Goal: Task Accomplishment & Management: Use online tool/utility

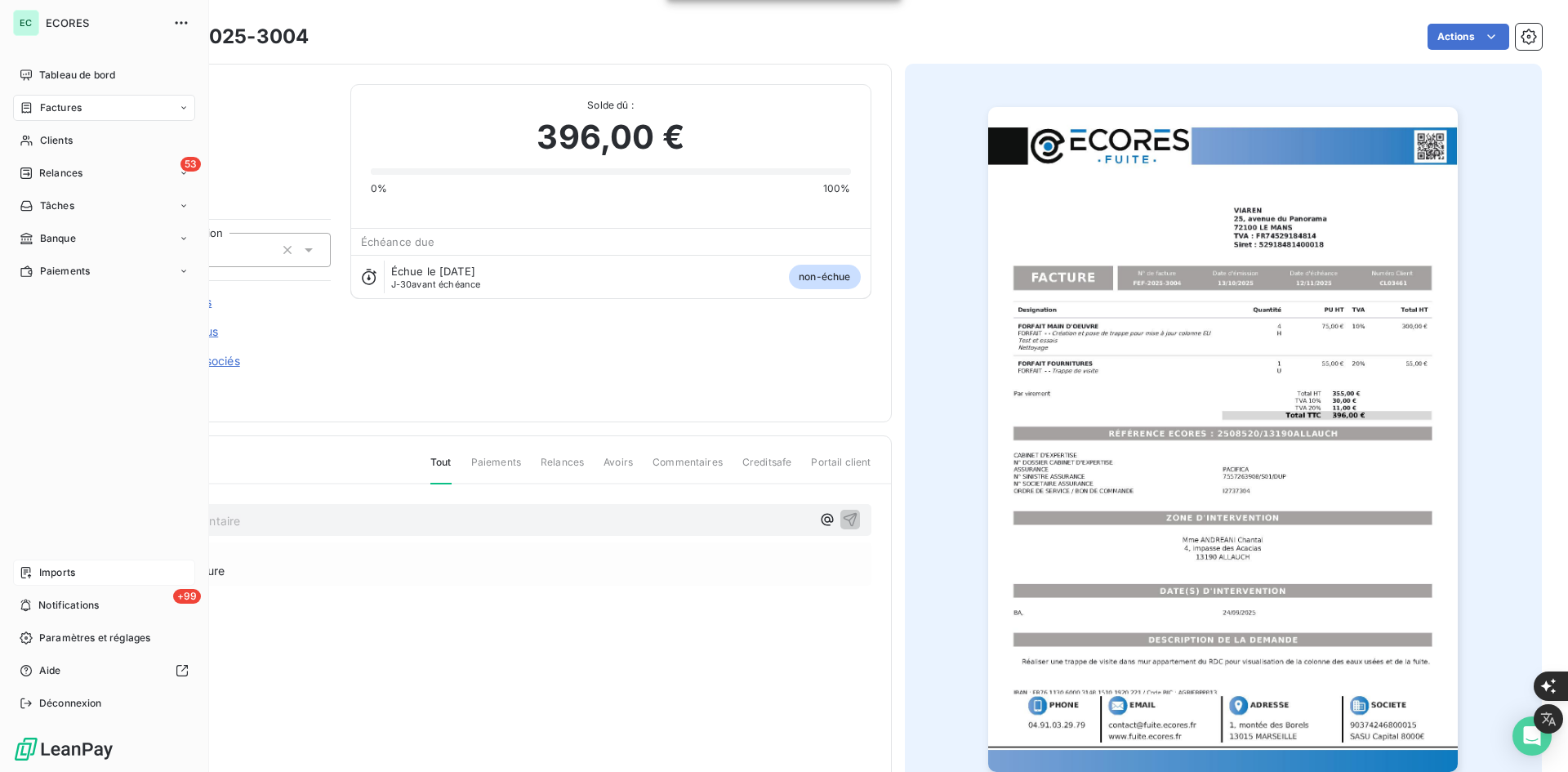
click at [41, 580] on div "Imports" at bounding box center [104, 573] width 182 height 26
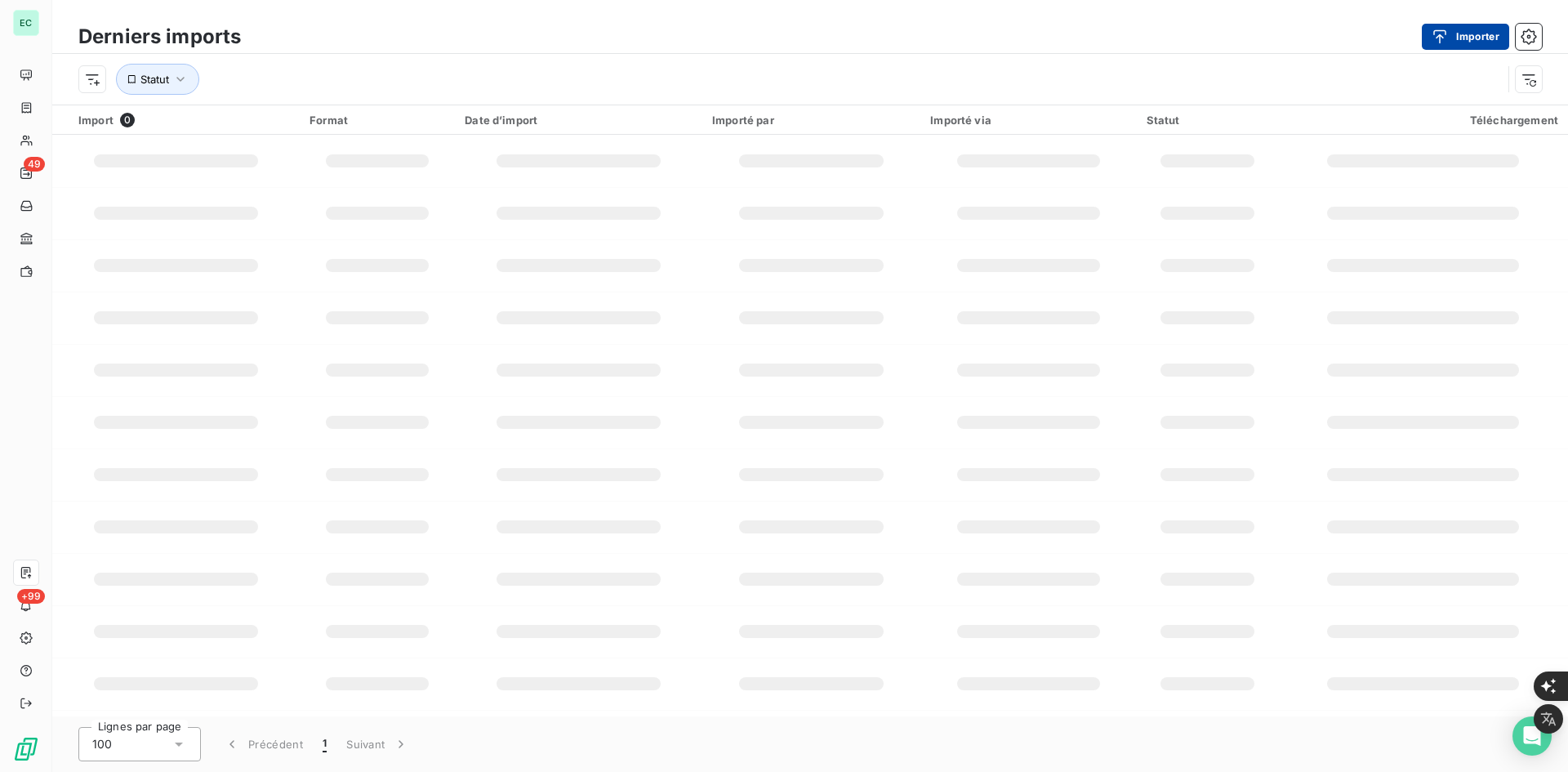
click at [1471, 42] on button "Importer" at bounding box center [1466, 37] width 87 height 26
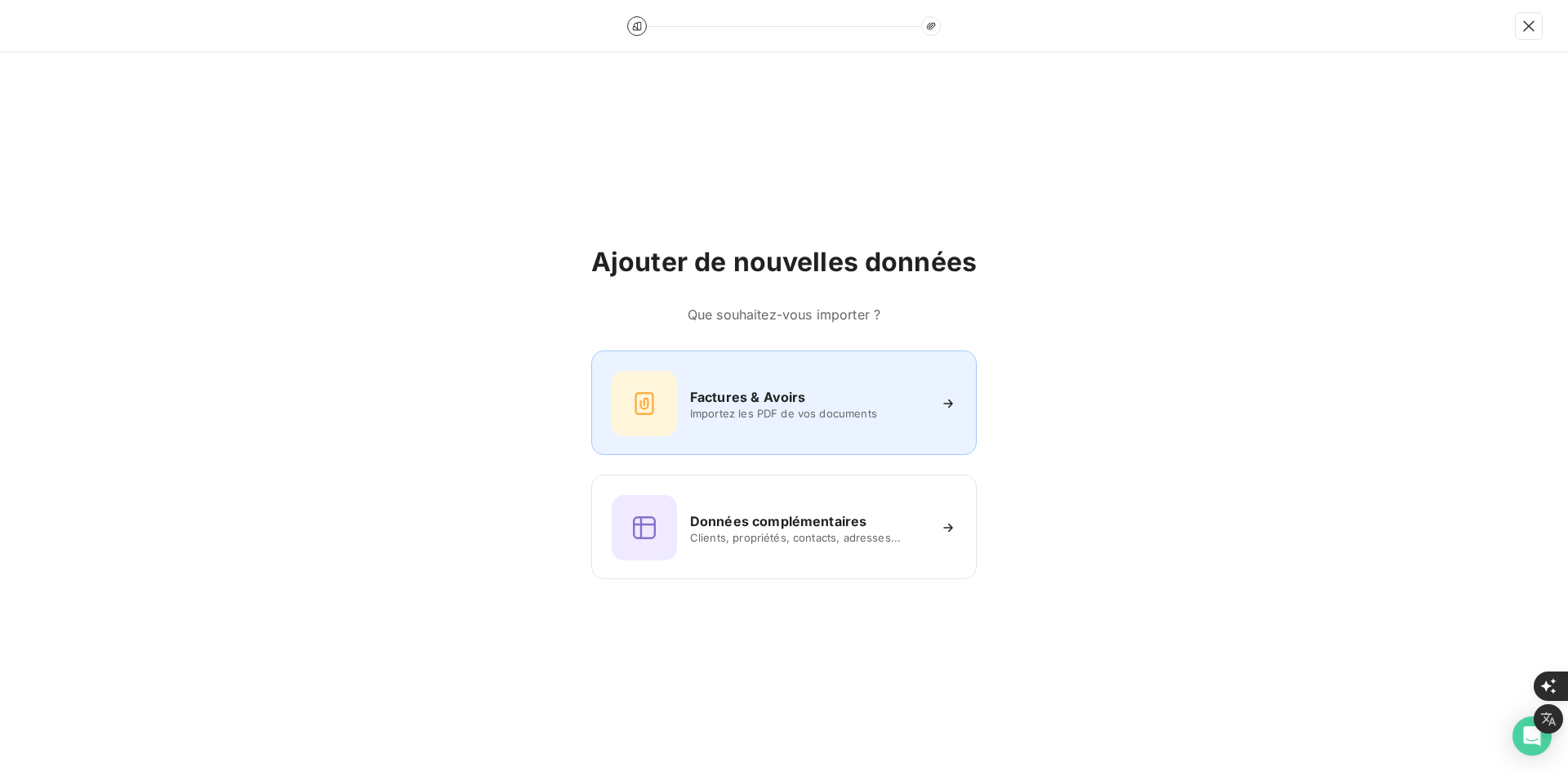
click at [705, 424] on div "Factures & Avoirs Importez les PDF de vos documents" at bounding box center [784, 403] width 345 height 65
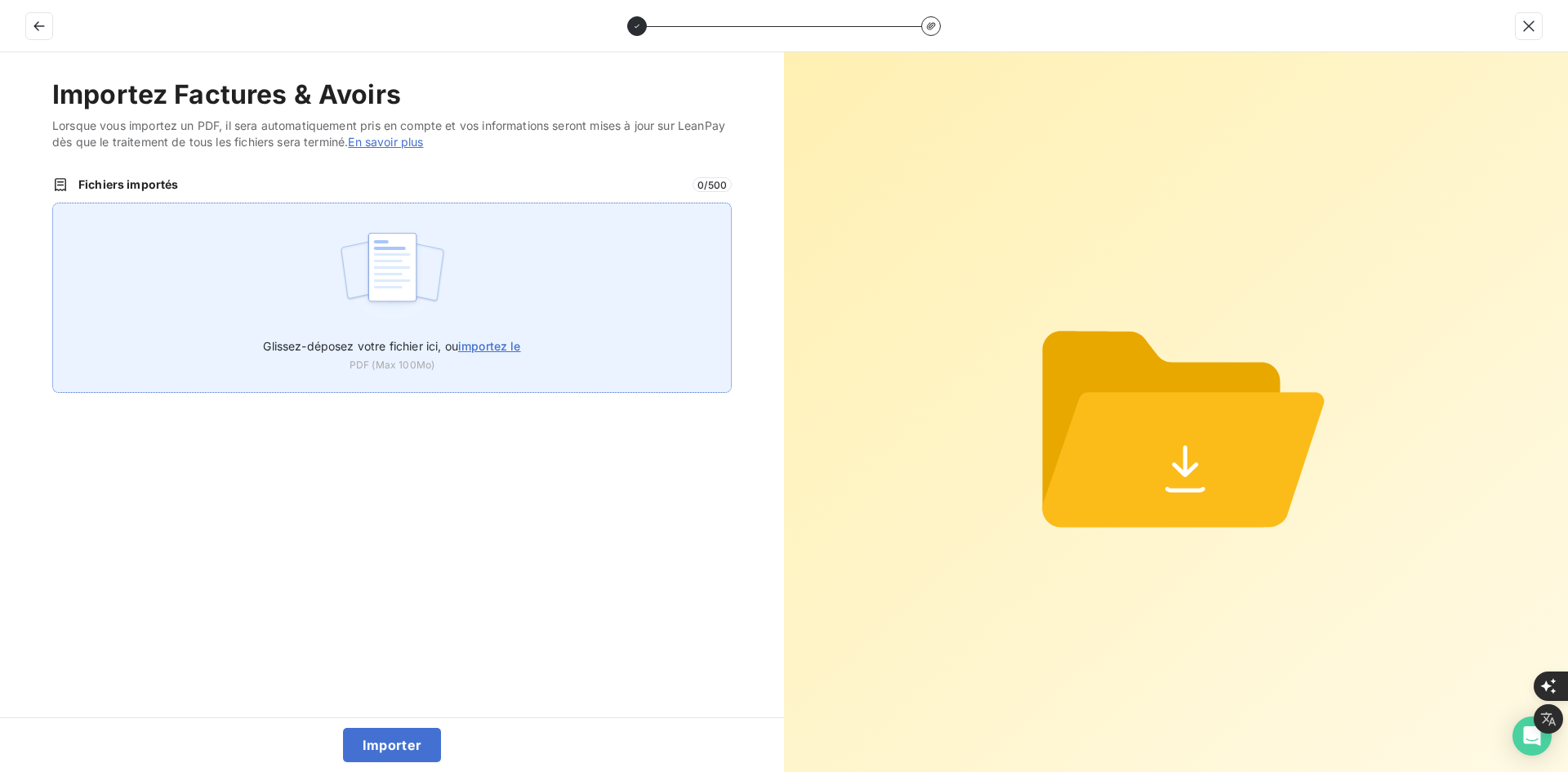
click at [501, 306] on div "Glissez-déposez votre fichier ici, ou importez le PDF (Max 100Mo)" at bounding box center [392, 298] width 679 height 190
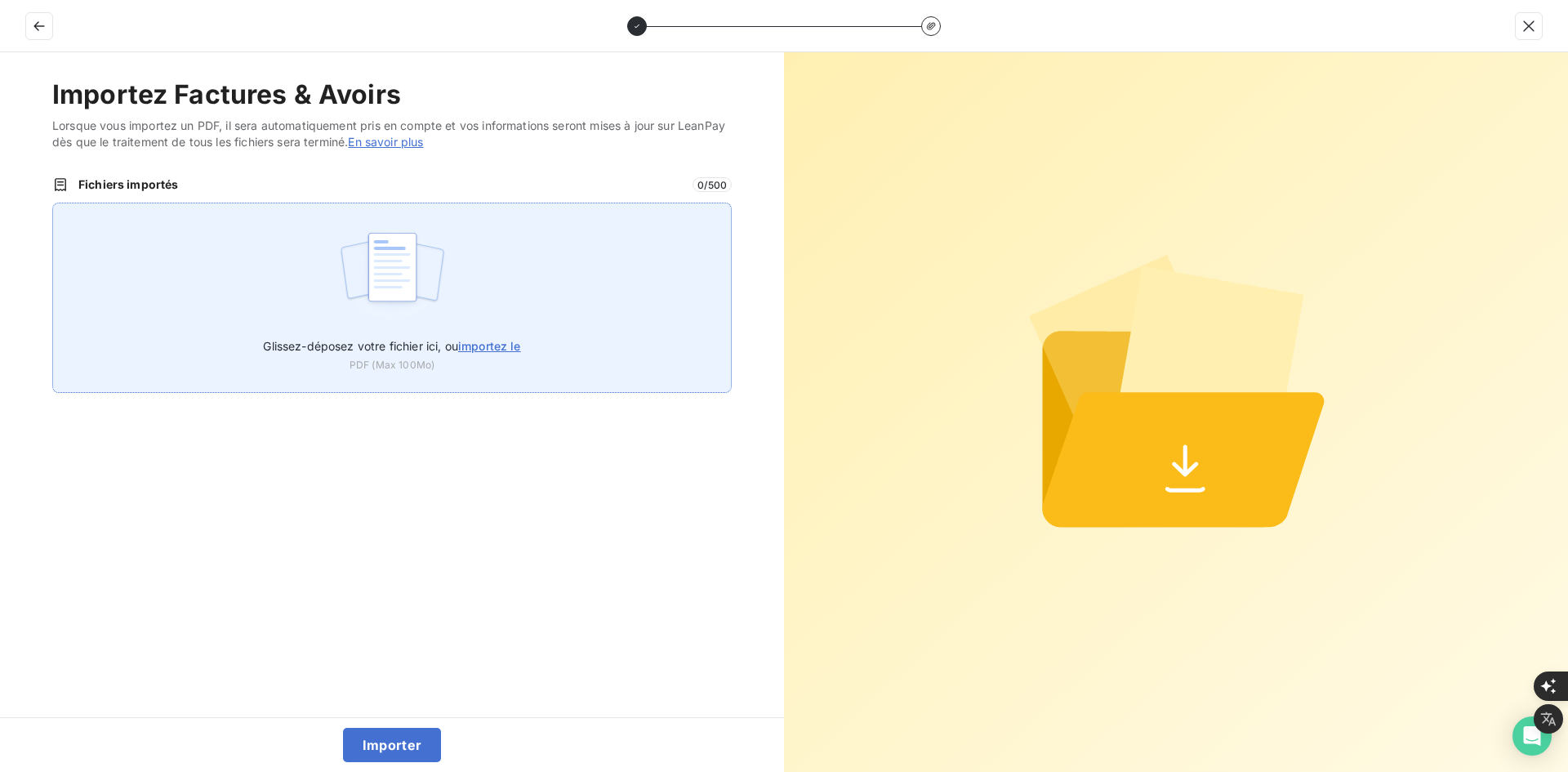
type input "C:\fakepath\FEF-2025-3005.pdf"
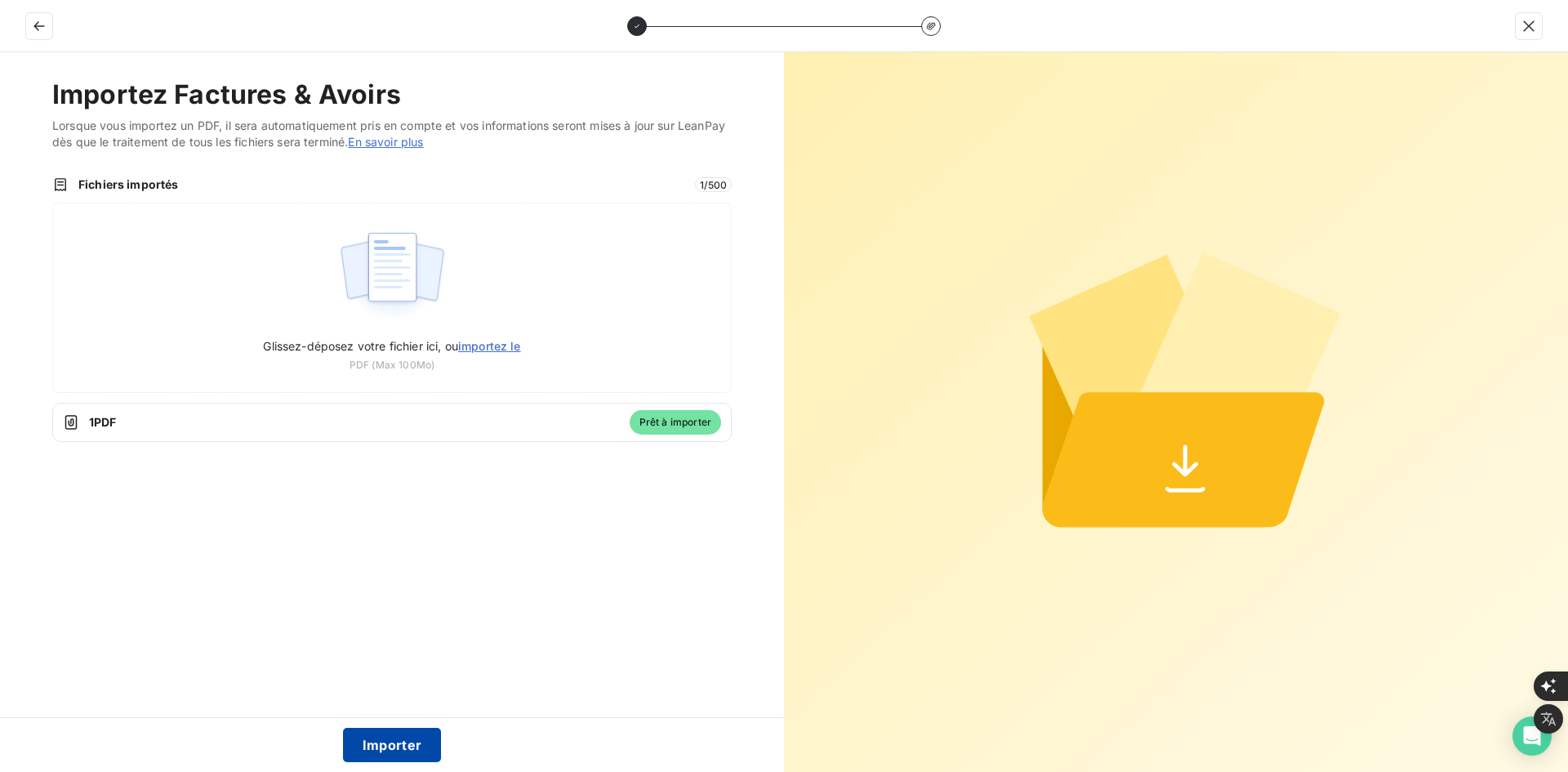
click at [408, 746] on button "Importer" at bounding box center [392, 745] width 99 height 34
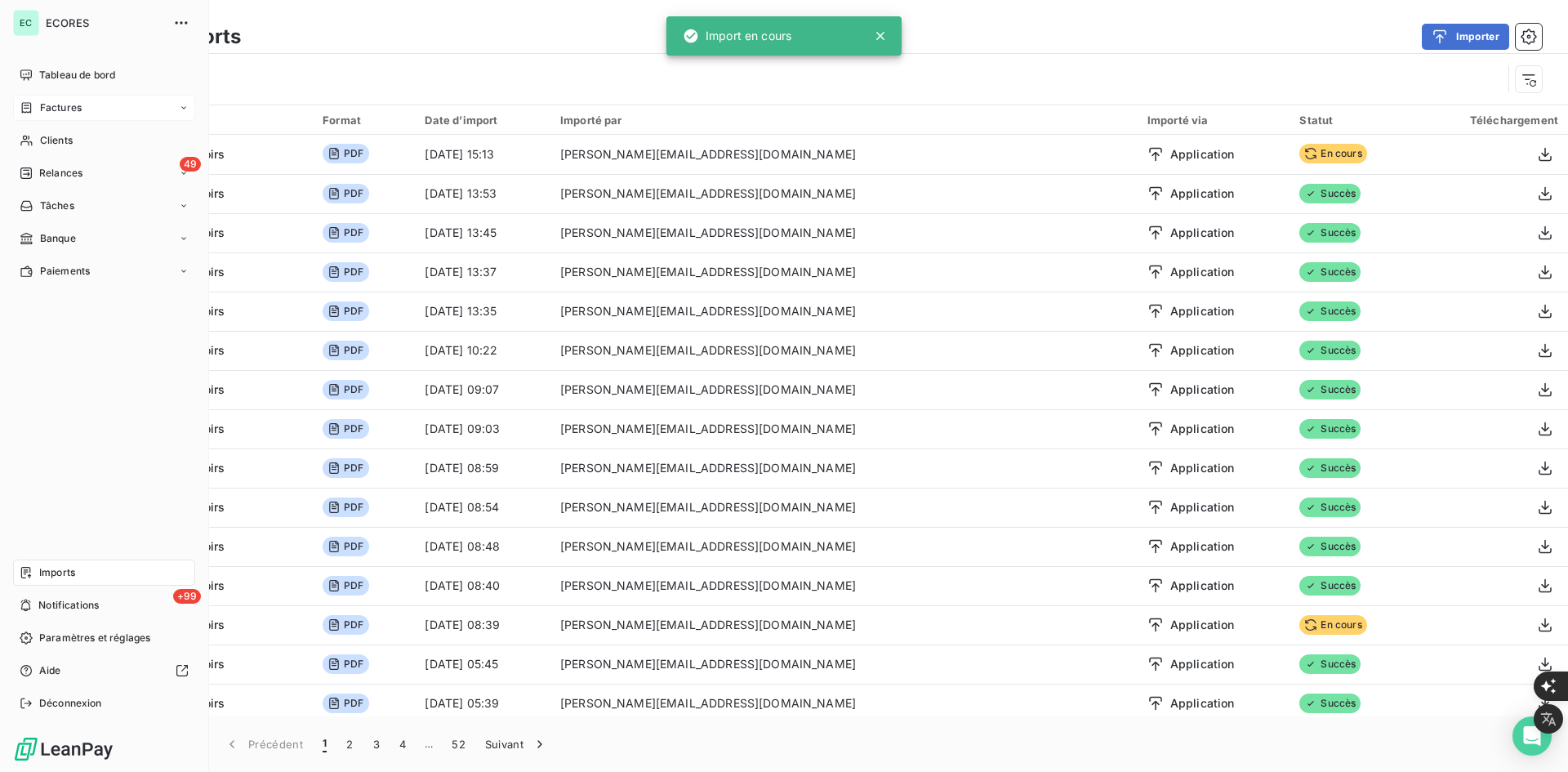
click at [29, 110] on icon at bounding box center [26, 107] width 14 height 13
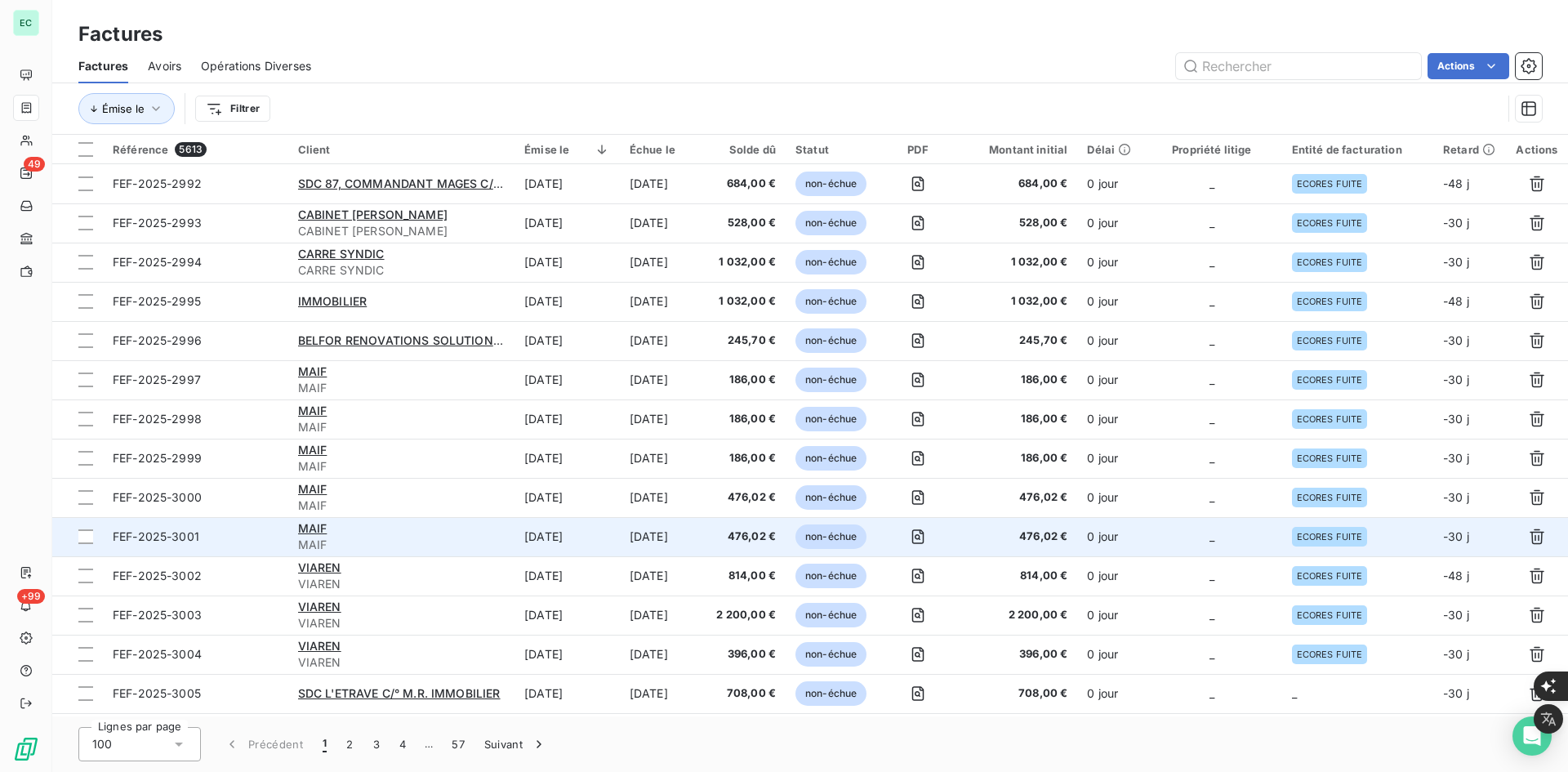
scroll to position [82, 0]
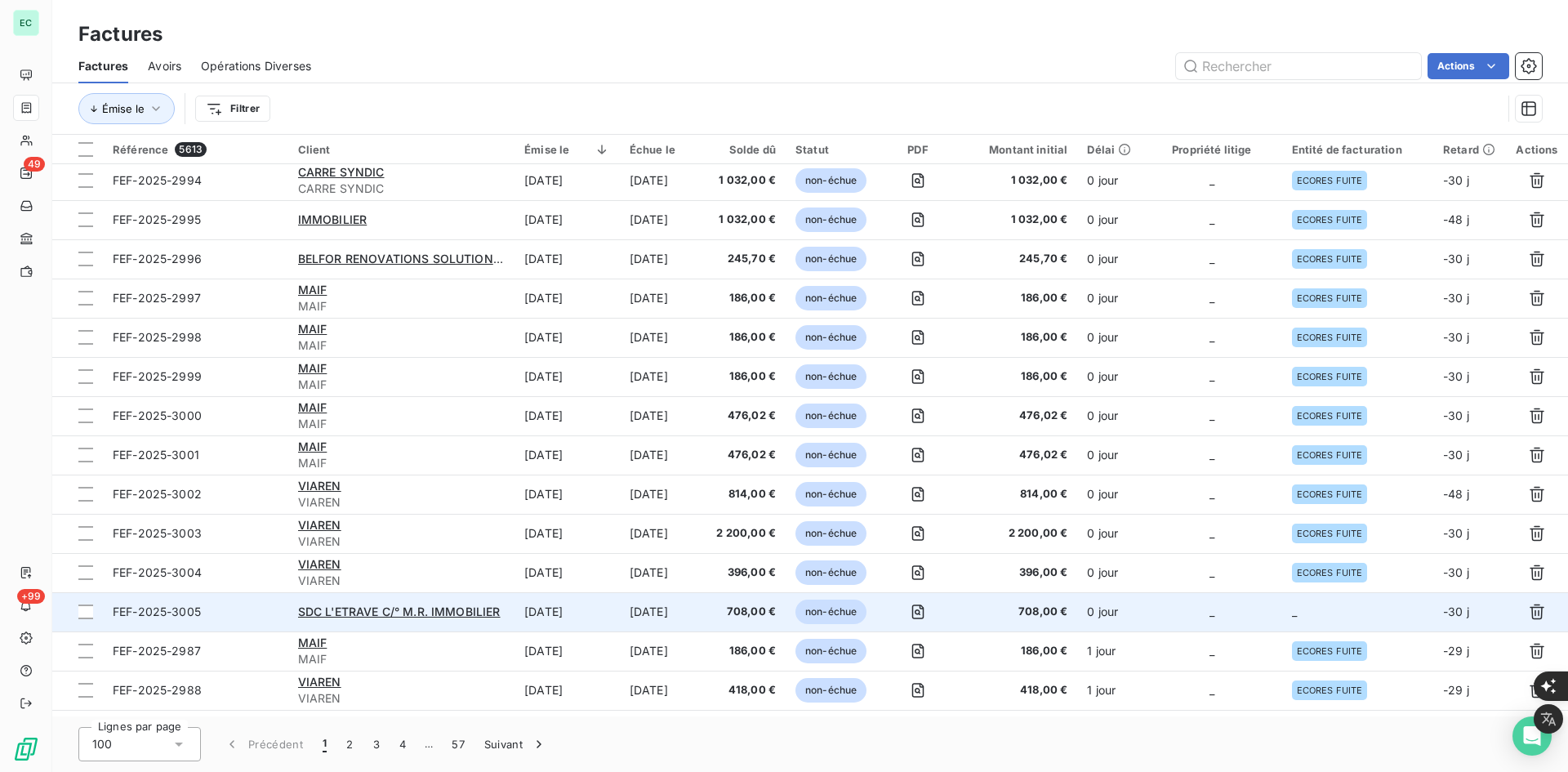
click at [1231, 624] on td "_" at bounding box center [1212, 611] width 140 height 39
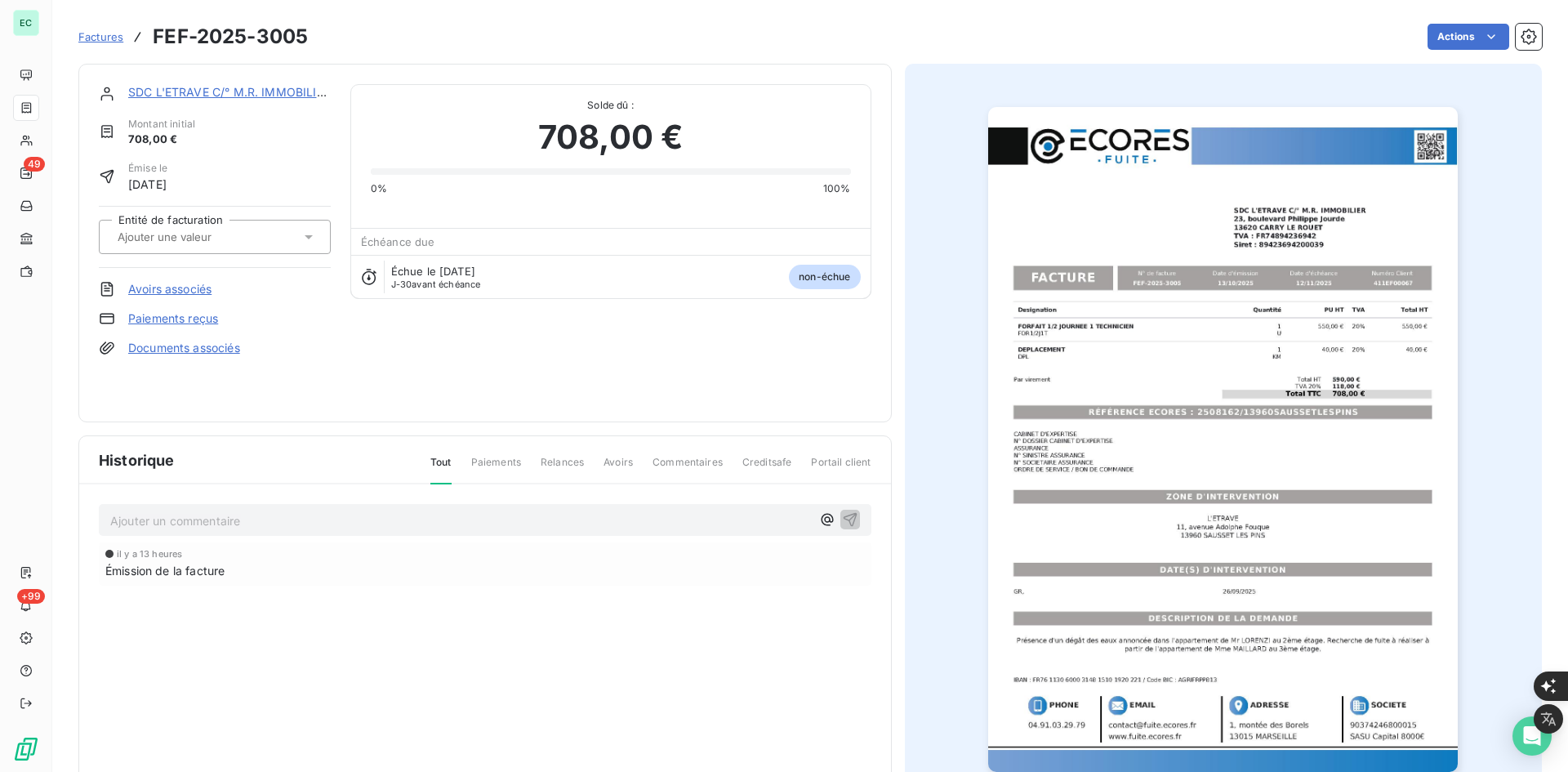
click at [225, 255] on div "Entité de facturation" at bounding box center [215, 237] width 232 height 62
click at [239, 239] on input "text" at bounding box center [198, 237] width 164 height 15
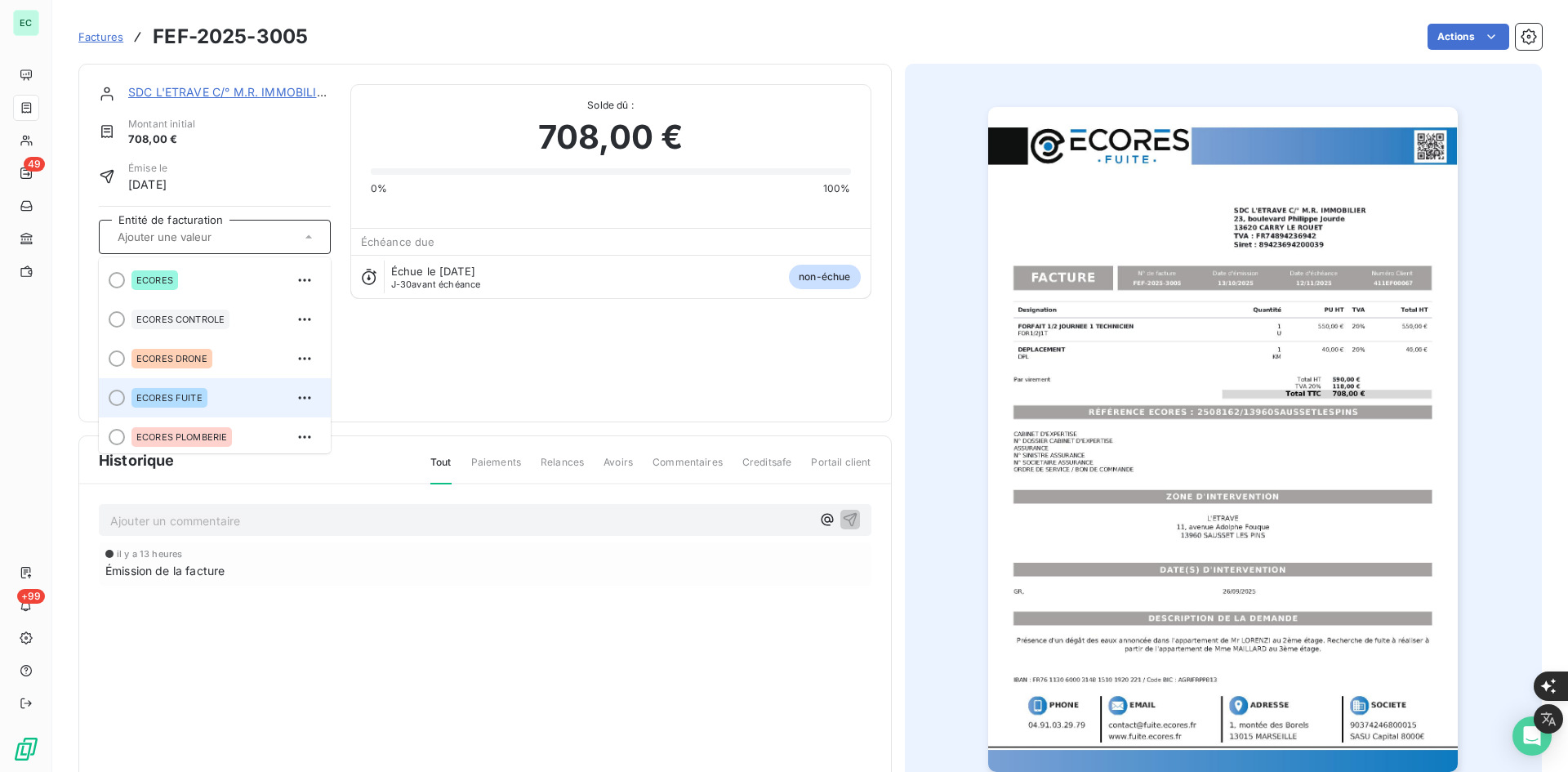
click at [206, 400] on div "ECORES FUITE" at bounding box center [169, 397] width 76 height 19
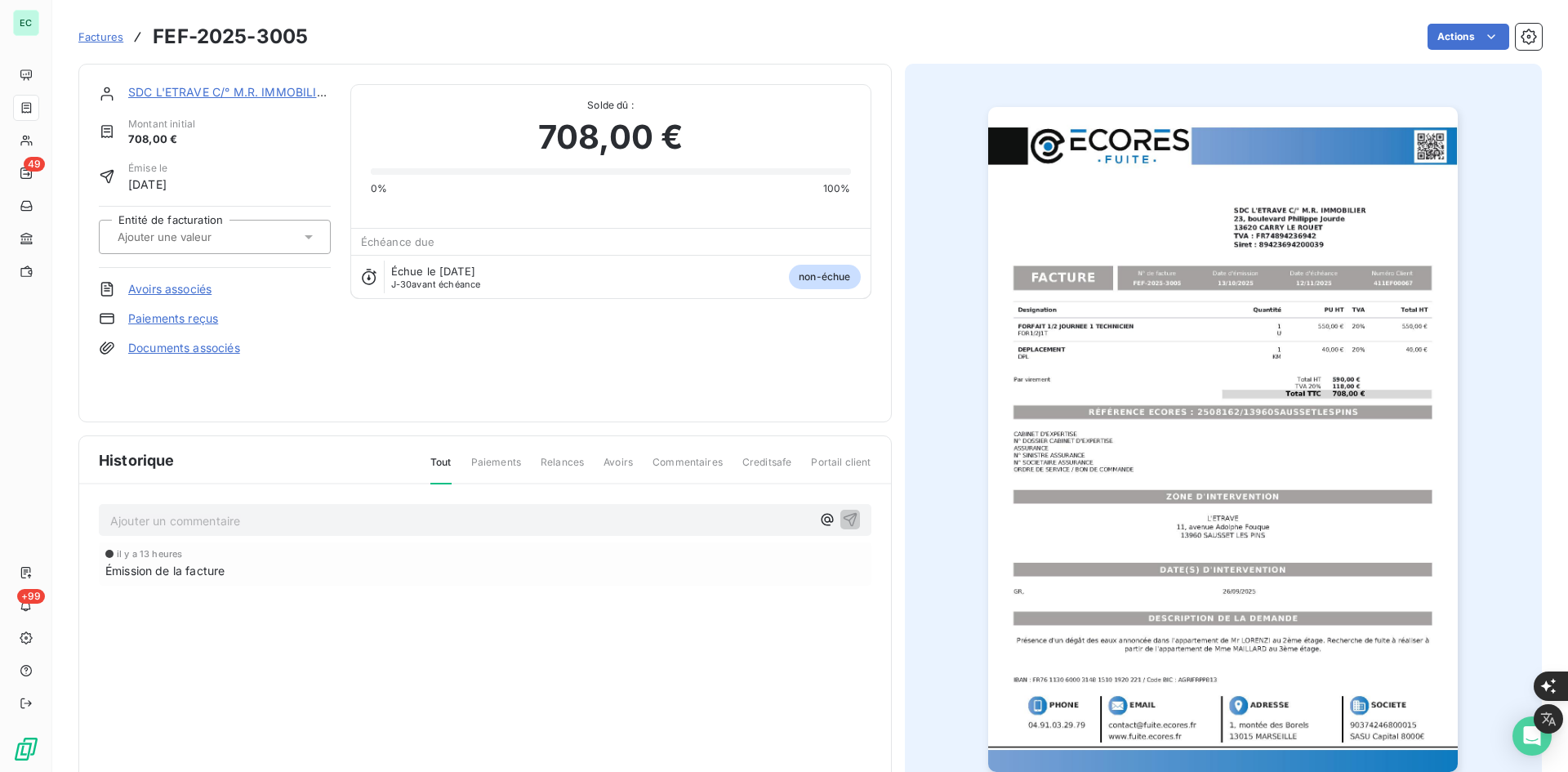
click at [211, 340] on link "Documents associés" at bounding box center [184, 348] width 112 height 17
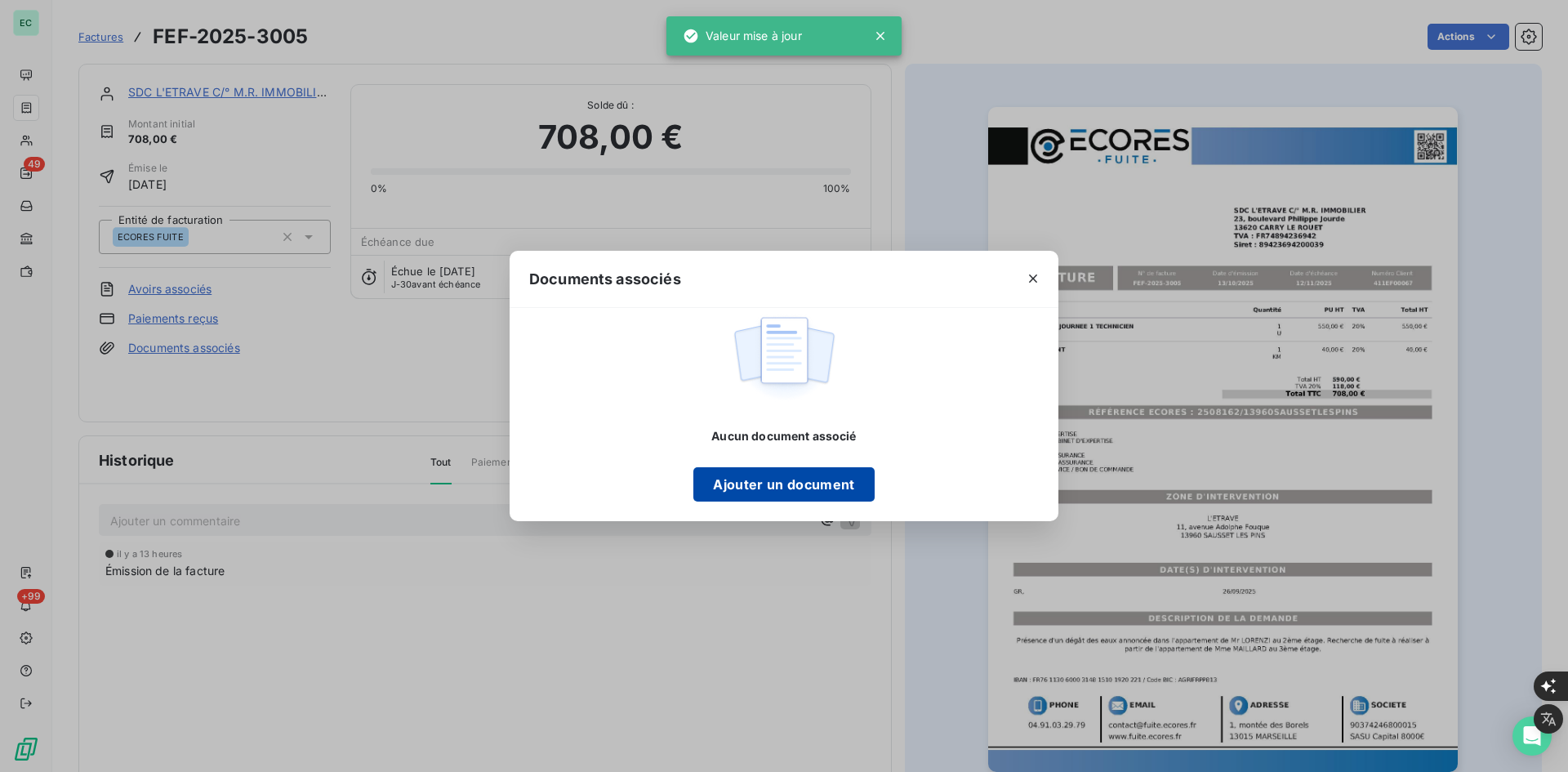
click at [741, 486] on button "Ajouter un document" at bounding box center [783, 484] width 181 height 34
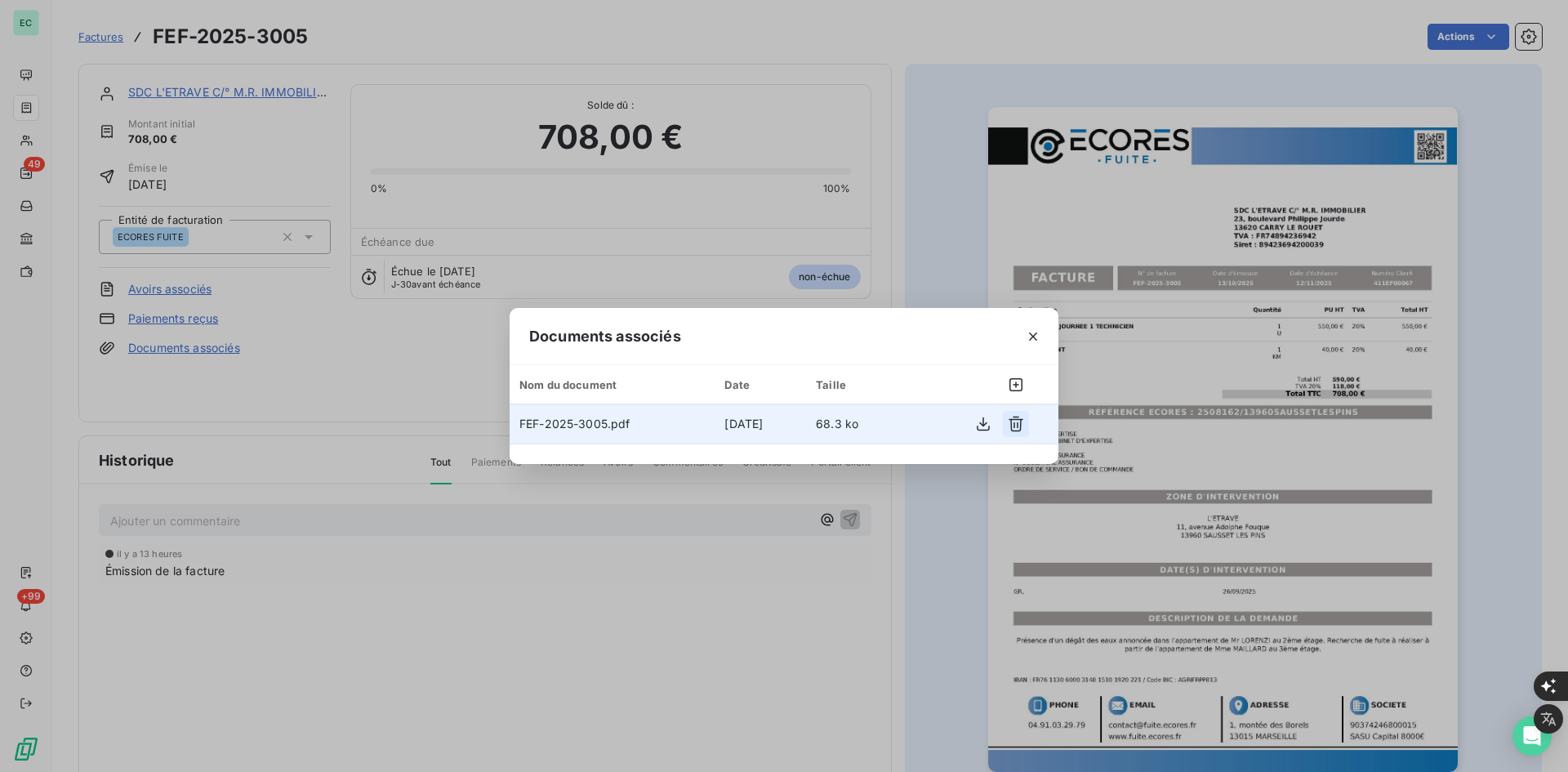
click at [1018, 420] on icon "button" at bounding box center [1015, 424] width 15 height 16
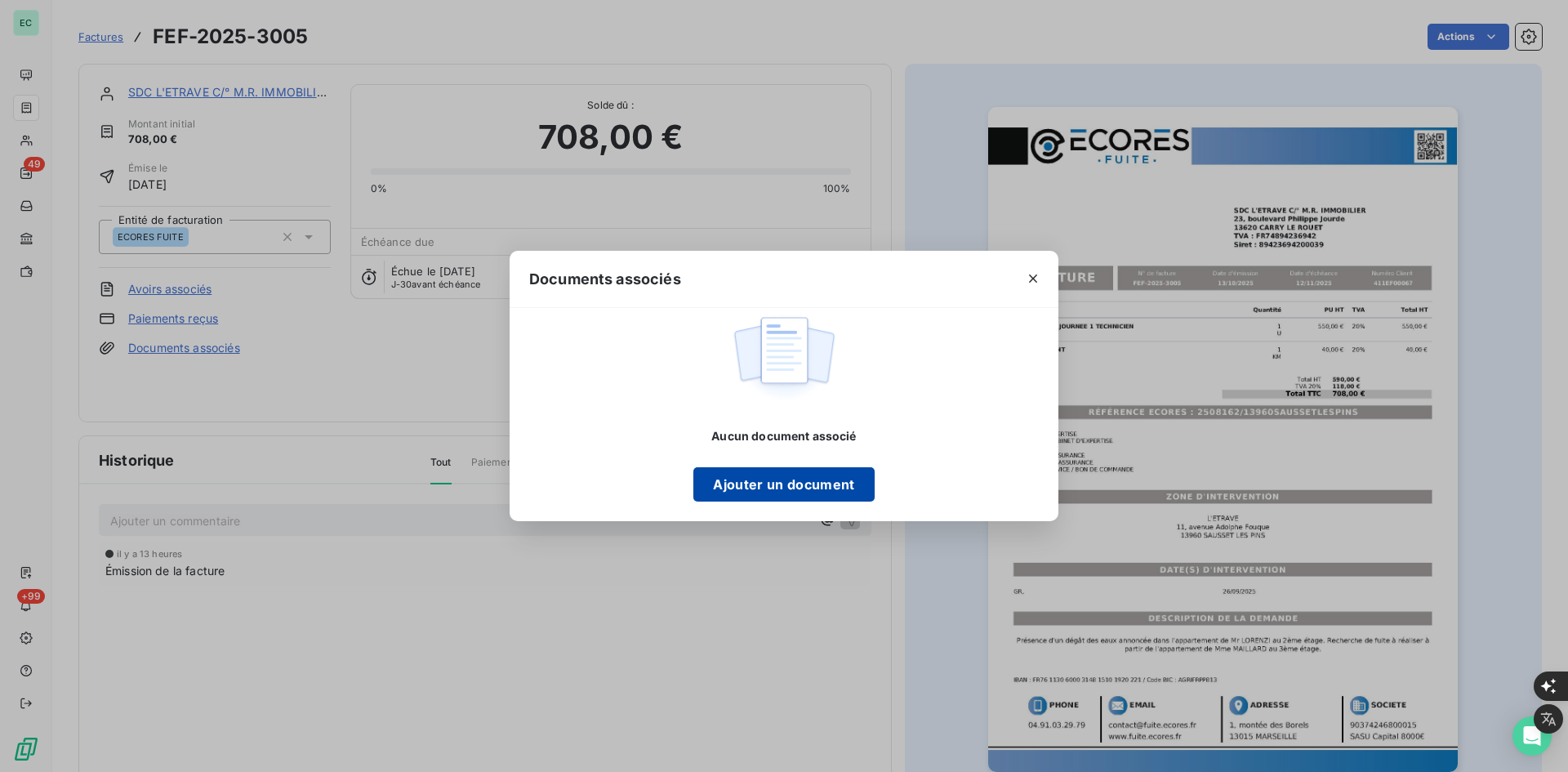
click at [856, 479] on button "Ajouter un document" at bounding box center [783, 484] width 181 height 34
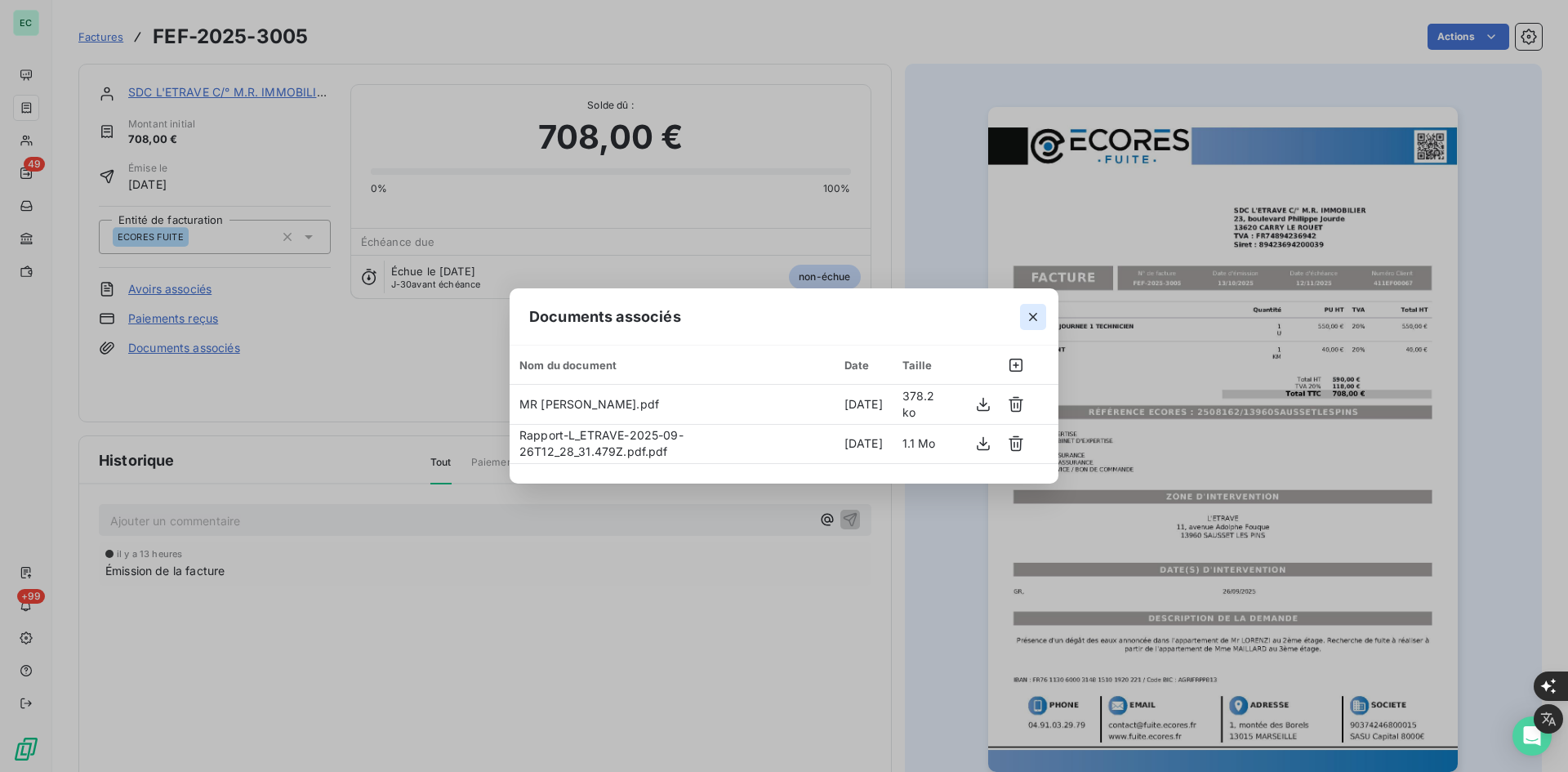
click at [1027, 328] on button "button" at bounding box center [1034, 317] width 26 height 26
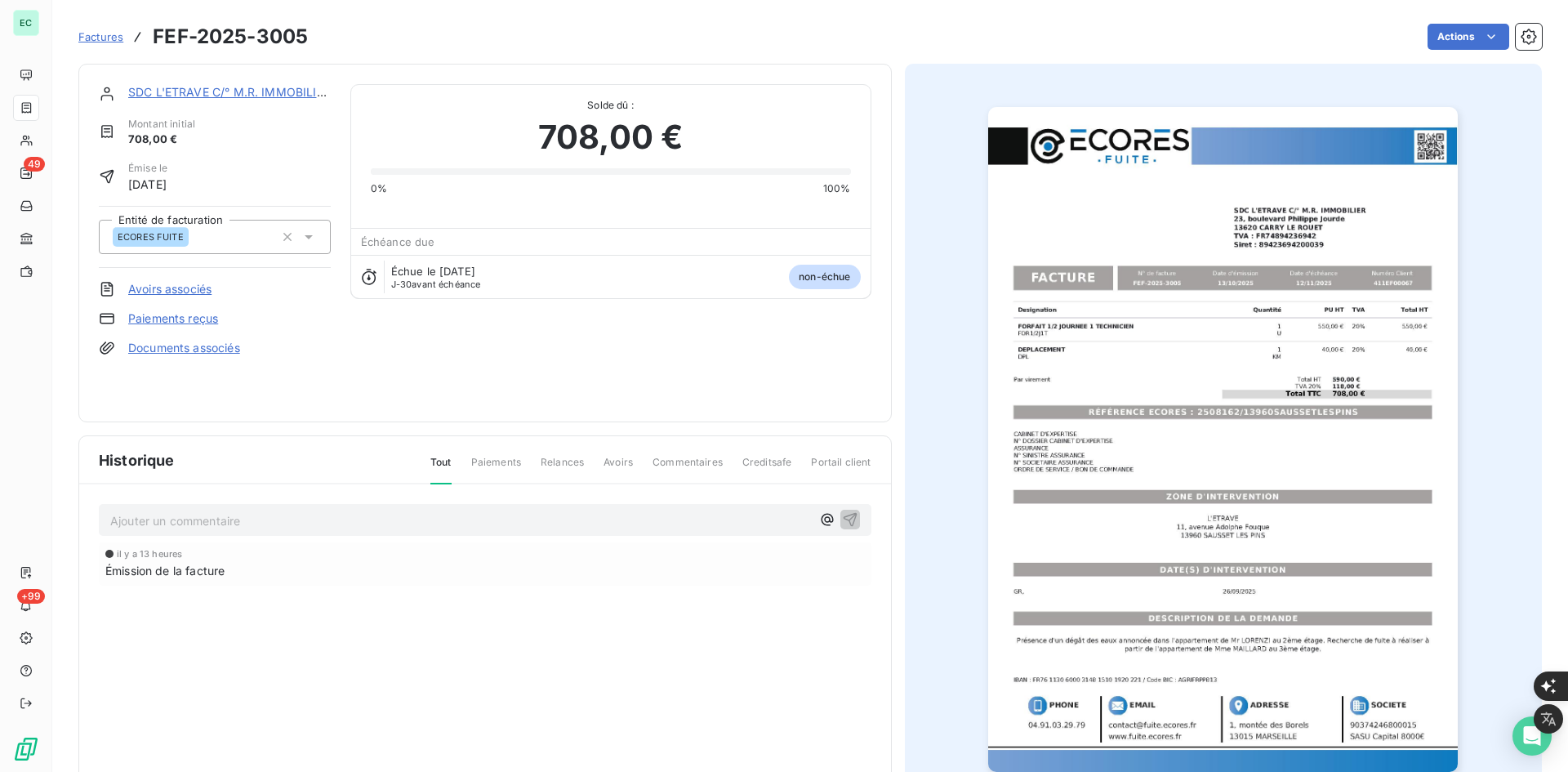
click at [251, 75] on div "SDC L'ETRAVE C/° M.R. IMMOBILIER Montant initial 708,00 € Émise le [DATE] Entit…" at bounding box center [485, 243] width 814 height 359
click at [251, 83] on div "SDC L'ETRAVE C/° M.R. IMMOBILIER Montant initial 708,00 € Émise le [DATE] Entit…" at bounding box center [485, 243] width 814 height 359
click at [251, 86] on link "SDC L'ETRAVE C/° M.R. IMMOBILIER" at bounding box center [230, 92] width 203 height 14
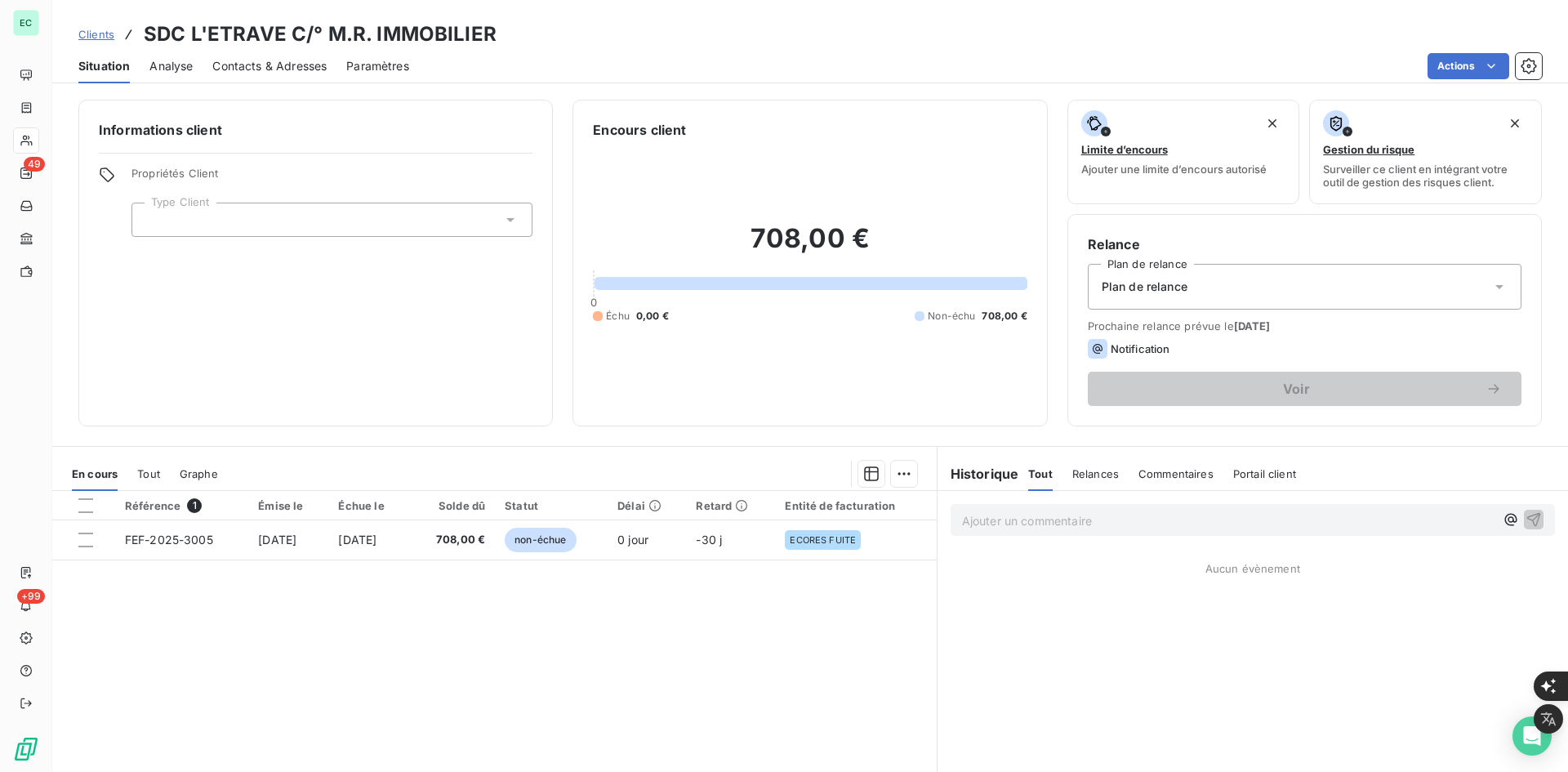
click at [383, 228] on div at bounding box center [332, 219] width 401 height 34
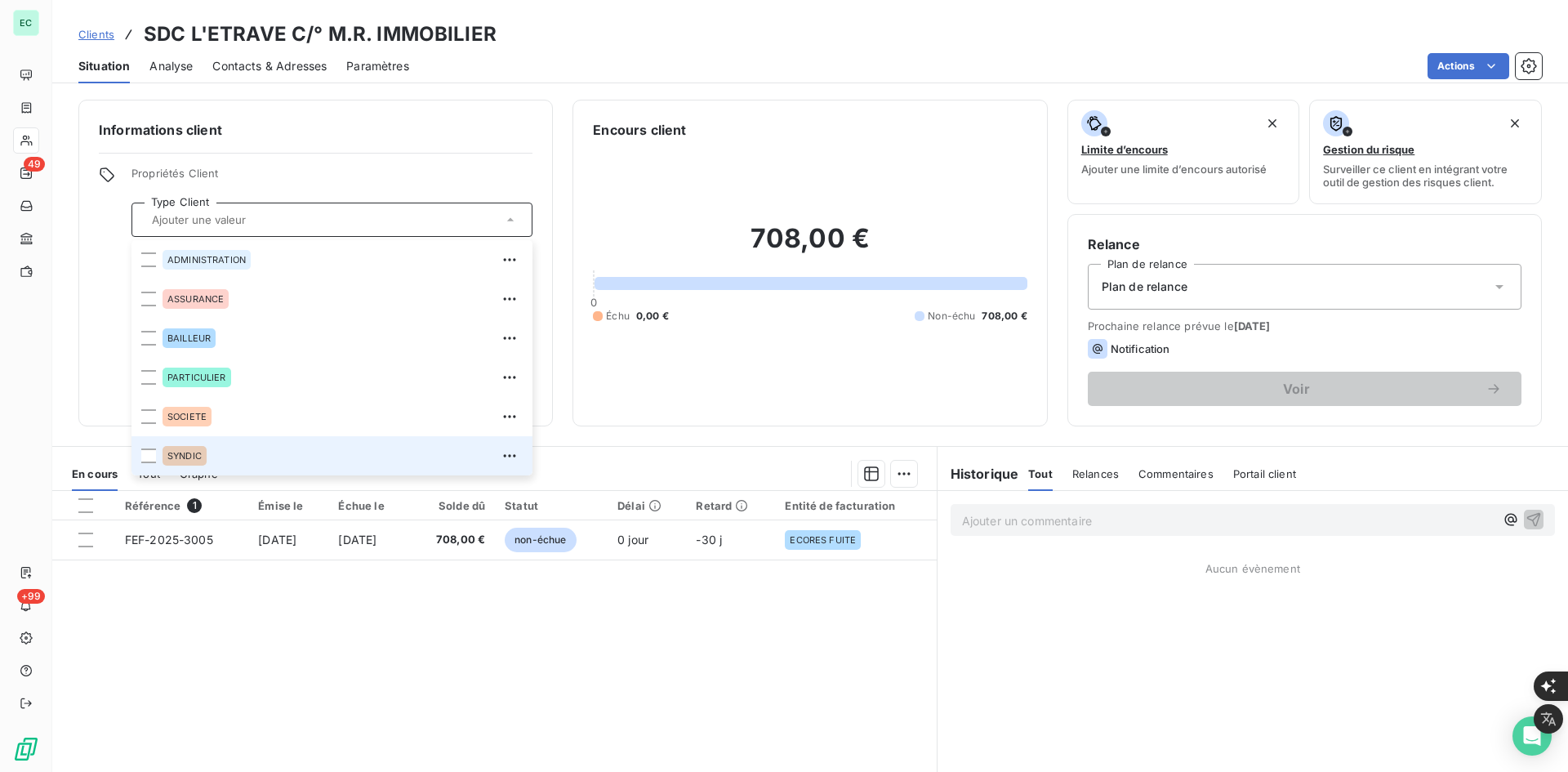
click at [222, 458] on div "SYNDIC" at bounding box center [342, 456] width 361 height 26
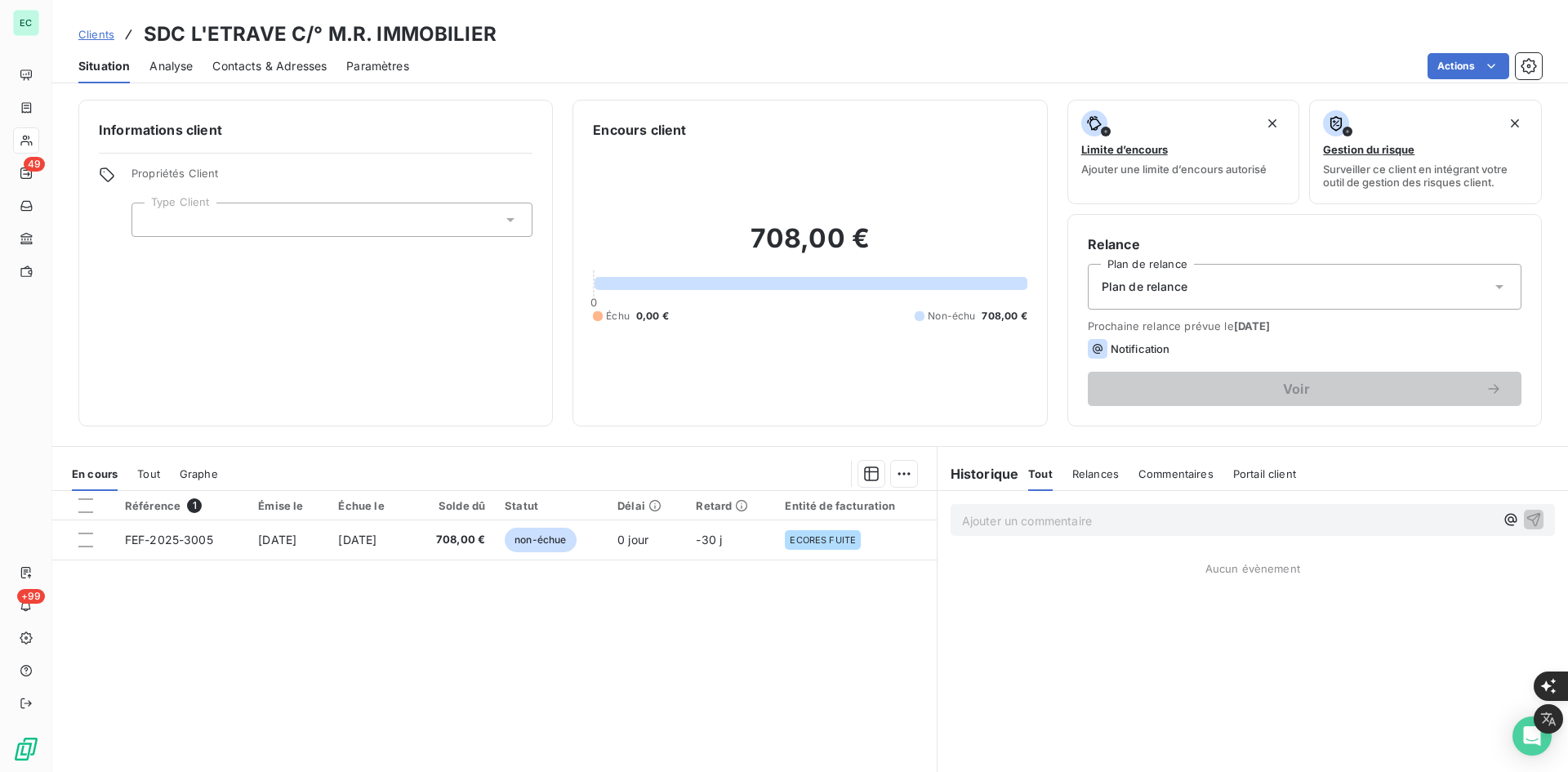
click at [1188, 296] on div "Plan de relance" at bounding box center [1304, 286] width 434 height 45
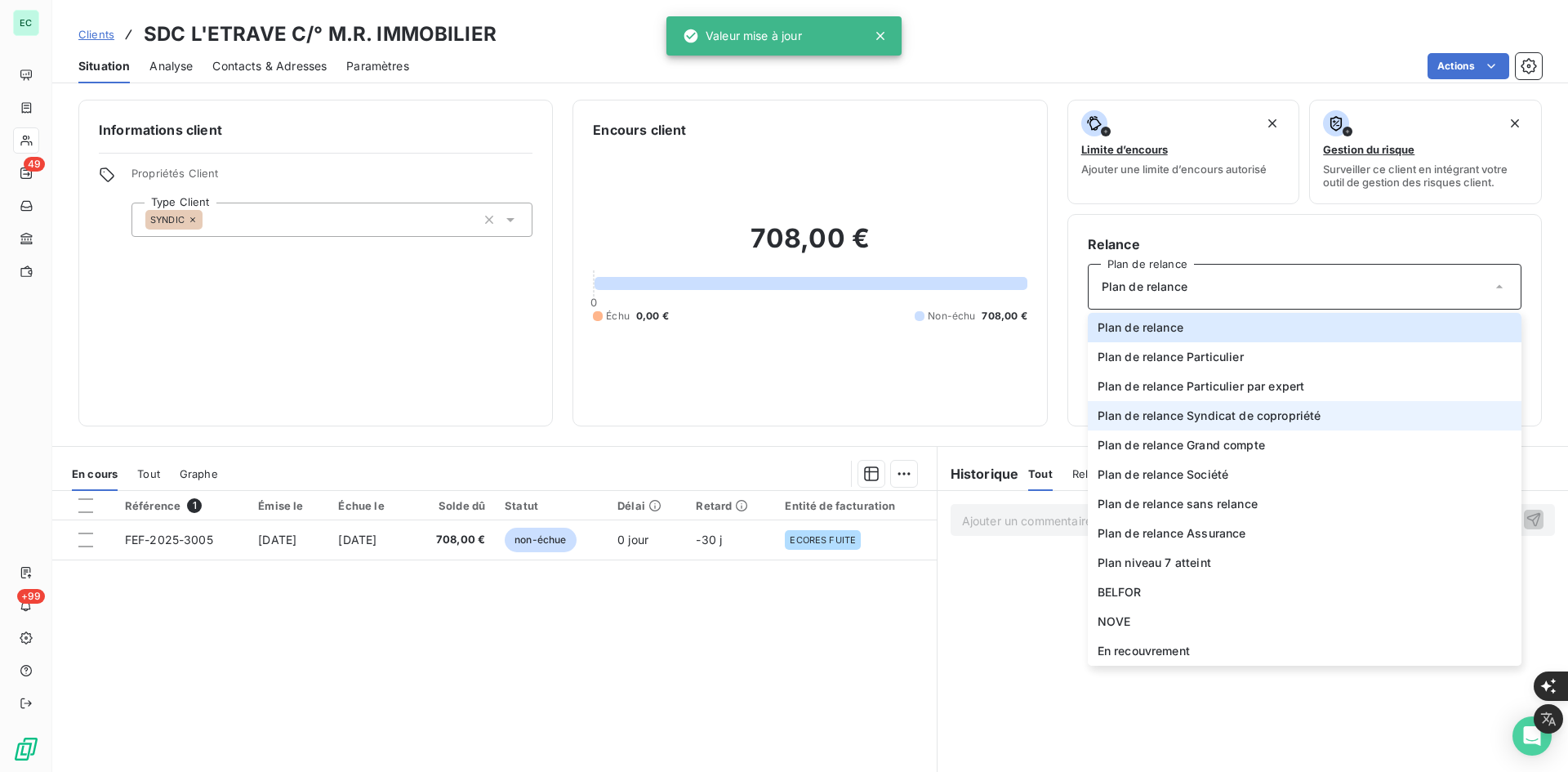
click at [1244, 415] on span "Plan de relance Syndicat de copropriété" at bounding box center [1209, 416] width 224 height 17
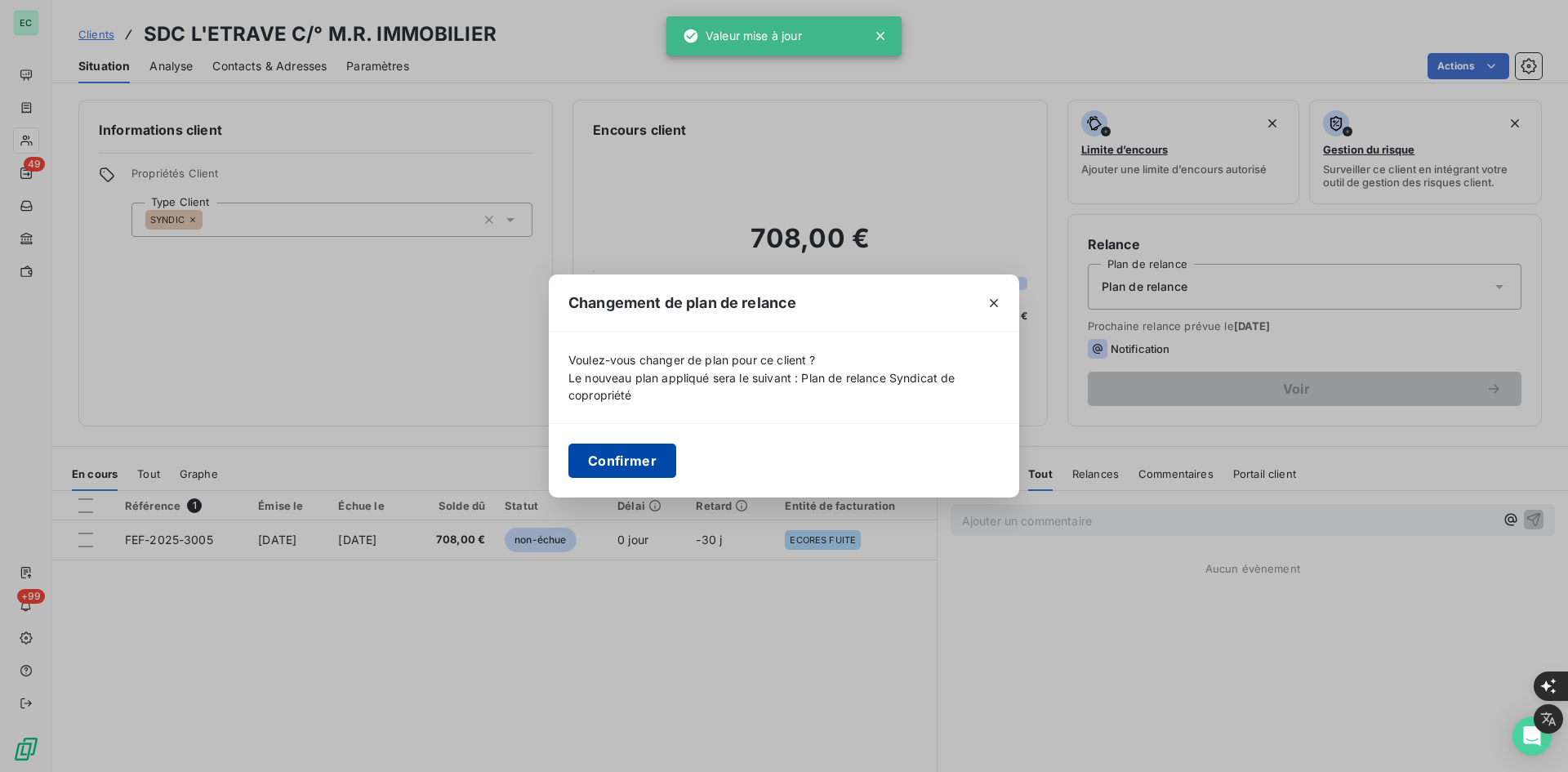
click at [644, 450] on button "Confirmer" at bounding box center [622, 460] width 107 height 34
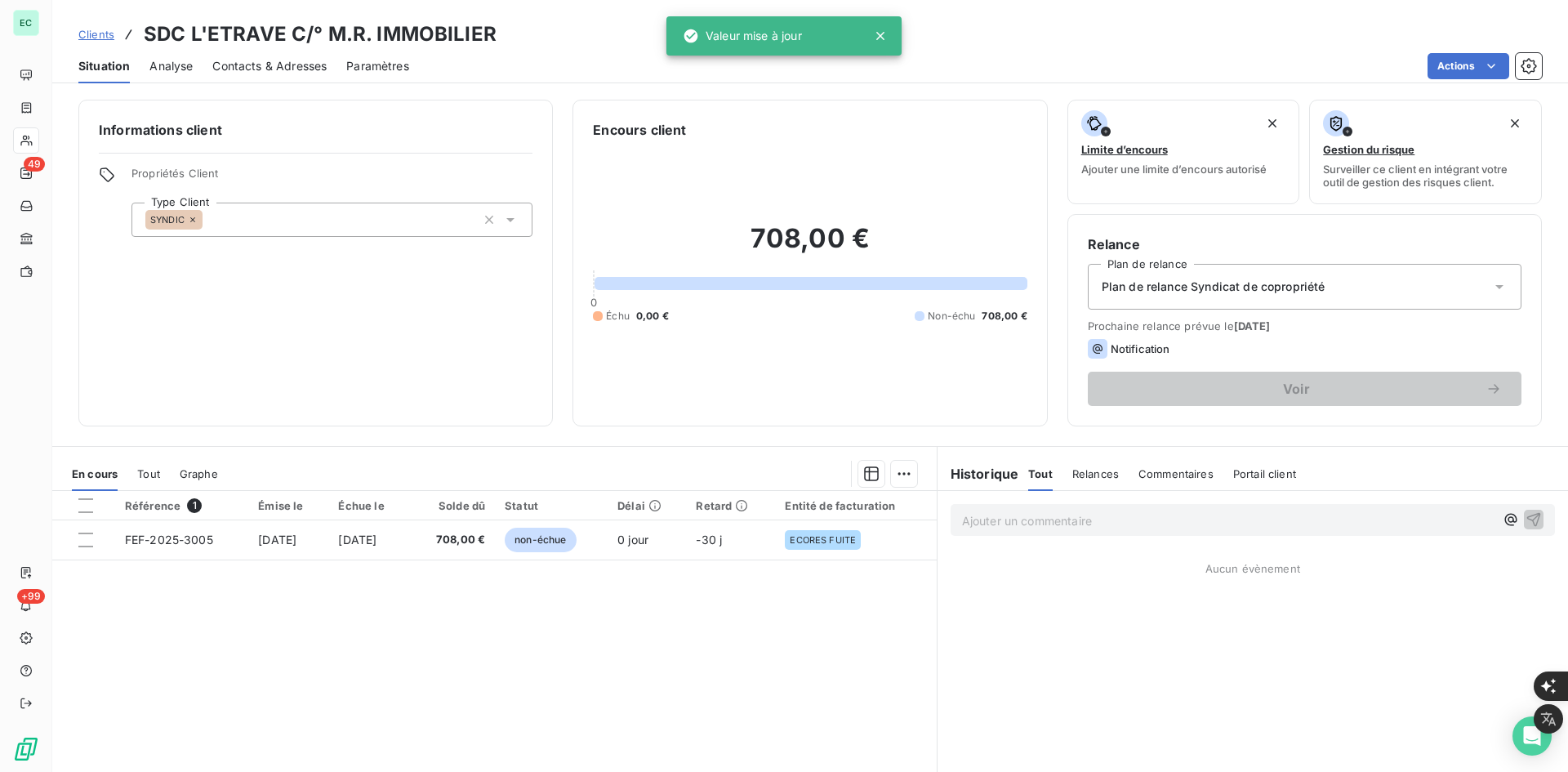
click at [282, 69] on span "Contacts & Adresses" at bounding box center [269, 65] width 114 height 17
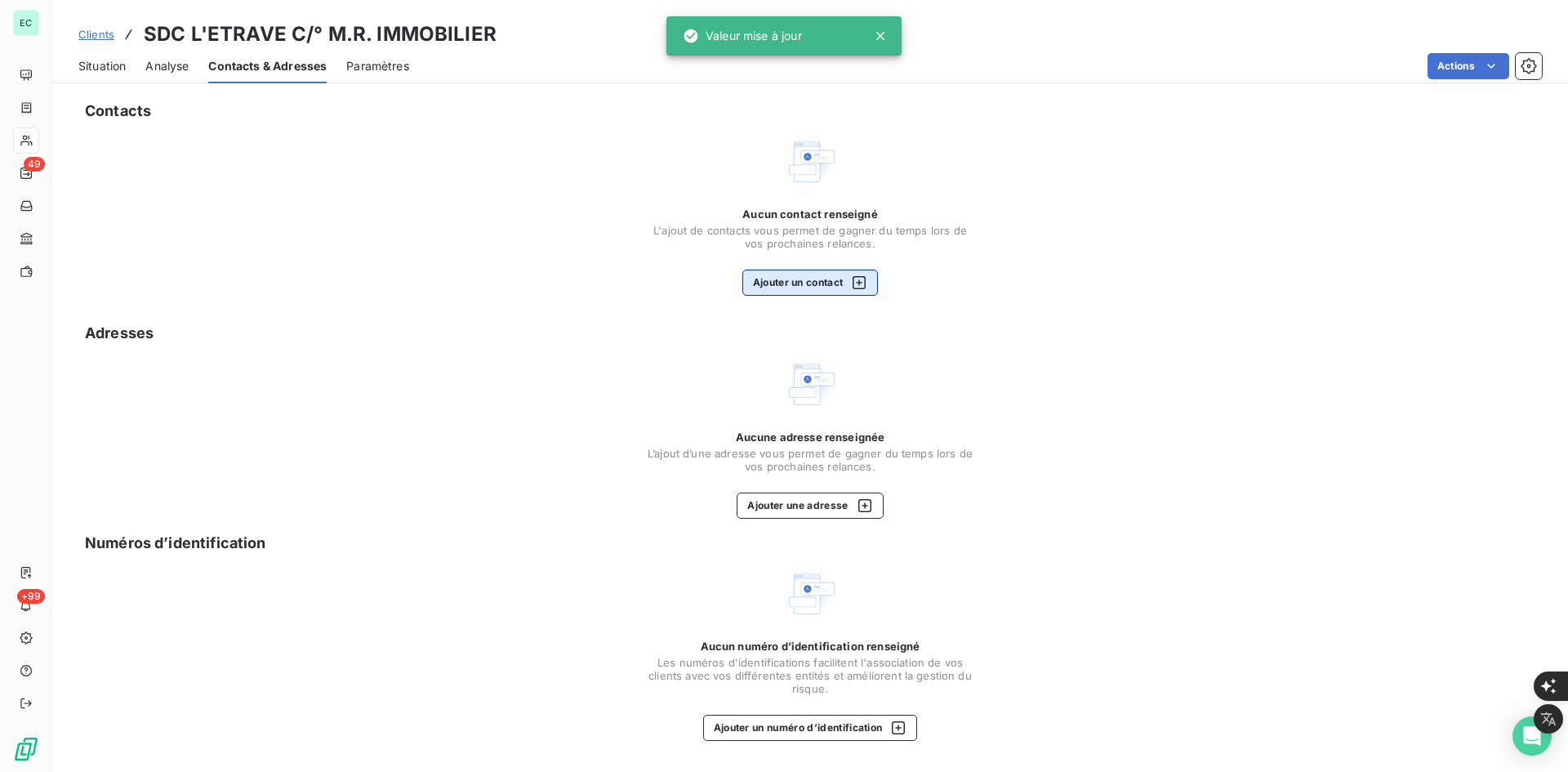
click at [794, 279] on button "Ajouter un contact" at bounding box center [810, 283] width 136 height 26
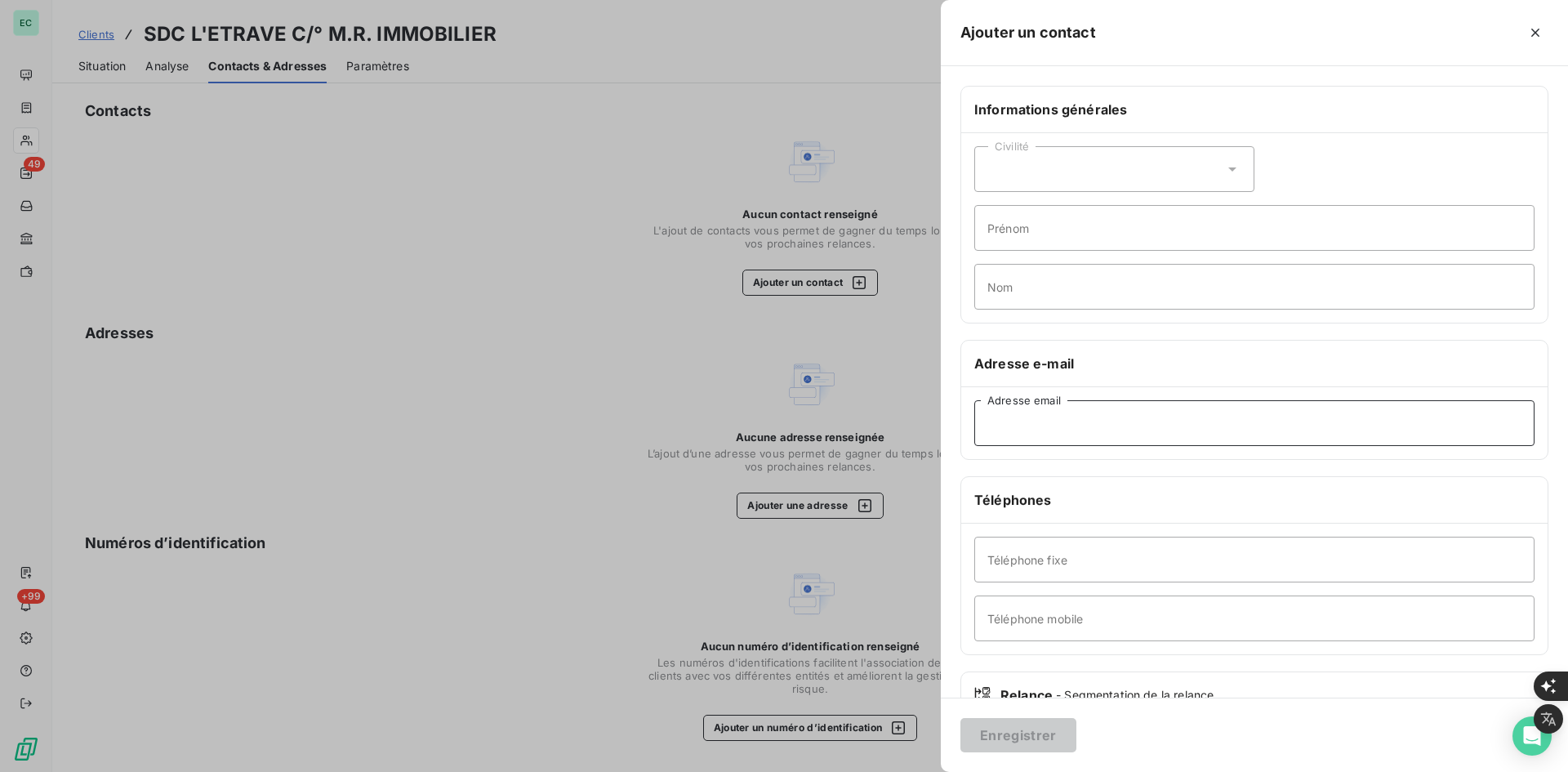
click at [1034, 413] on input "Adresse email" at bounding box center [1255, 423] width 560 height 45
paste input "[PERSON_NAME] <[EMAIL_ADDRESS][DOMAIN_NAME]>"
click at [1095, 424] on input "[PERSON_NAME] <[EMAIL_ADDRESS][DOMAIN_NAME]" at bounding box center [1255, 423] width 560 height 45
type input "[EMAIL_ADDRESS][DOMAIN_NAME]"
click at [1019, 739] on button "Enregistrer" at bounding box center [1018, 734] width 116 height 34
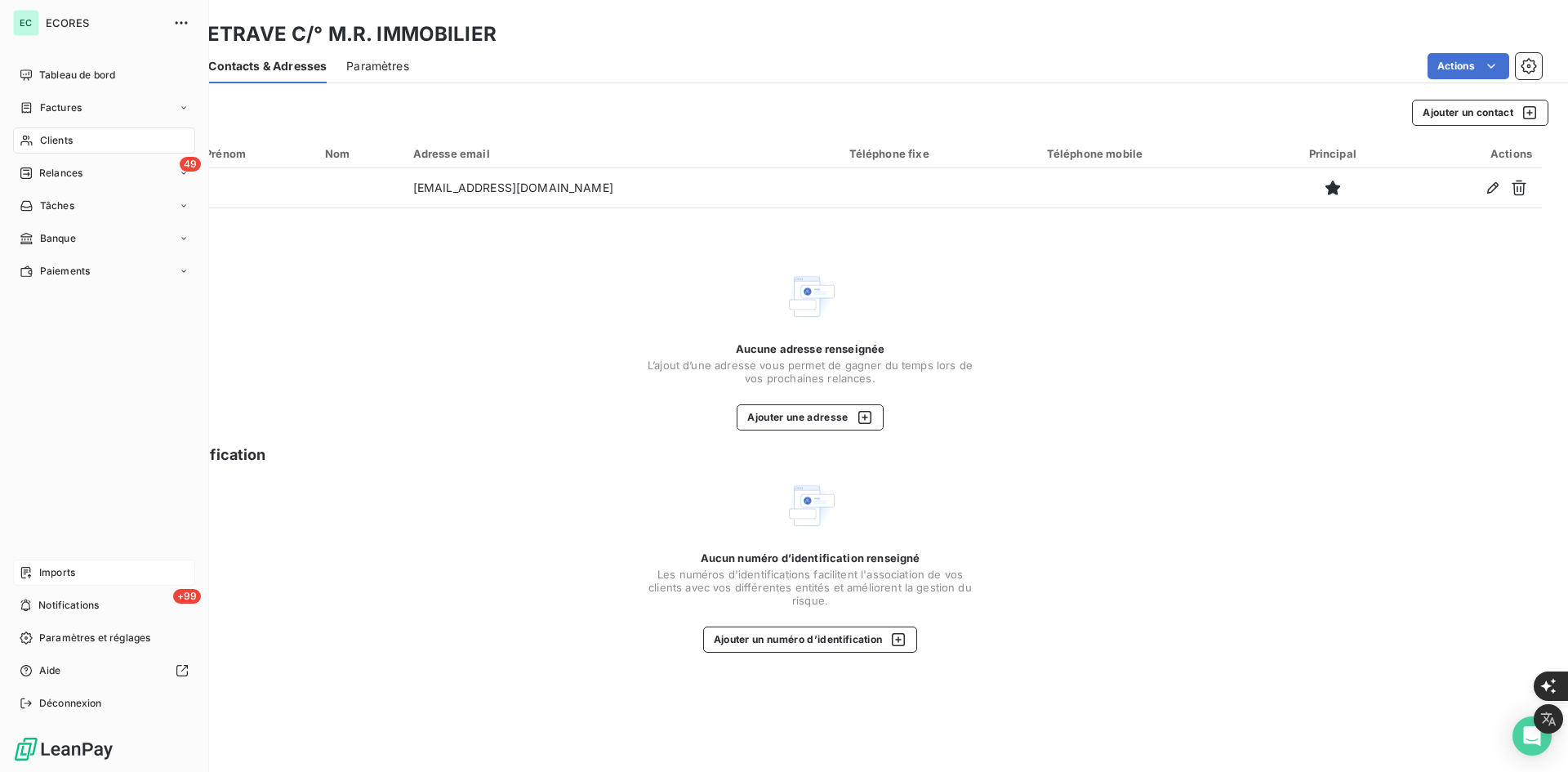
click at [59, 574] on span "Imports" at bounding box center [57, 572] width 36 height 15
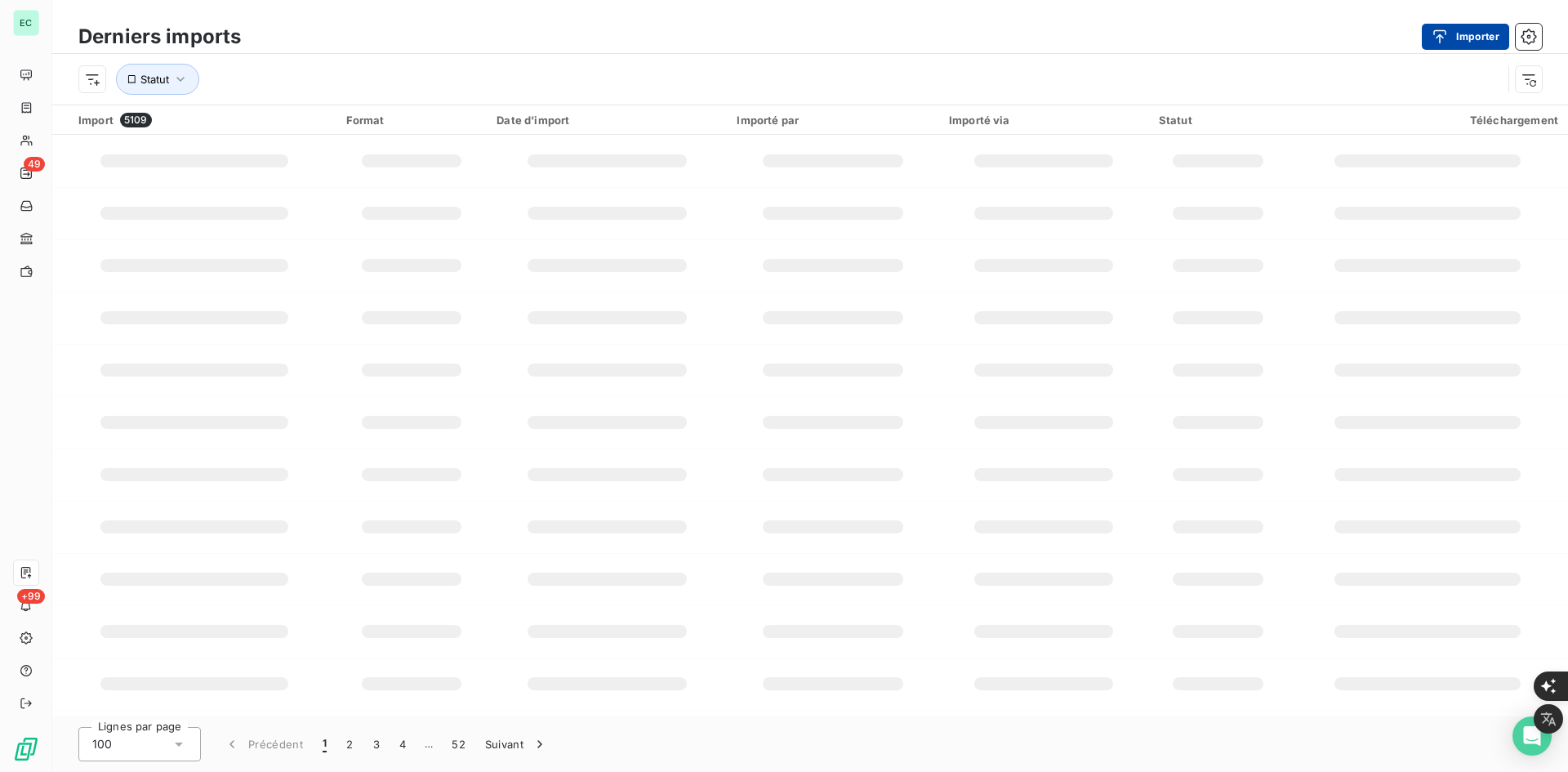
click at [1482, 40] on button "Importer" at bounding box center [1466, 37] width 87 height 26
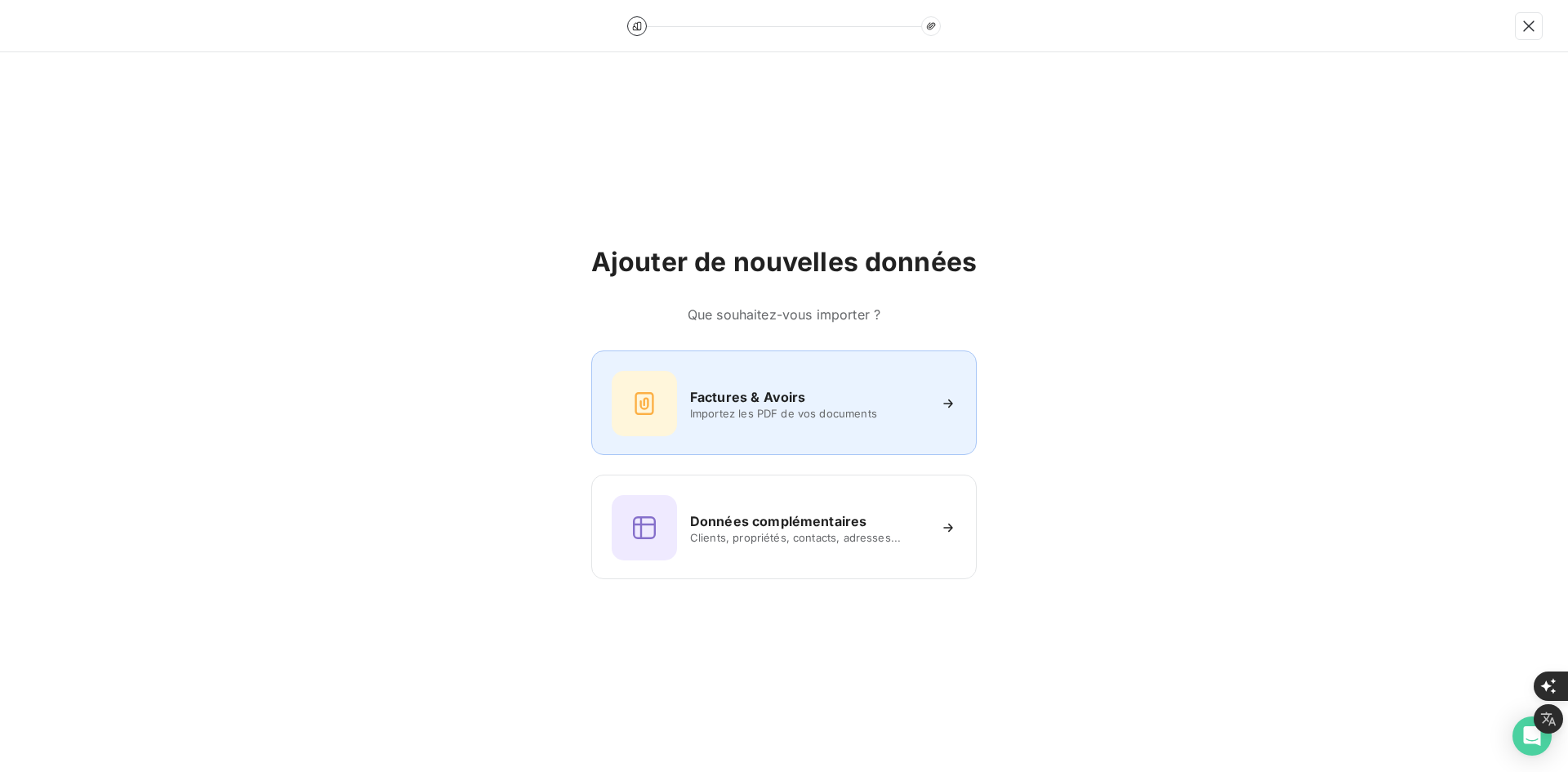
click at [753, 387] on h6 "Factures & Avoirs" at bounding box center [748, 396] width 116 height 19
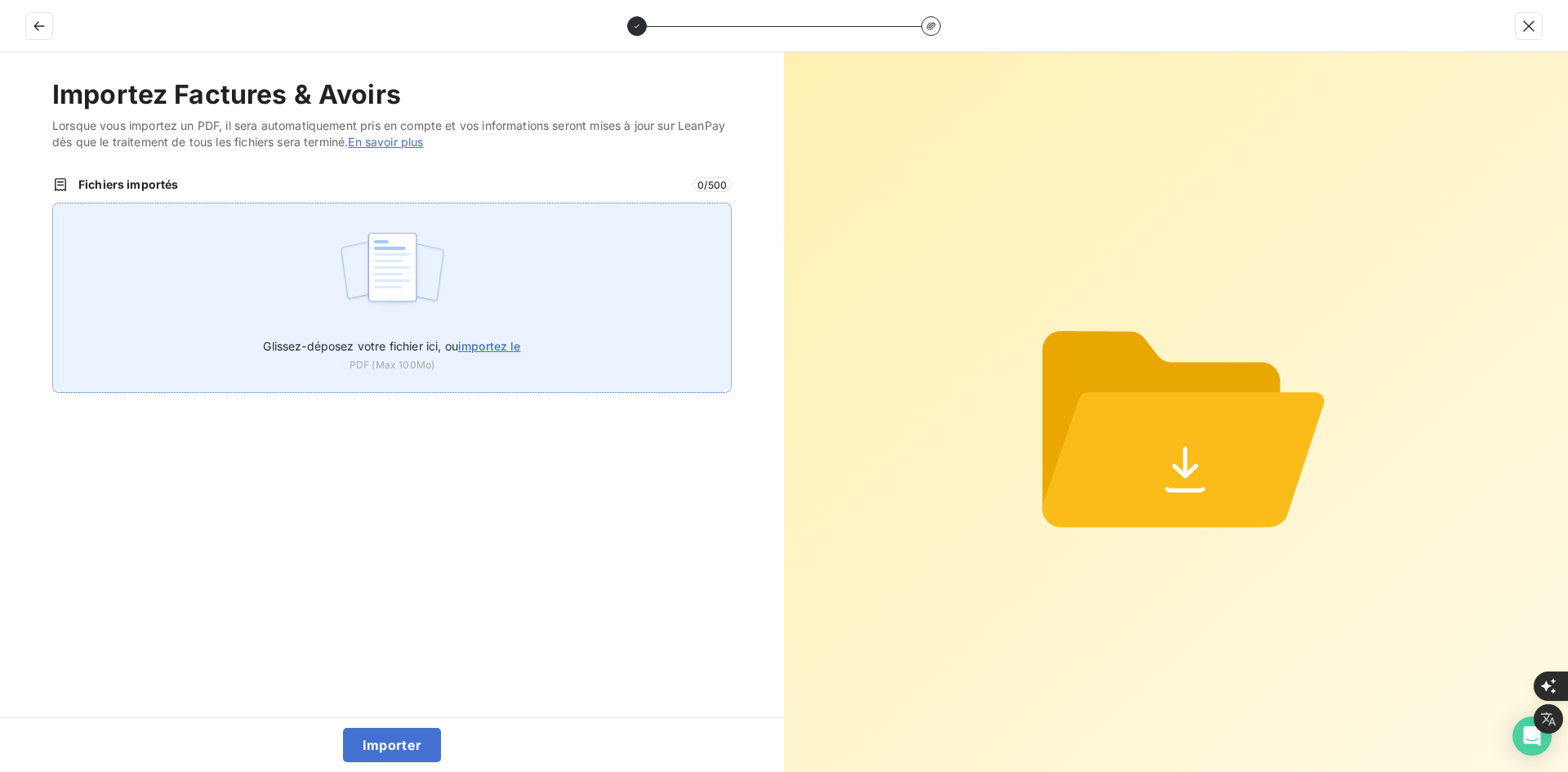
click at [519, 348] on span "importez le" at bounding box center [490, 346] width 63 height 14
click at [53, 203] on input "Glissez-déposez votre fichier ici, ou importez le" at bounding box center [52, 203] width 1 height 1
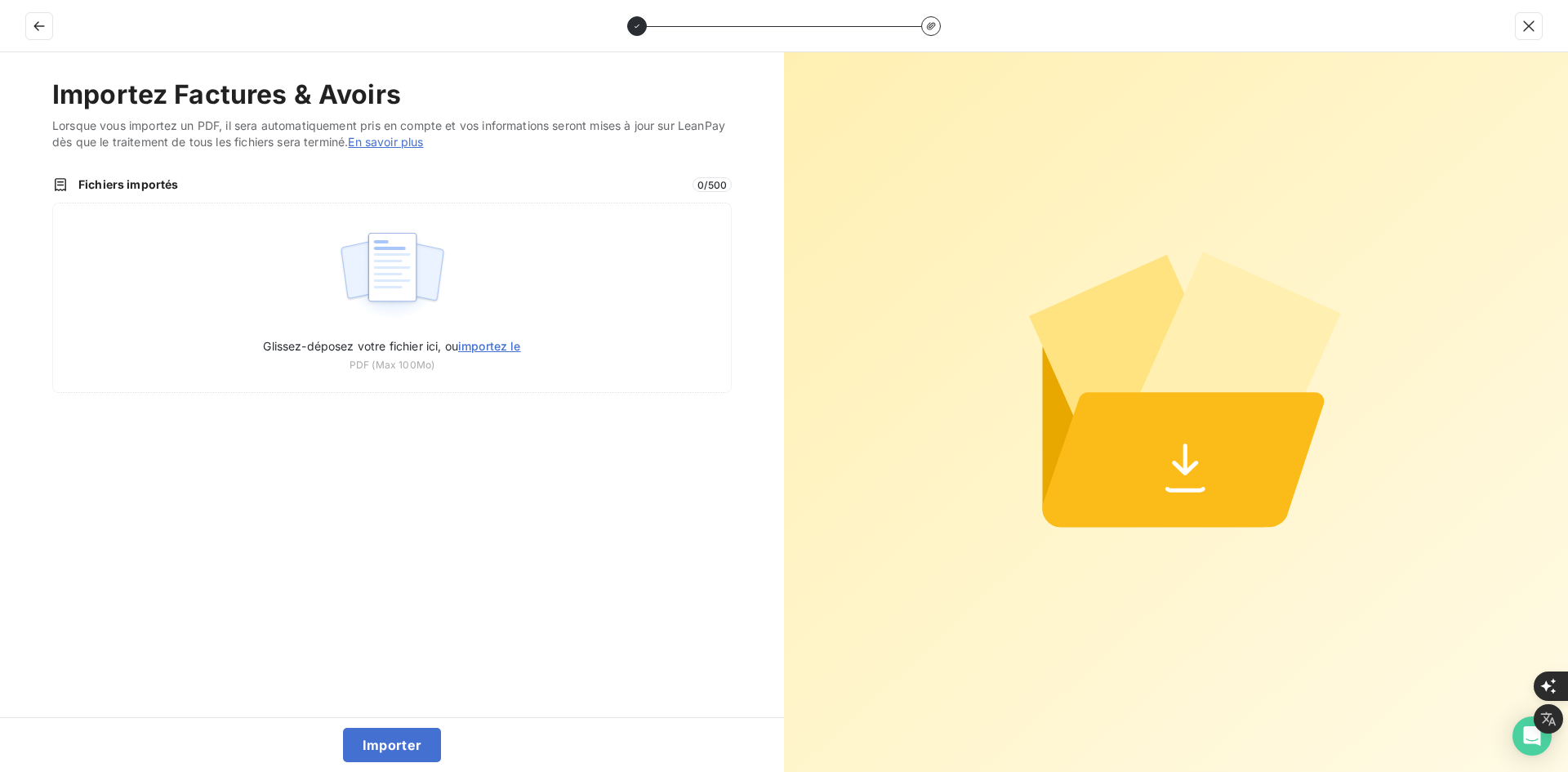
type input "C:\fakepath\FEF-2025-3006.pdf"
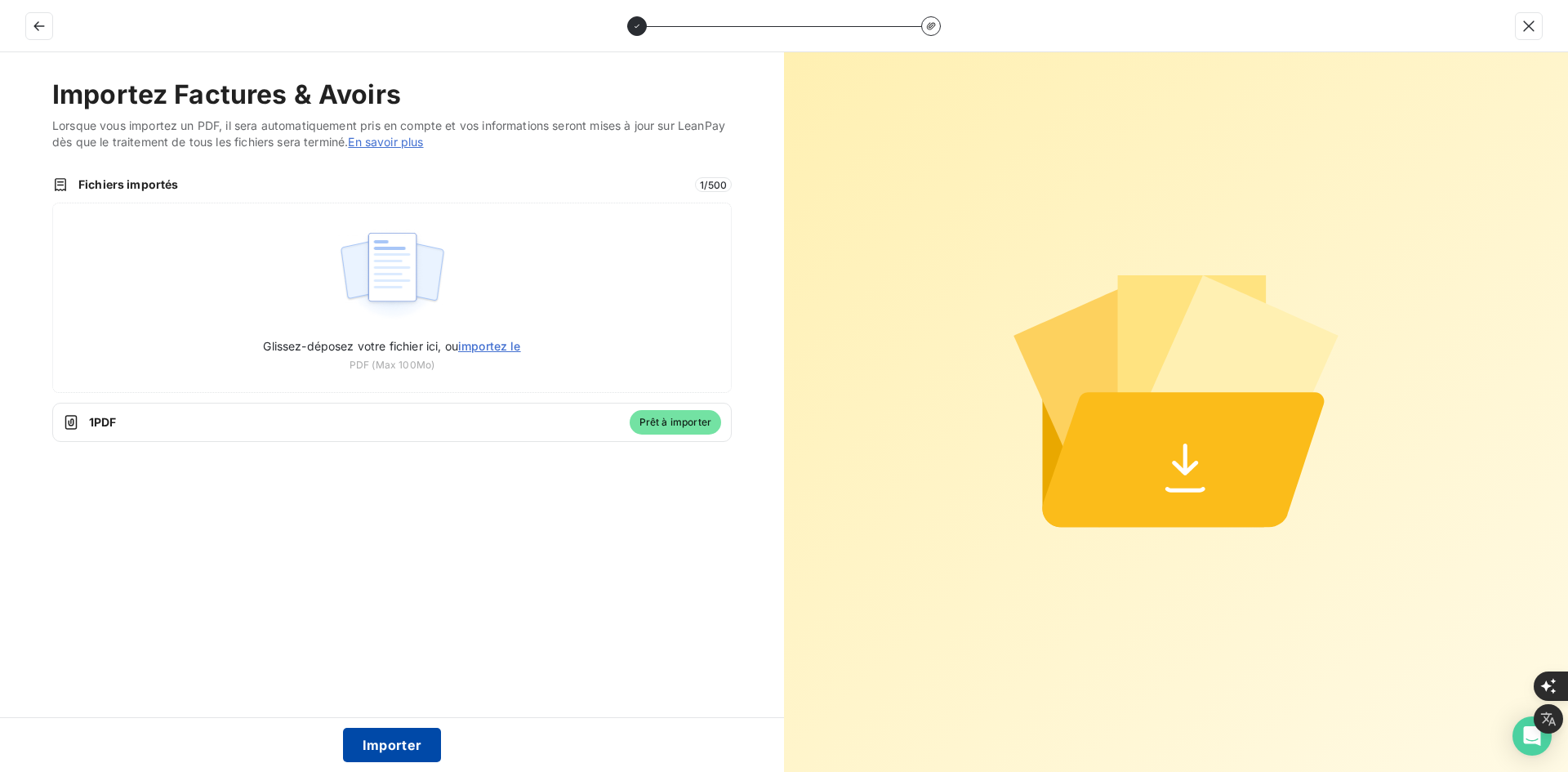
click at [377, 738] on button "Importer" at bounding box center [392, 745] width 99 height 34
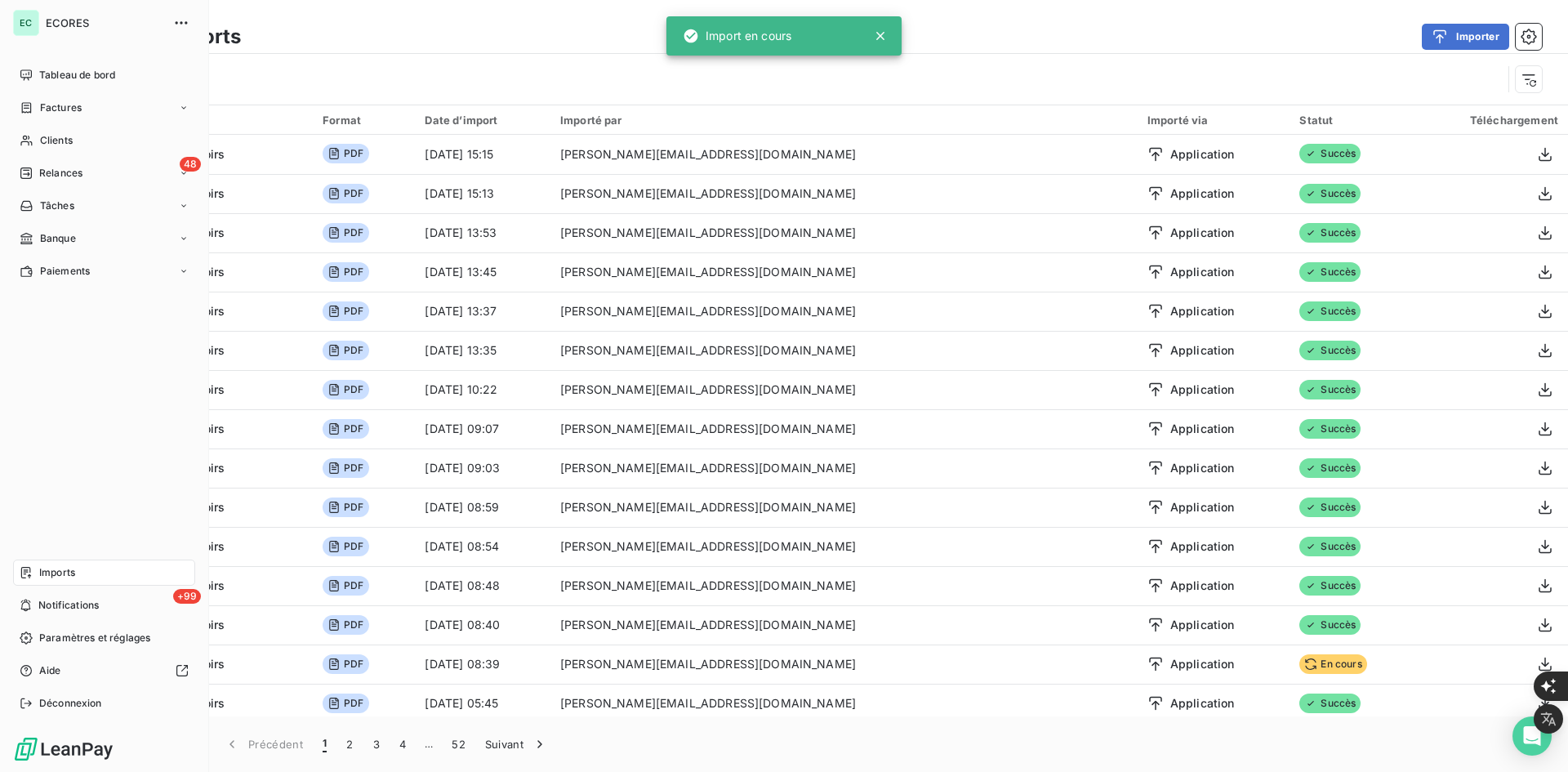
click at [42, 567] on span "Imports" at bounding box center [57, 572] width 36 height 15
click at [48, 113] on span "Factures" at bounding box center [61, 107] width 42 height 15
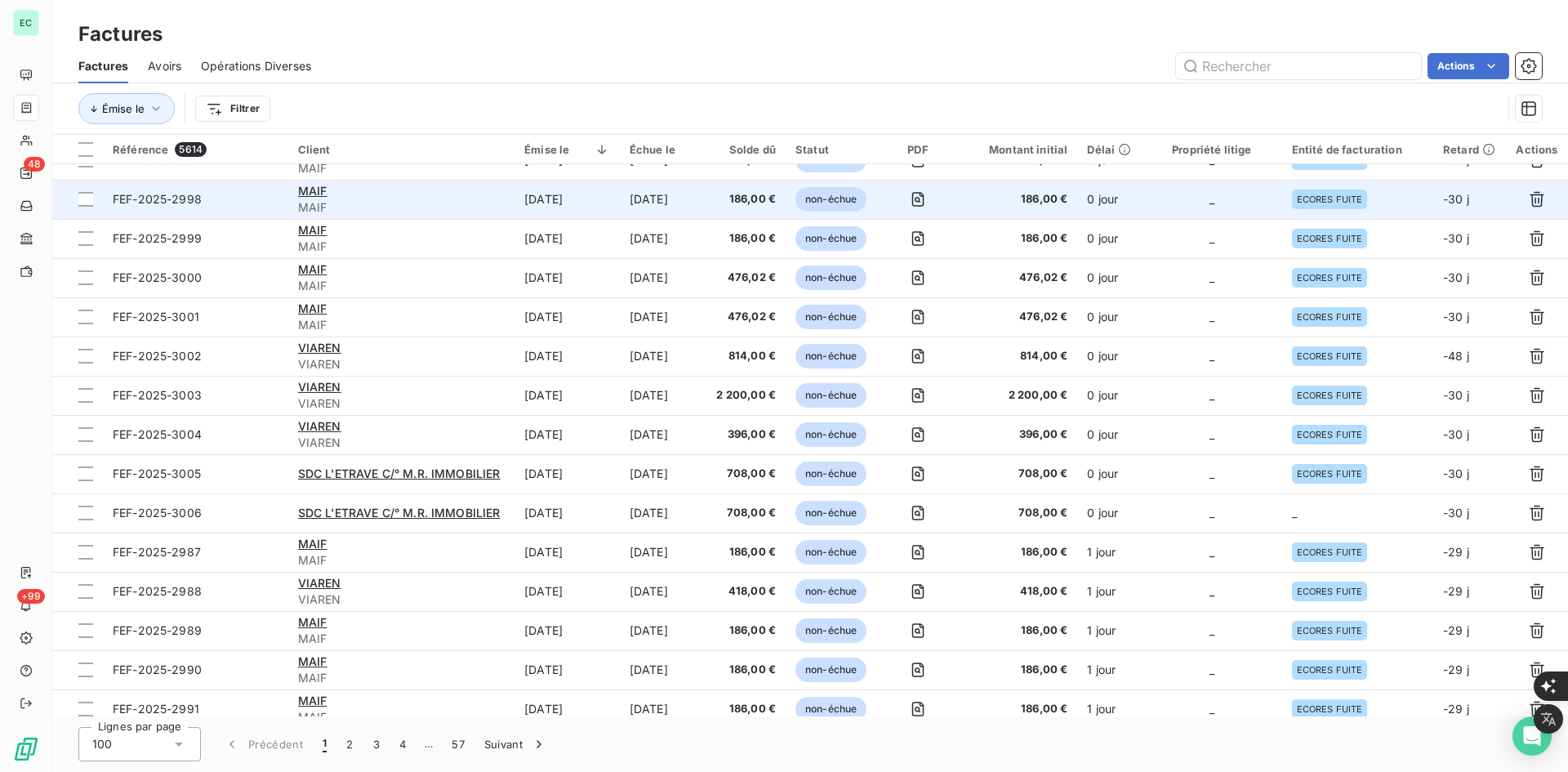
scroll to position [245, 0]
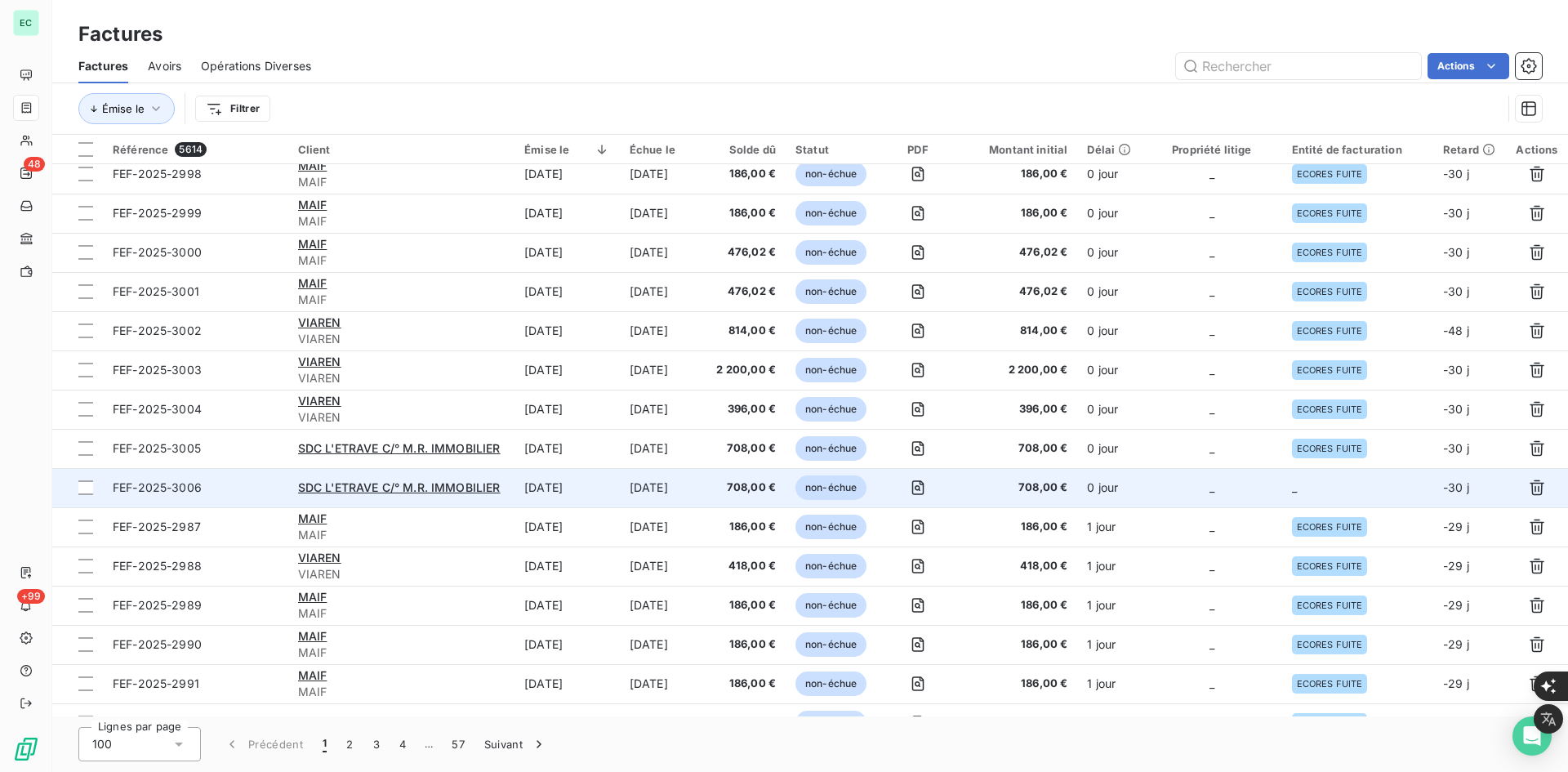
click at [1176, 497] on td "_" at bounding box center [1212, 487] width 140 height 39
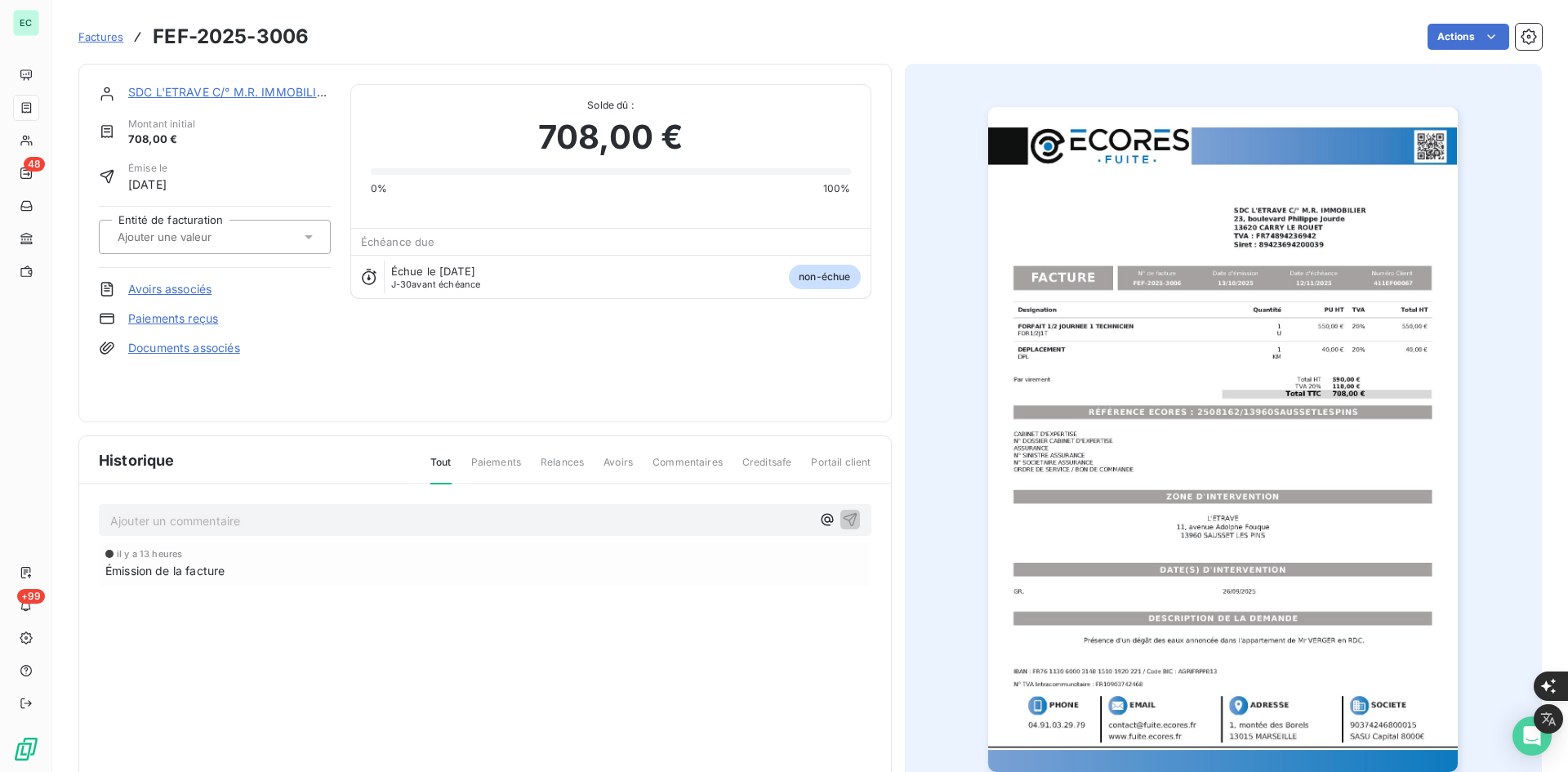
click at [210, 237] on input "text" at bounding box center [198, 237] width 164 height 15
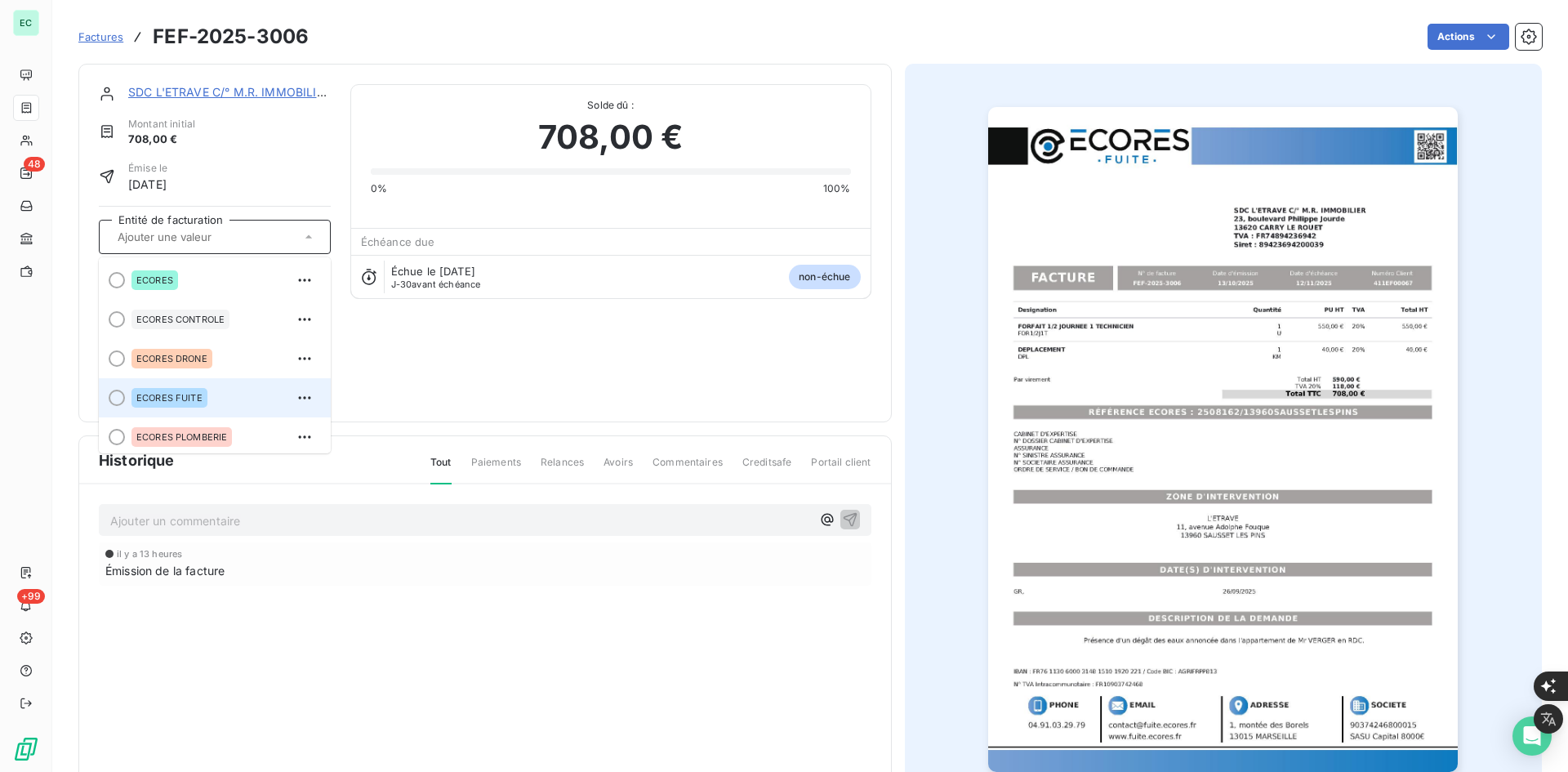
click at [189, 404] on div "ECORES FUITE" at bounding box center [169, 397] width 76 height 19
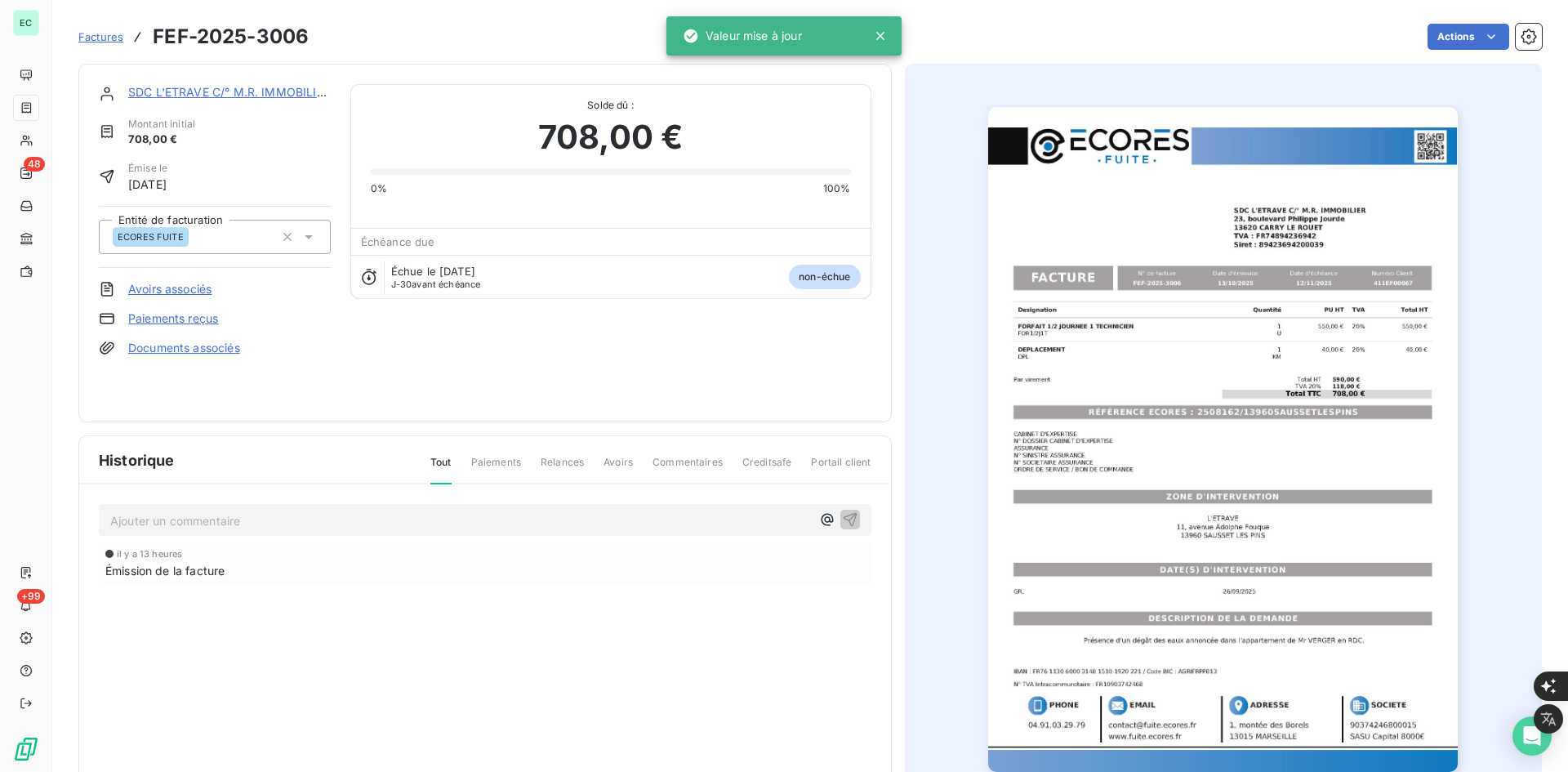
click at [211, 354] on link "Documents associés" at bounding box center [184, 348] width 112 height 17
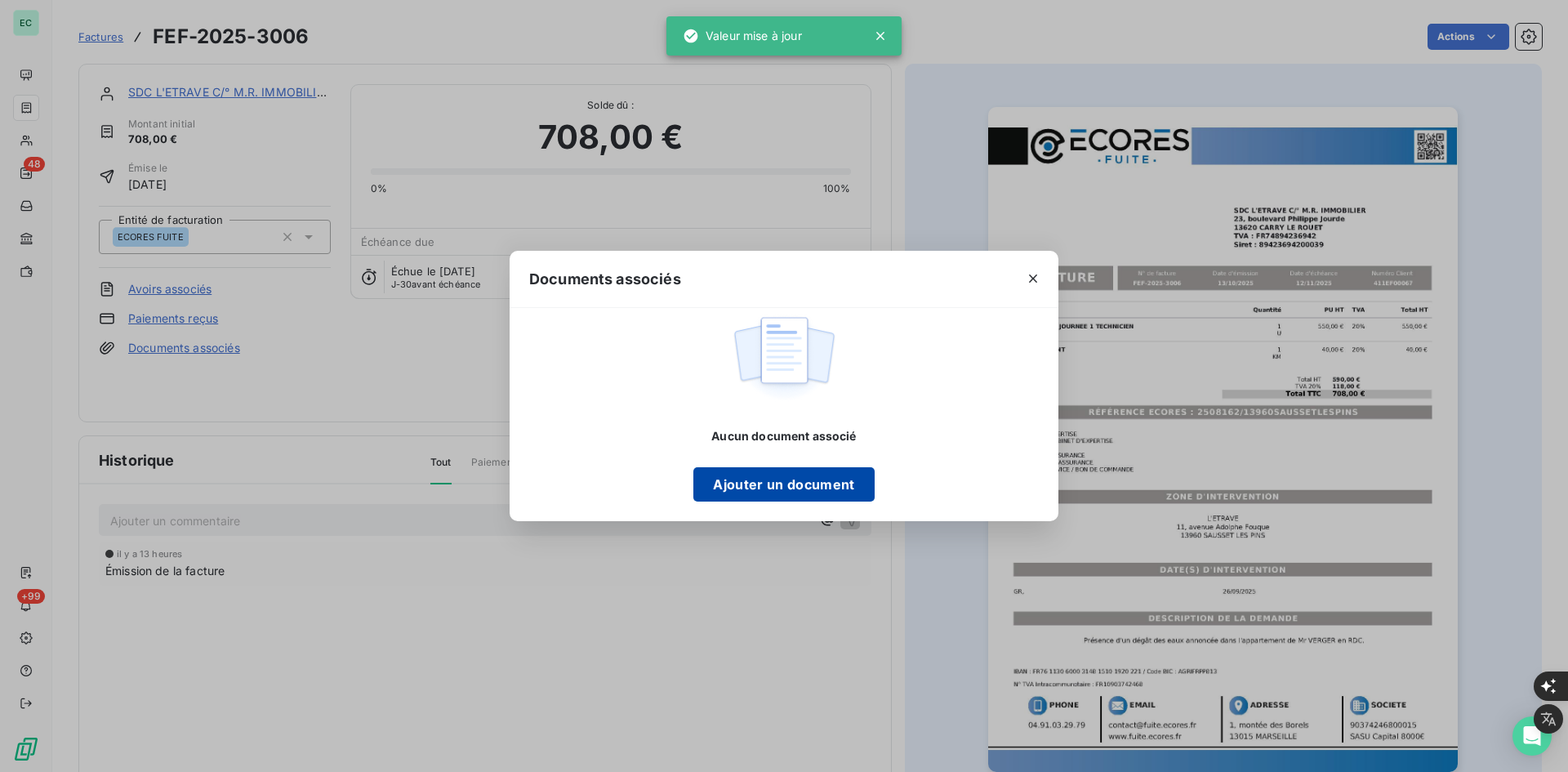
click at [758, 482] on button "Ajouter un document" at bounding box center [783, 484] width 181 height 34
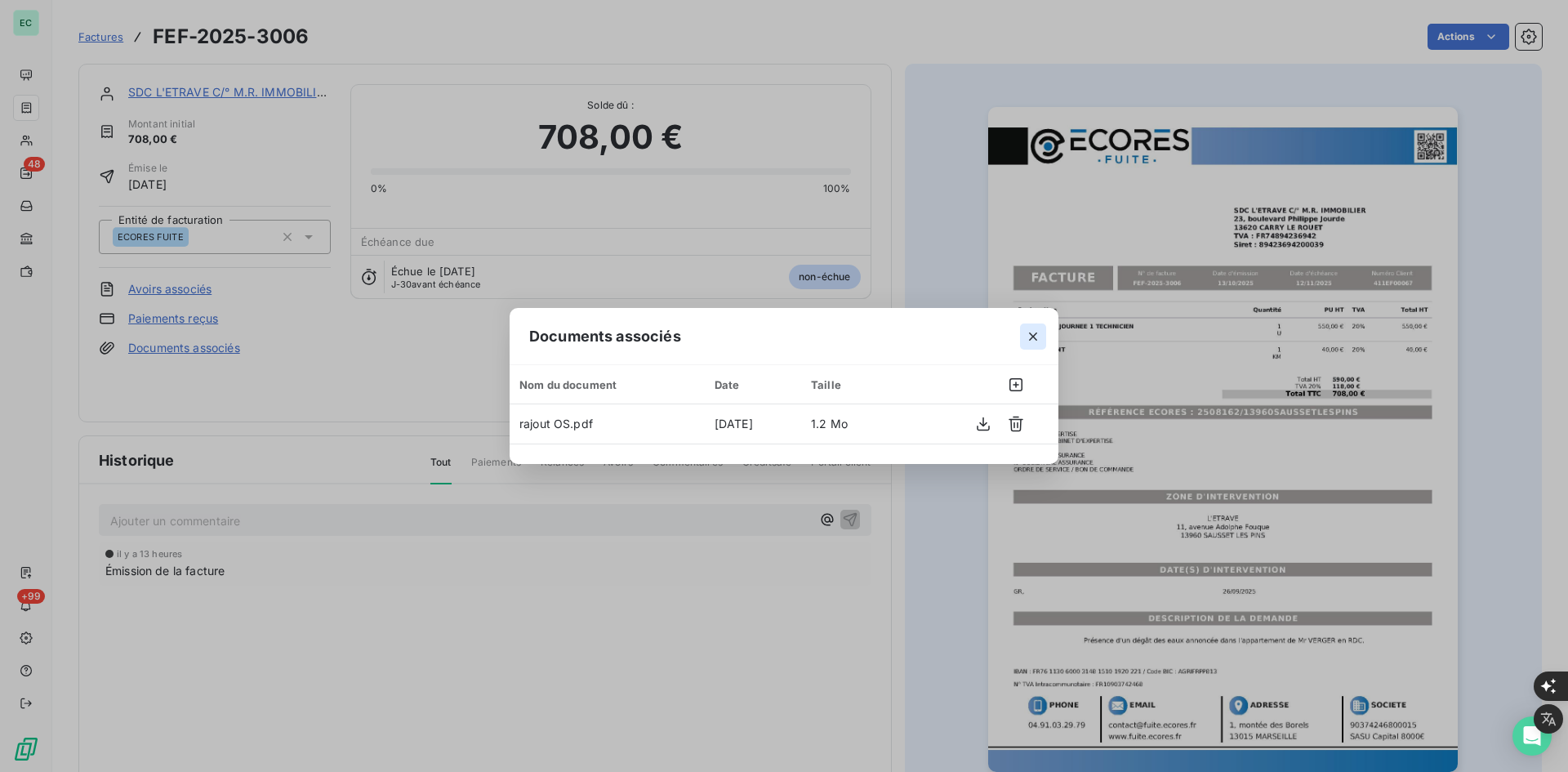
click at [1045, 334] on button "button" at bounding box center [1034, 336] width 26 height 26
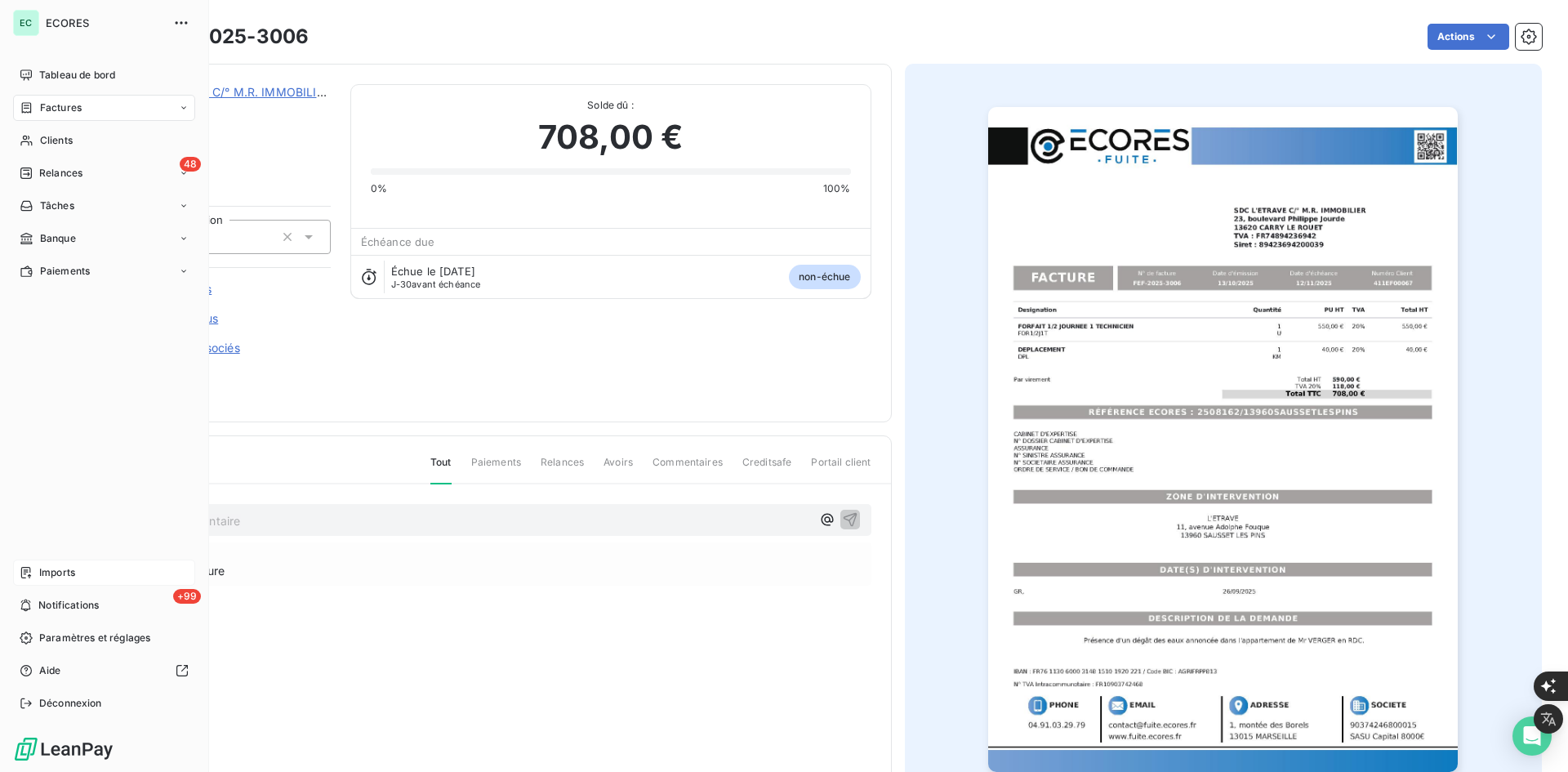
click at [77, 565] on div "Imports" at bounding box center [104, 573] width 182 height 26
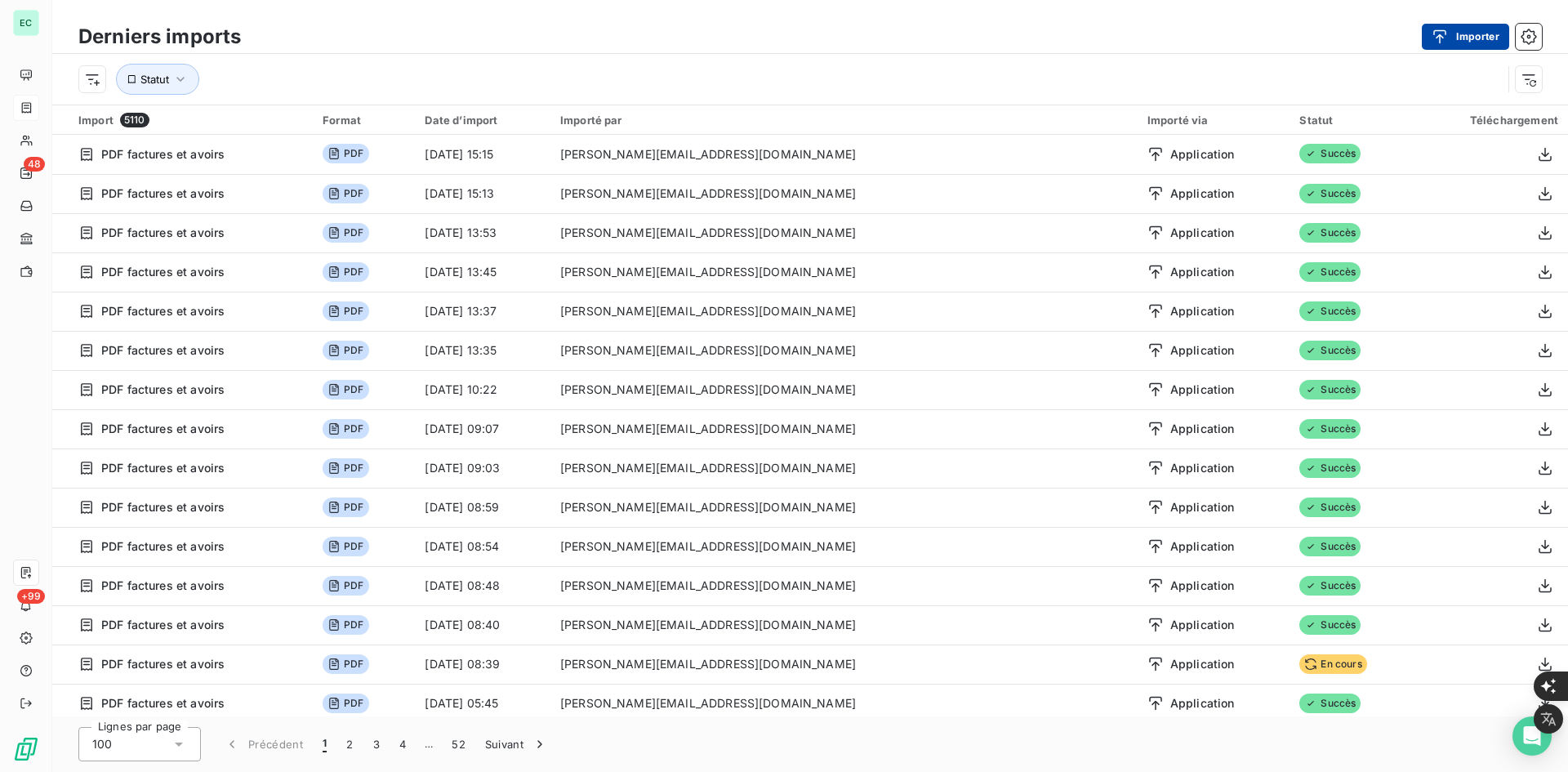
click at [1462, 39] on button "Importer" at bounding box center [1466, 37] width 87 height 26
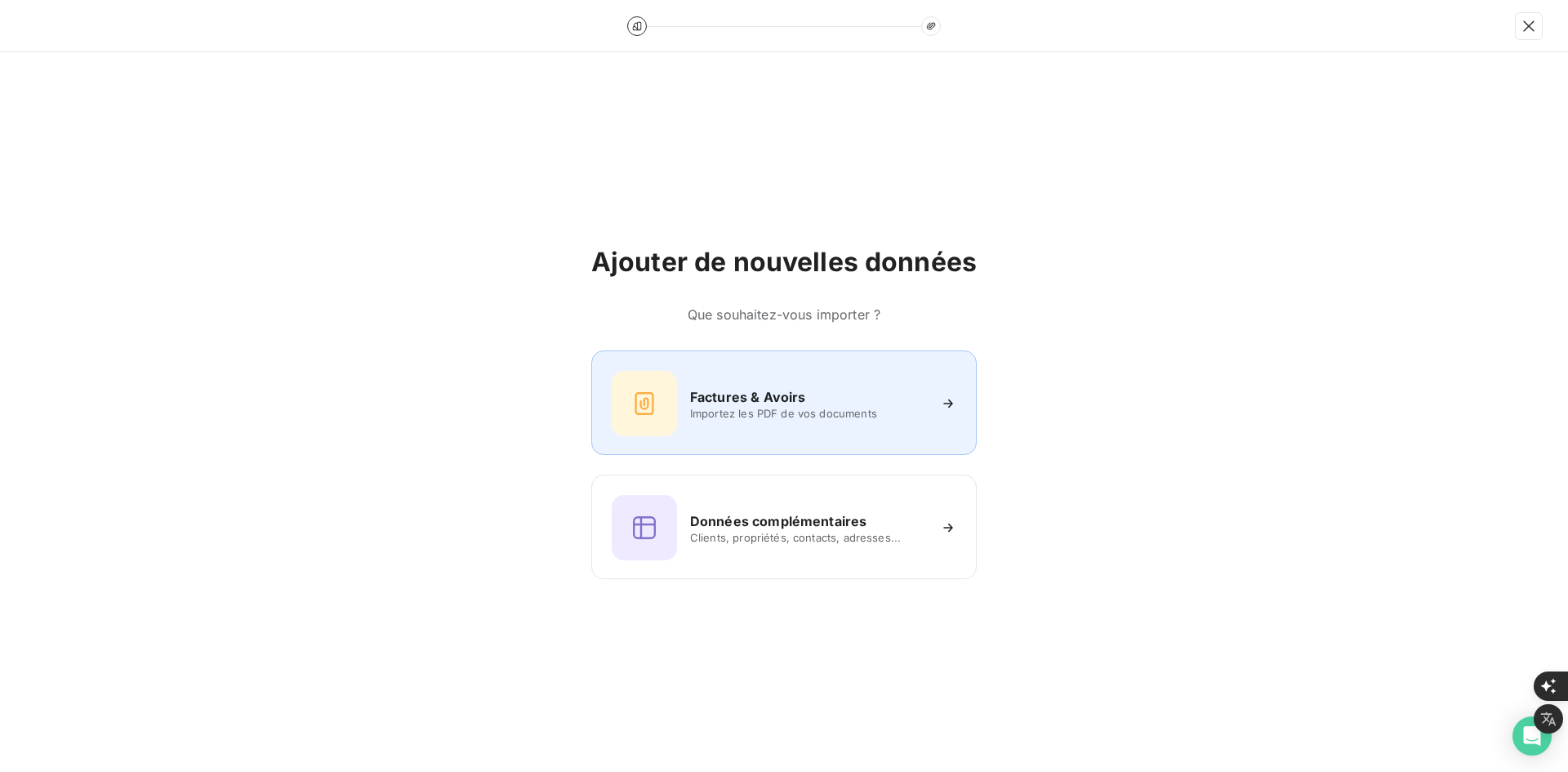
click at [742, 409] on span "Importez les PDF de vos documents" at bounding box center [808, 413] width 237 height 13
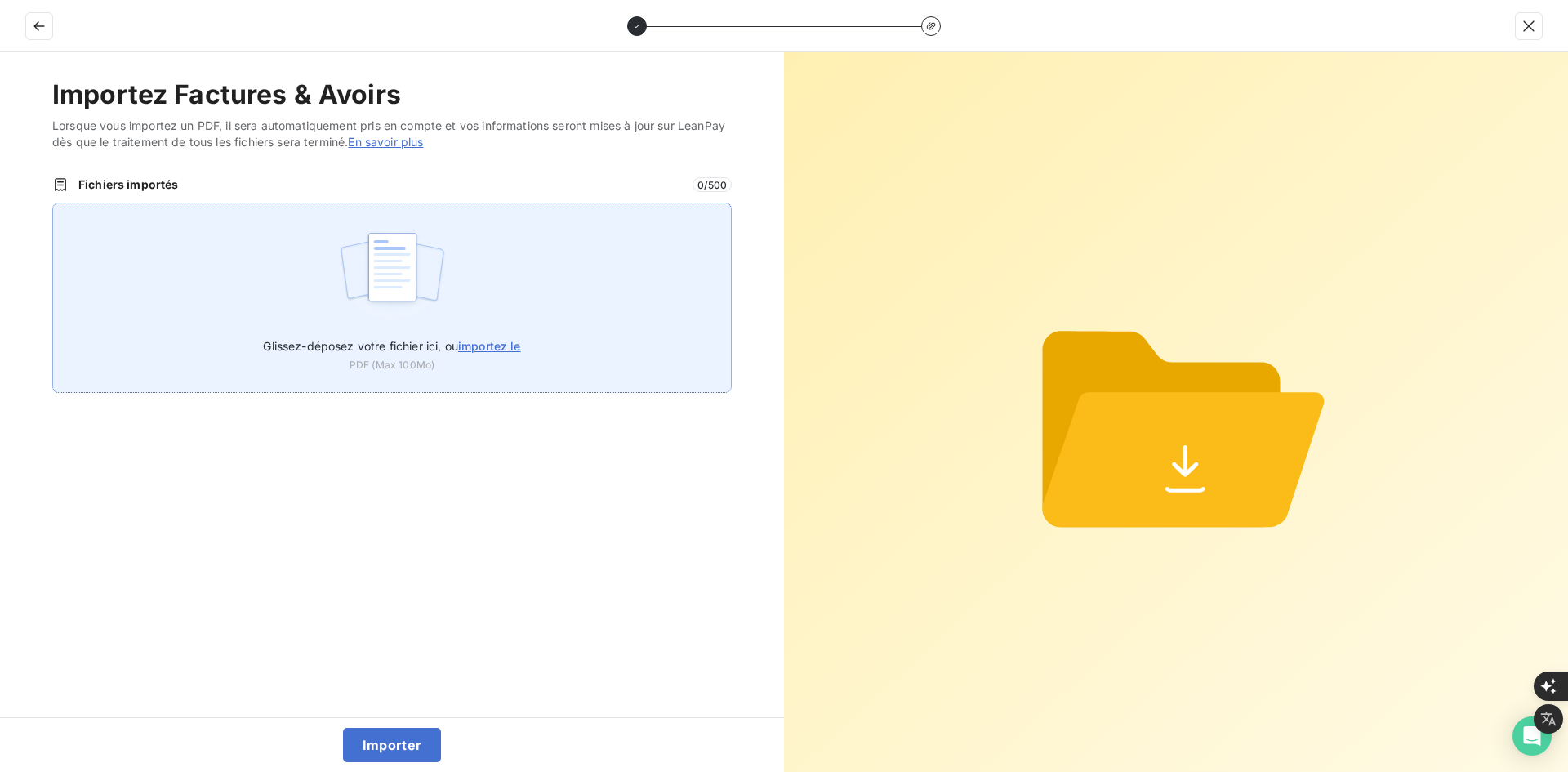
click at [390, 328] on label "Glissez-déposez votre fichier ici, ou importez le" at bounding box center [391, 342] width 258 height 31
click at [53, 203] on input "Glissez-déposez votre fichier ici, ou importez le" at bounding box center [52, 203] width 1 height 1
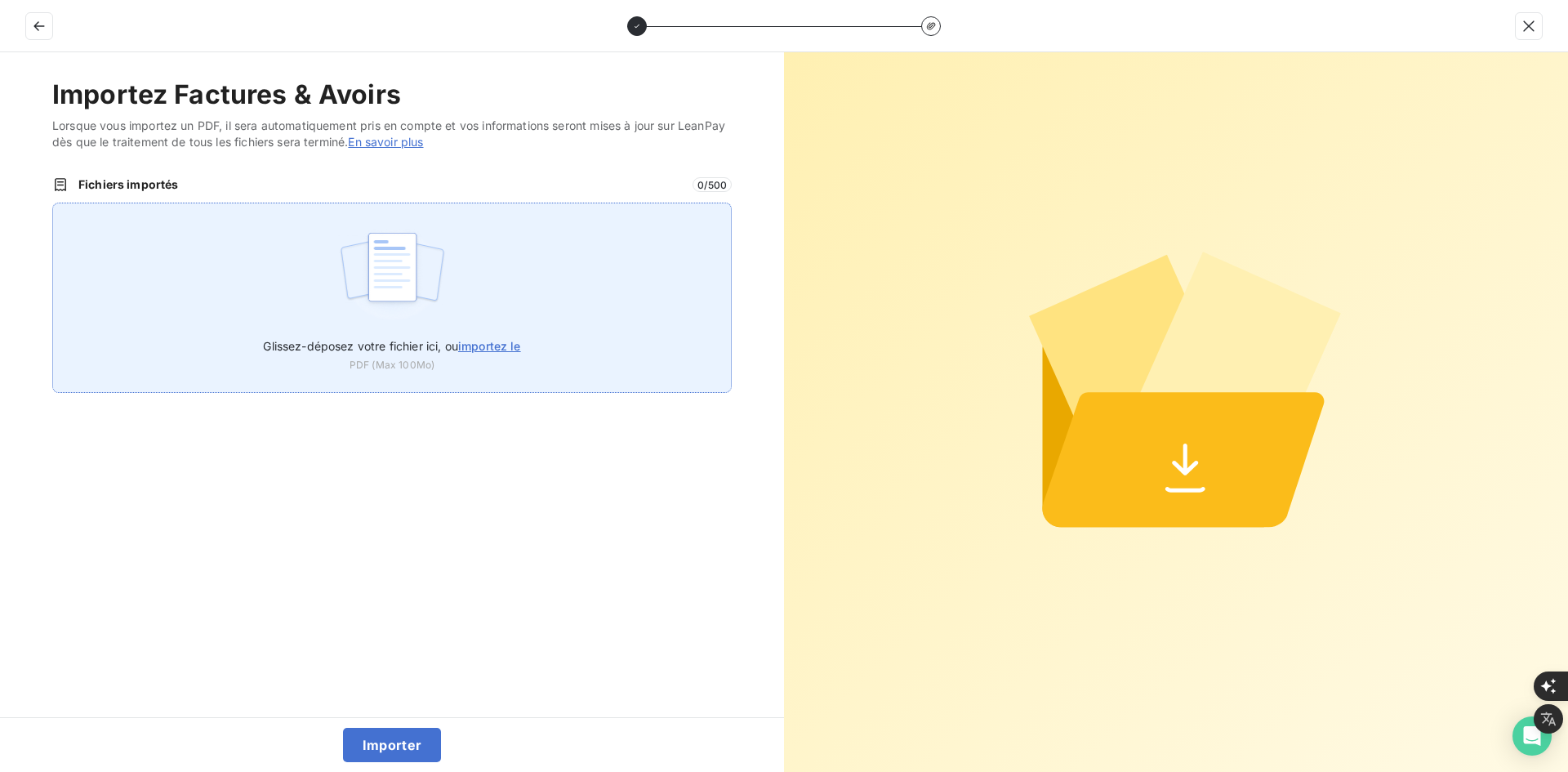
type input "C:\fakepath\FEF-2025-3007.pdf"
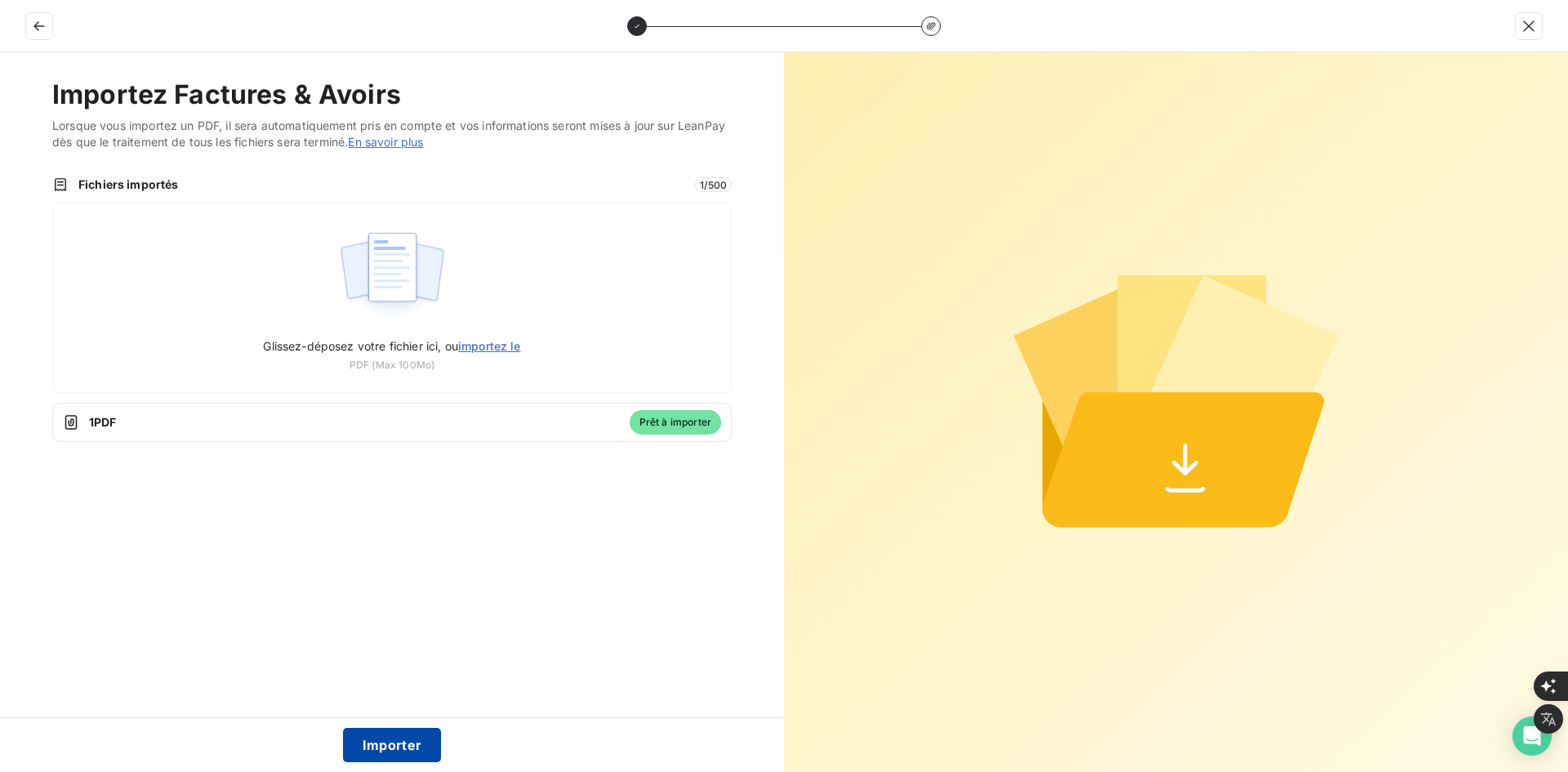
click at [389, 745] on button "Importer" at bounding box center [392, 745] width 99 height 34
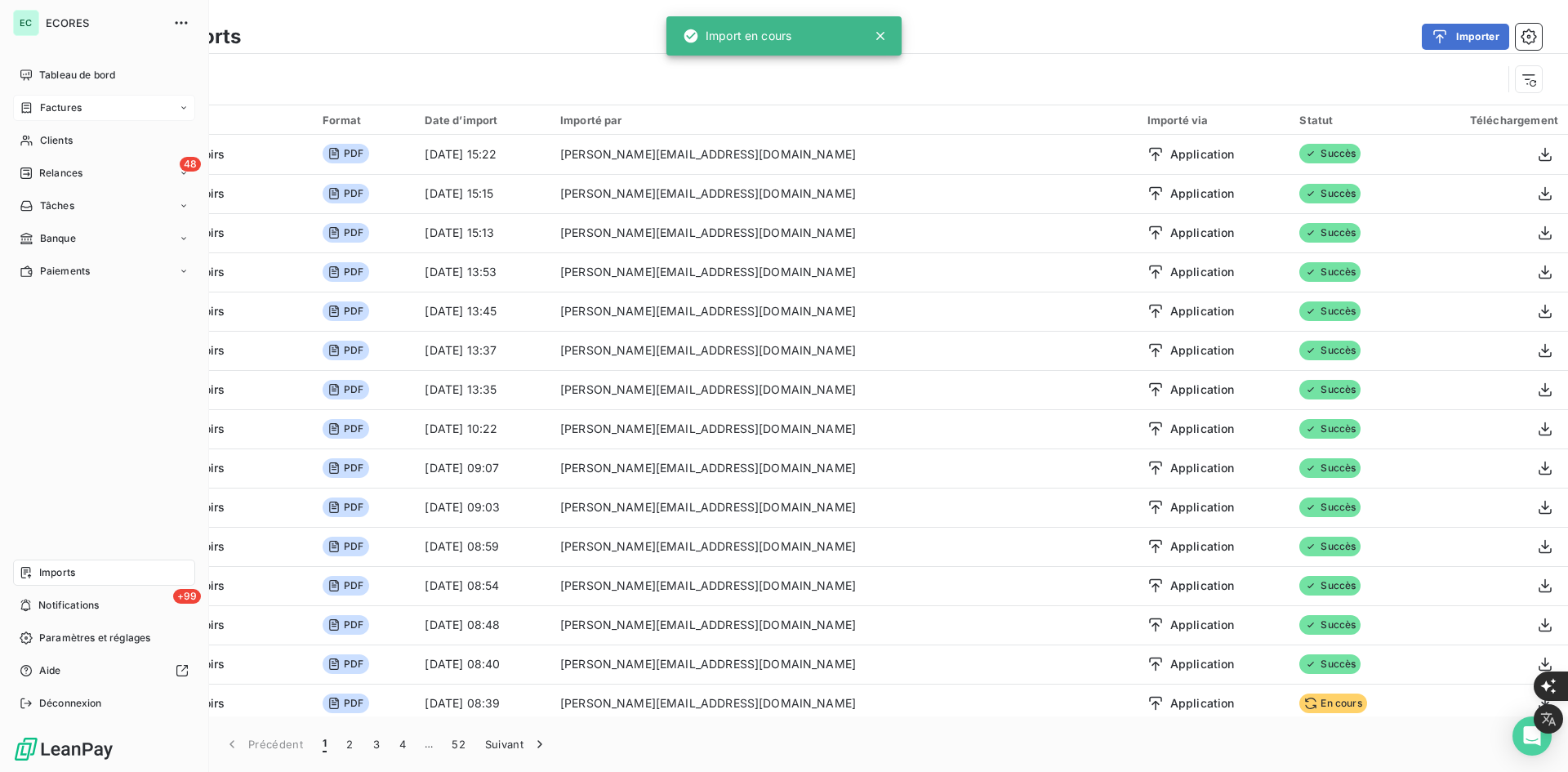
click at [31, 95] on div "Factures" at bounding box center [104, 108] width 182 height 26
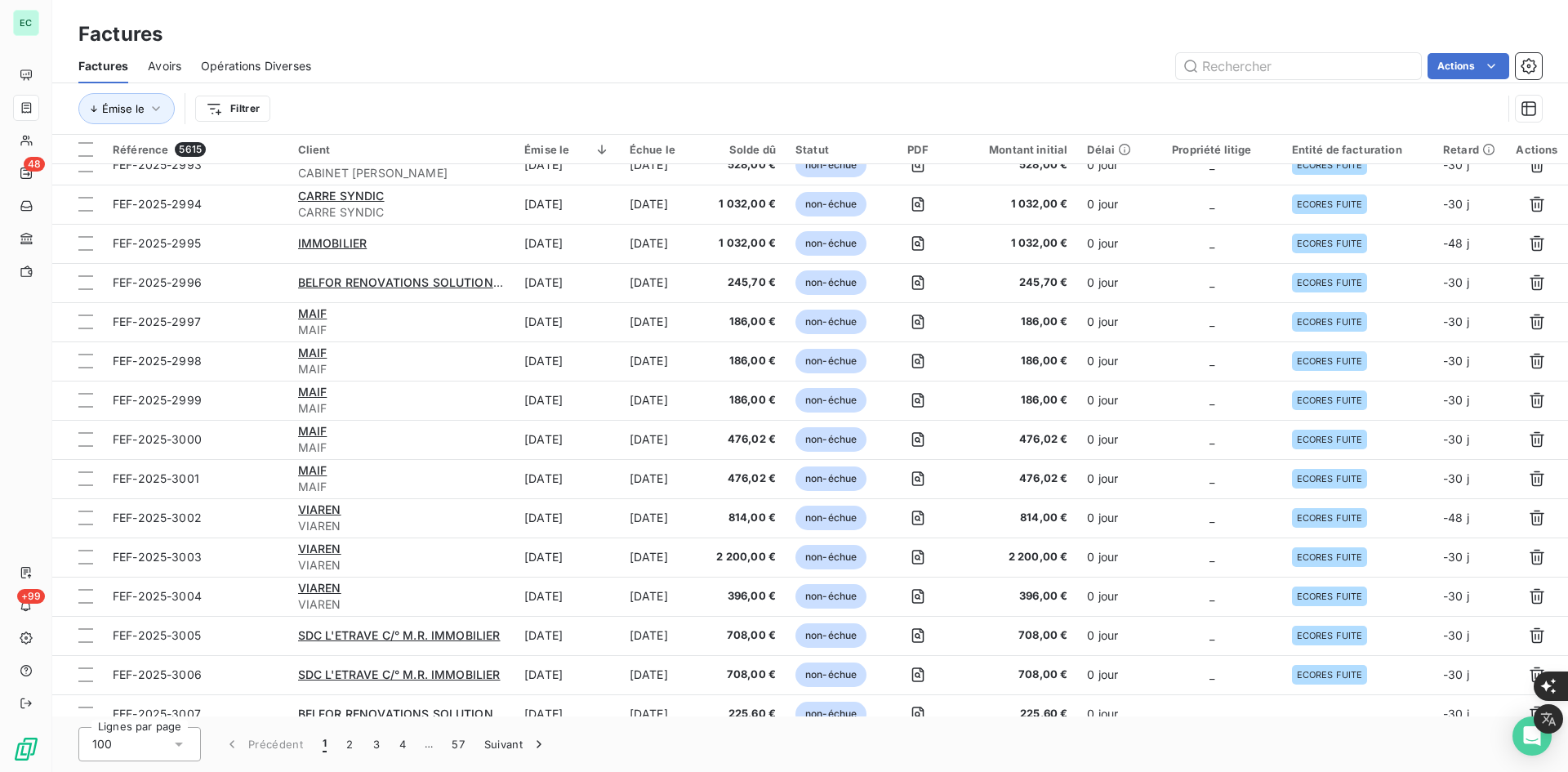
scroll to position [82, 0]
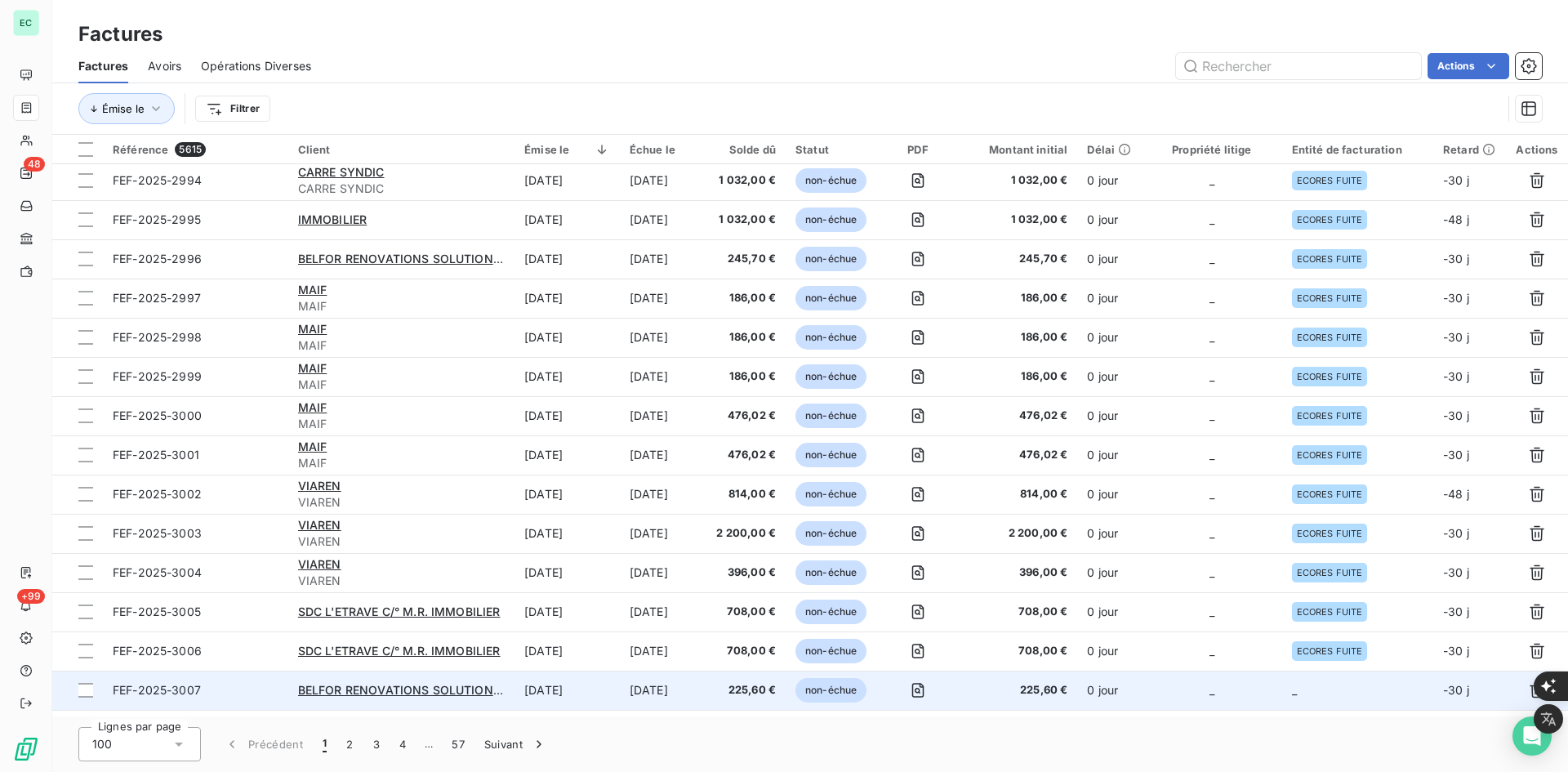
click at [1287, 692] on td "_" at bounding box center [1358, 690] width 151 height 39
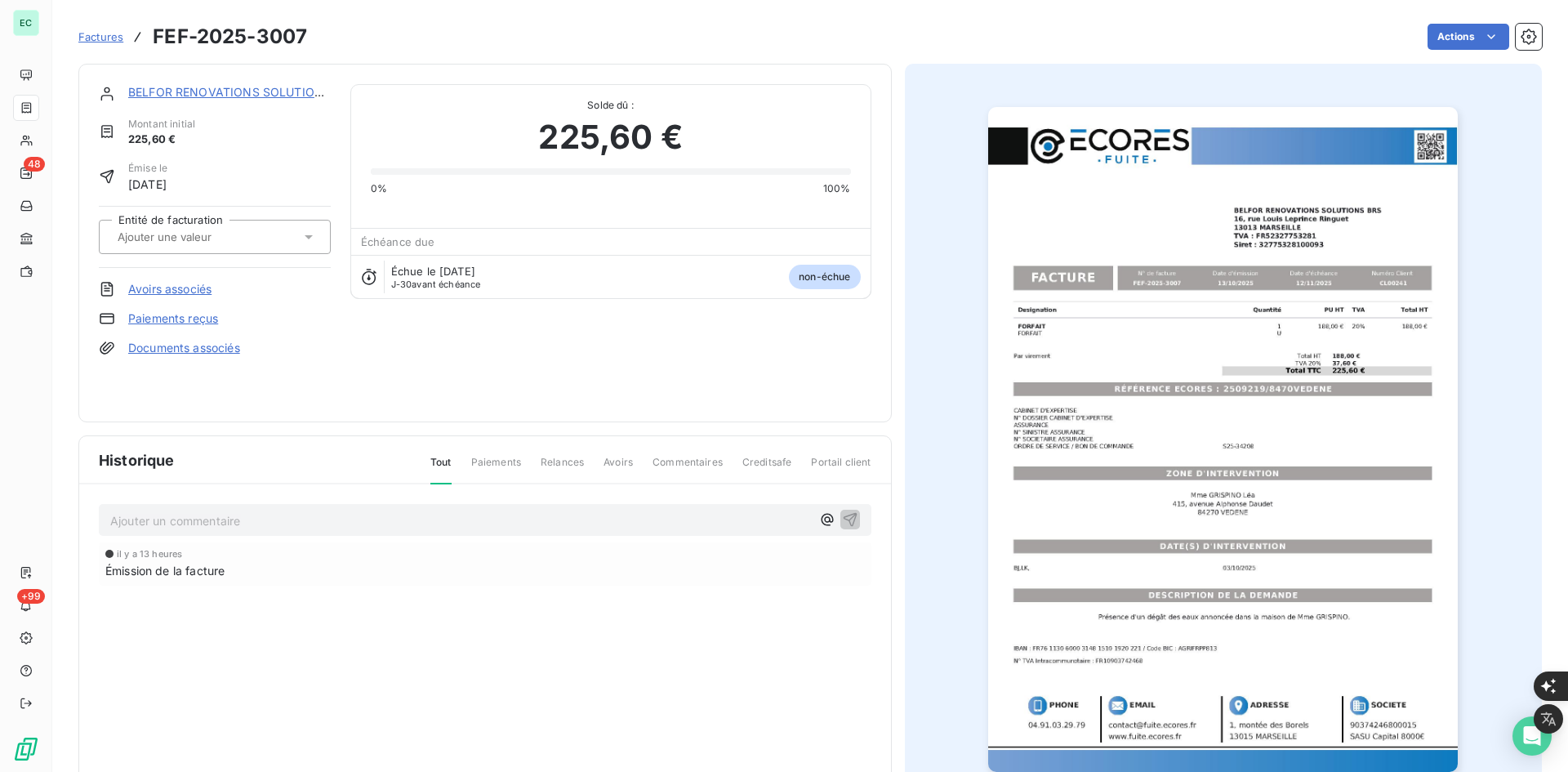
click at [211, 239] on input "text" at bounding box center [198, 237] width 164 height 15
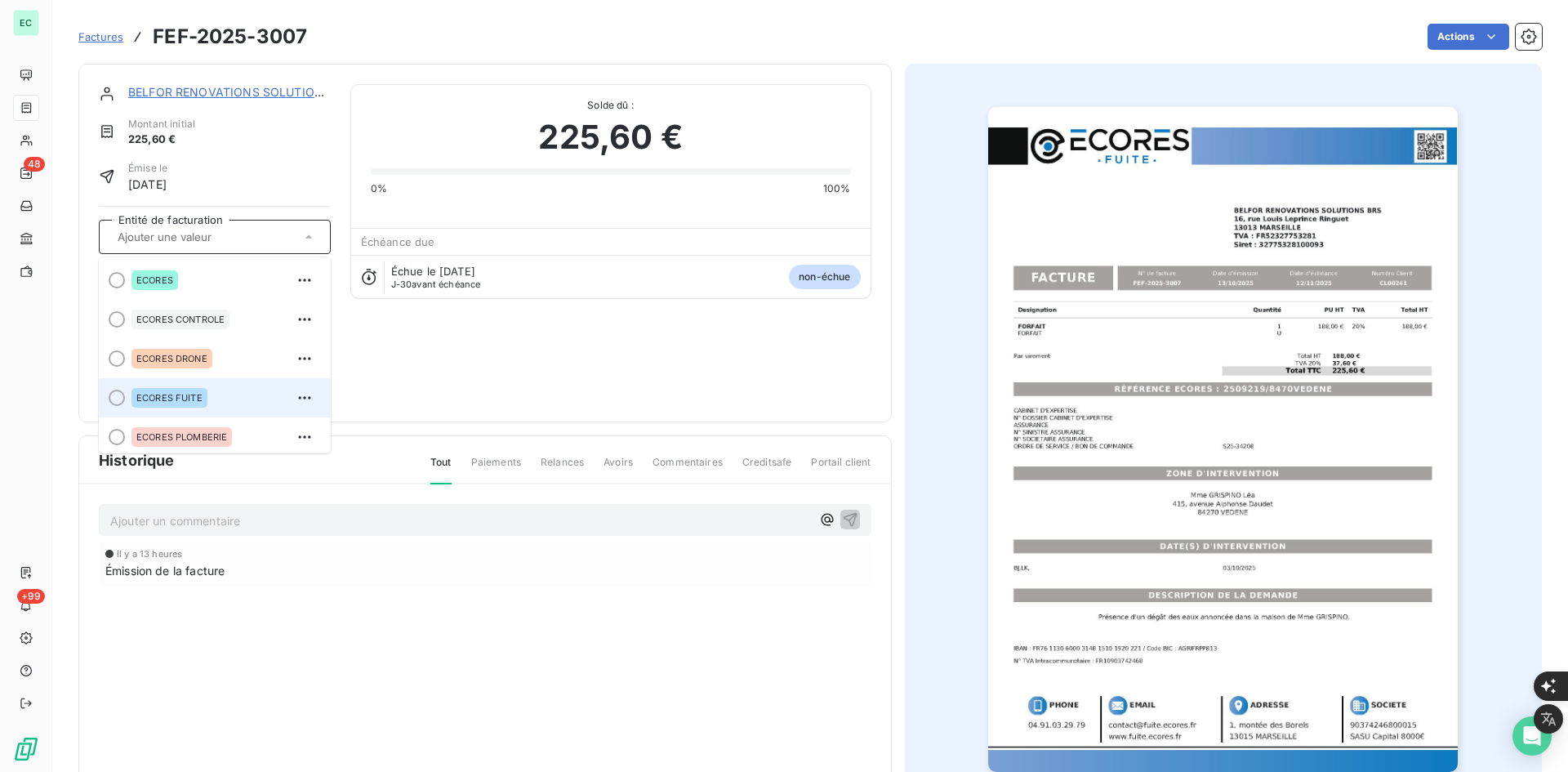
click at [184, 393] on span "ECORES FUITE" at bounding box center [169, 397] width 66 height 10
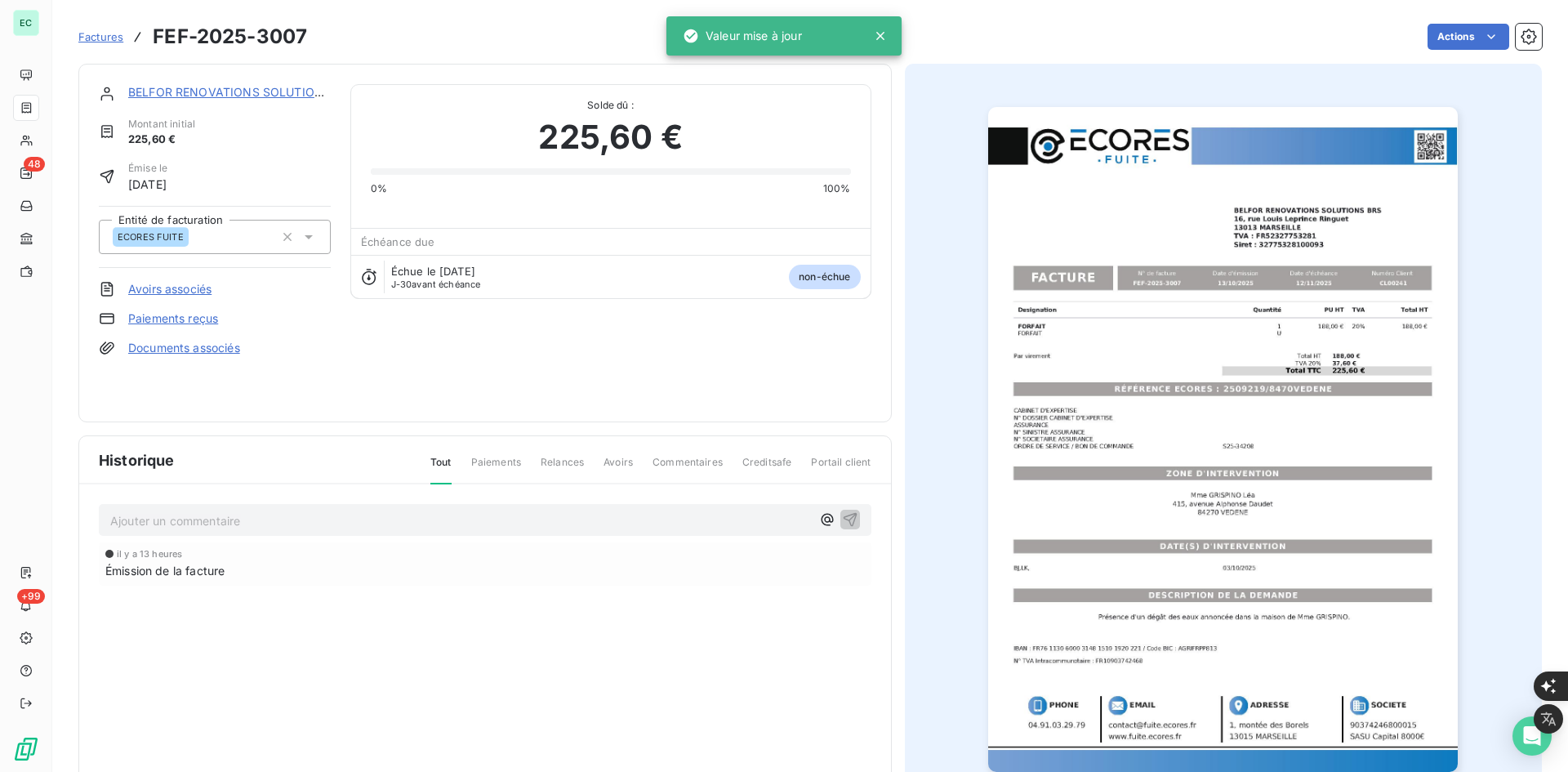
click at [214, 352] on link "Documents associés" at bounding box center [184, 348] width 112 height 17
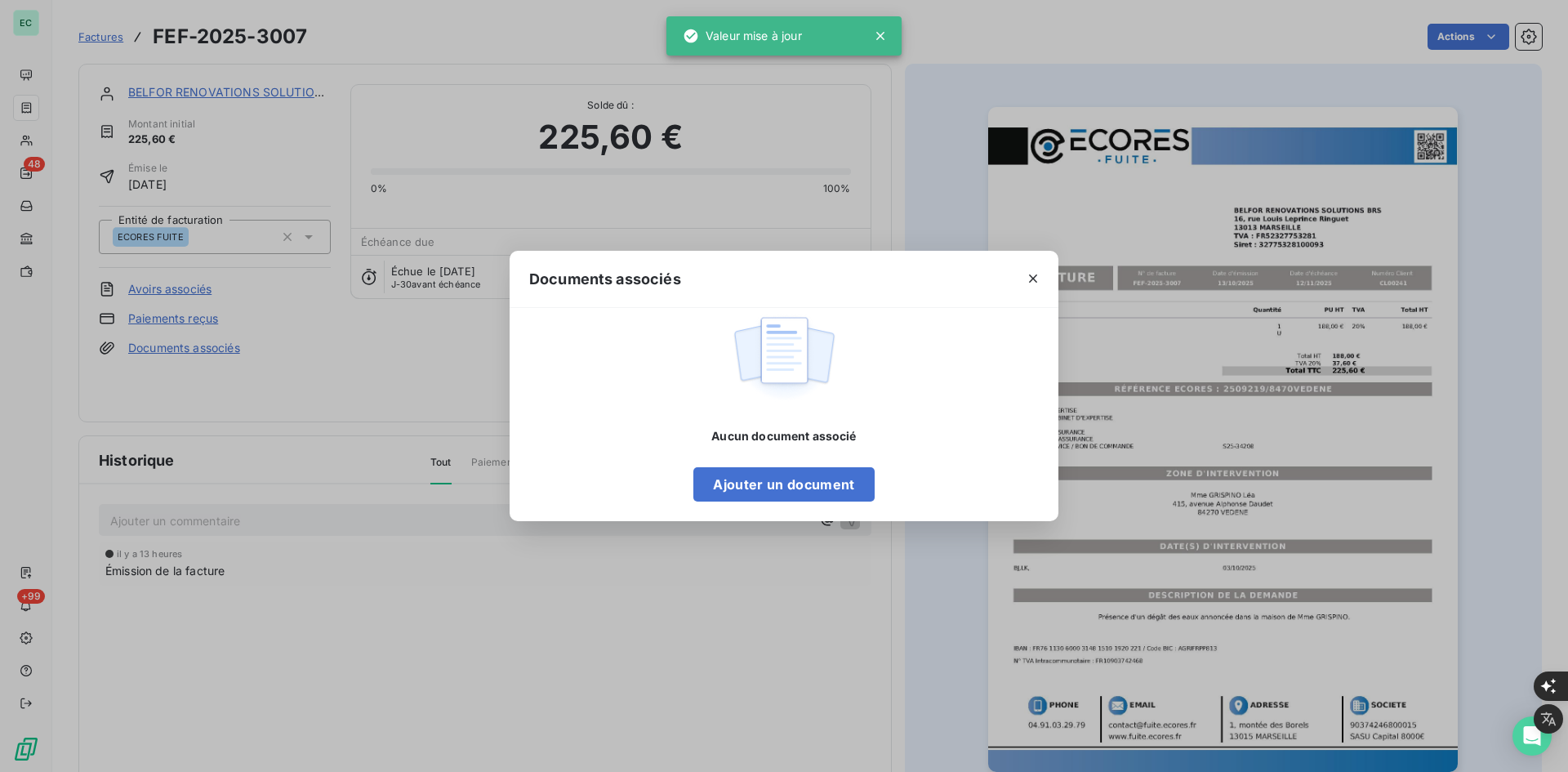
click at [777, 458] on div "Aucun document associé Ajouter un document" at bounding box center [783, 465] width 181 height 73
click at [774, 479] on button "Ajouter un document" at bounding box center [783, 484] width 181 height 34
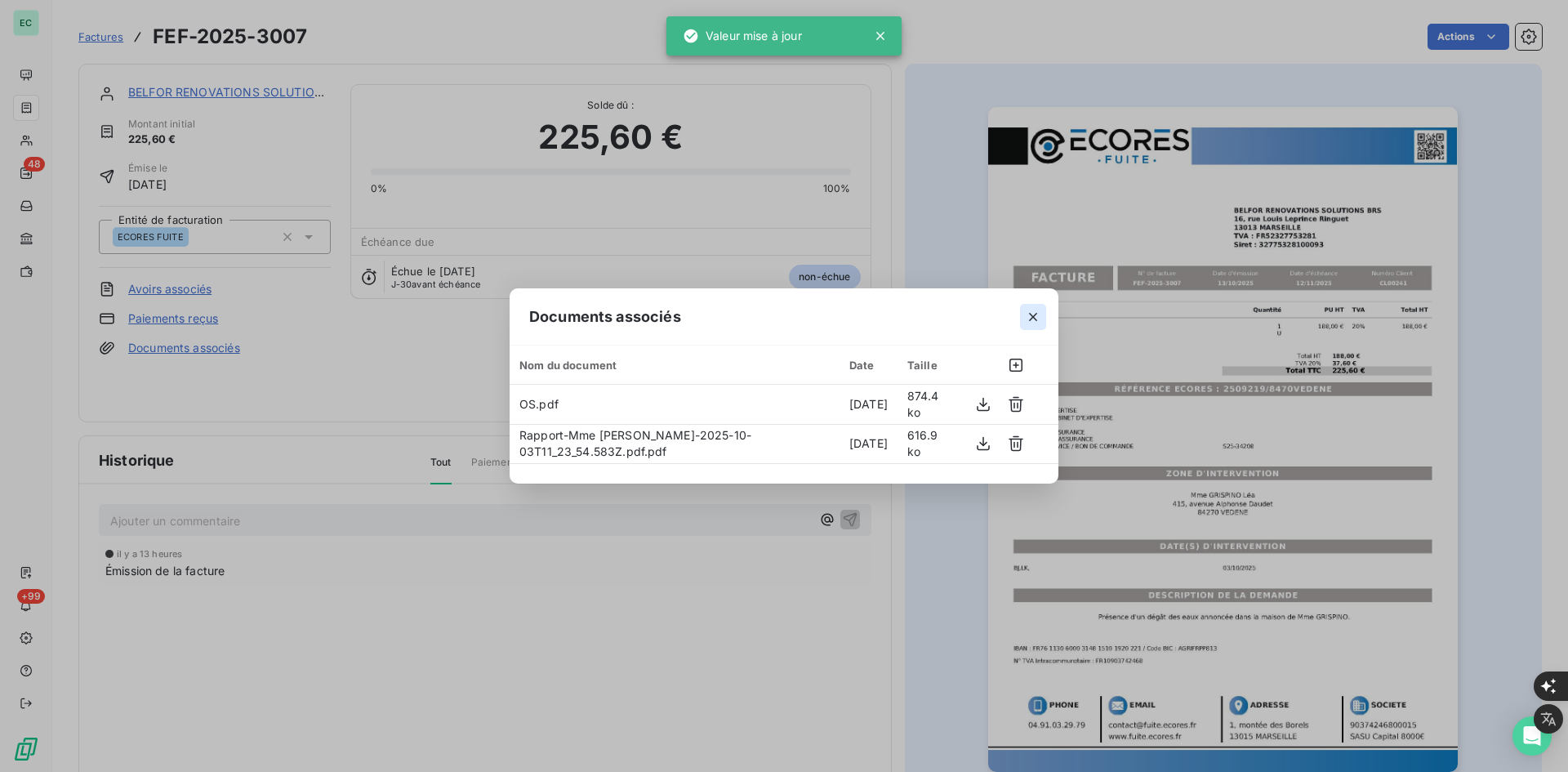
click at [1039, 323] on icon "button" at bounding box center [1033, 317] width 17 height 17
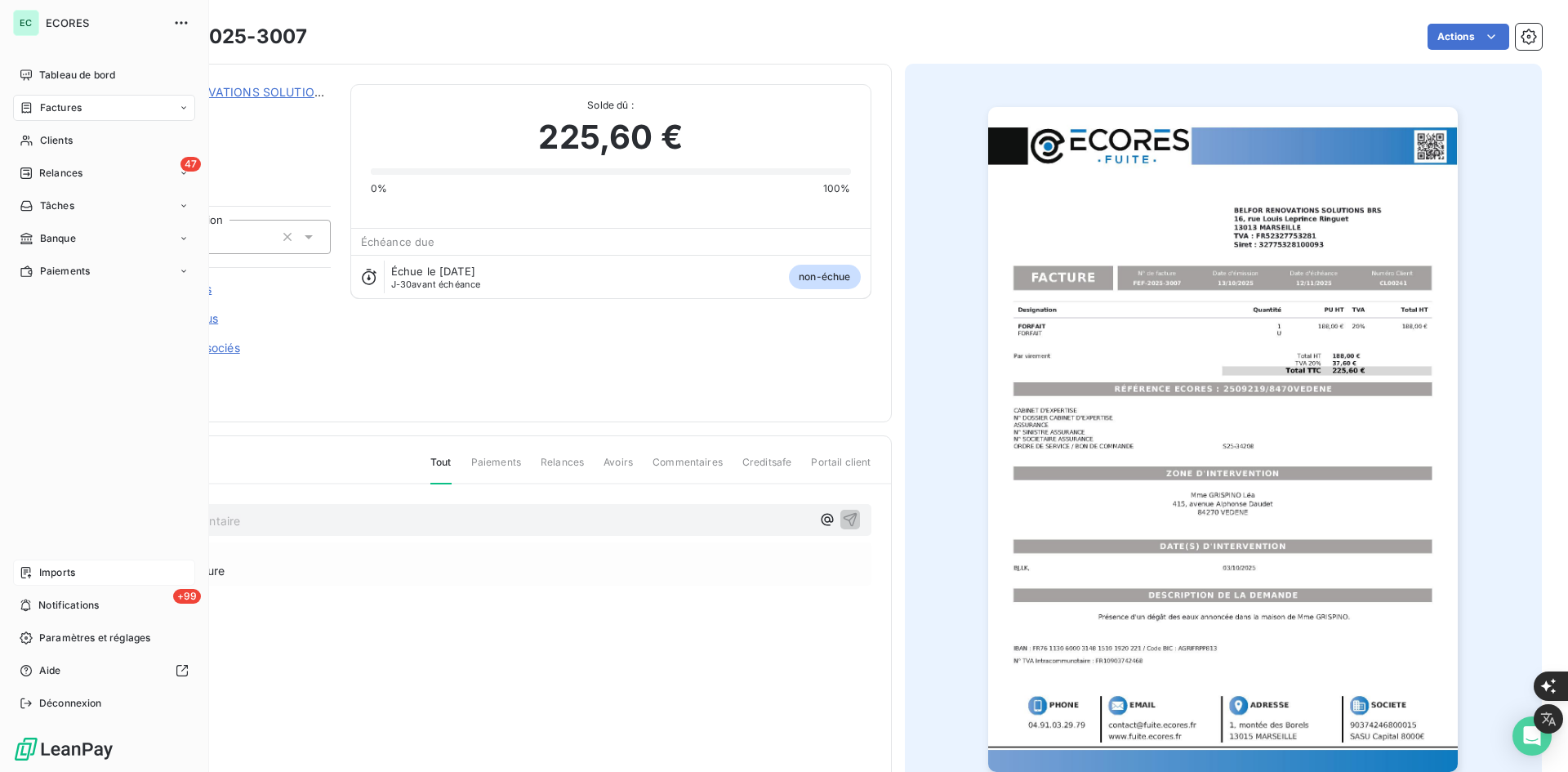
click at [45, 566] on span "Imports" at bounding box center [57, 572] width 36 height 15
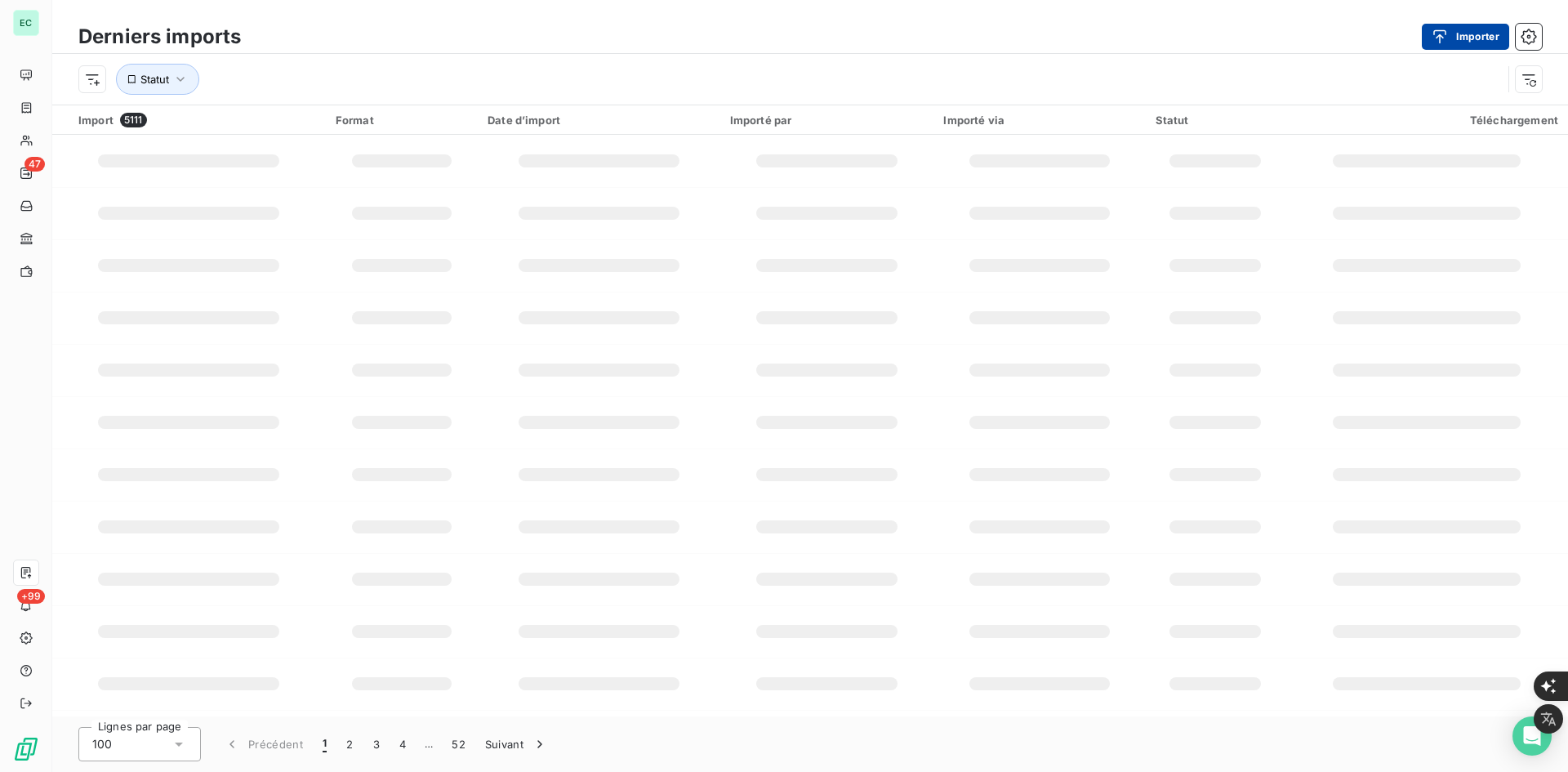
click at [1457, 31] on button "Importer" at bounding box center [1466, 37] width 87 height 26
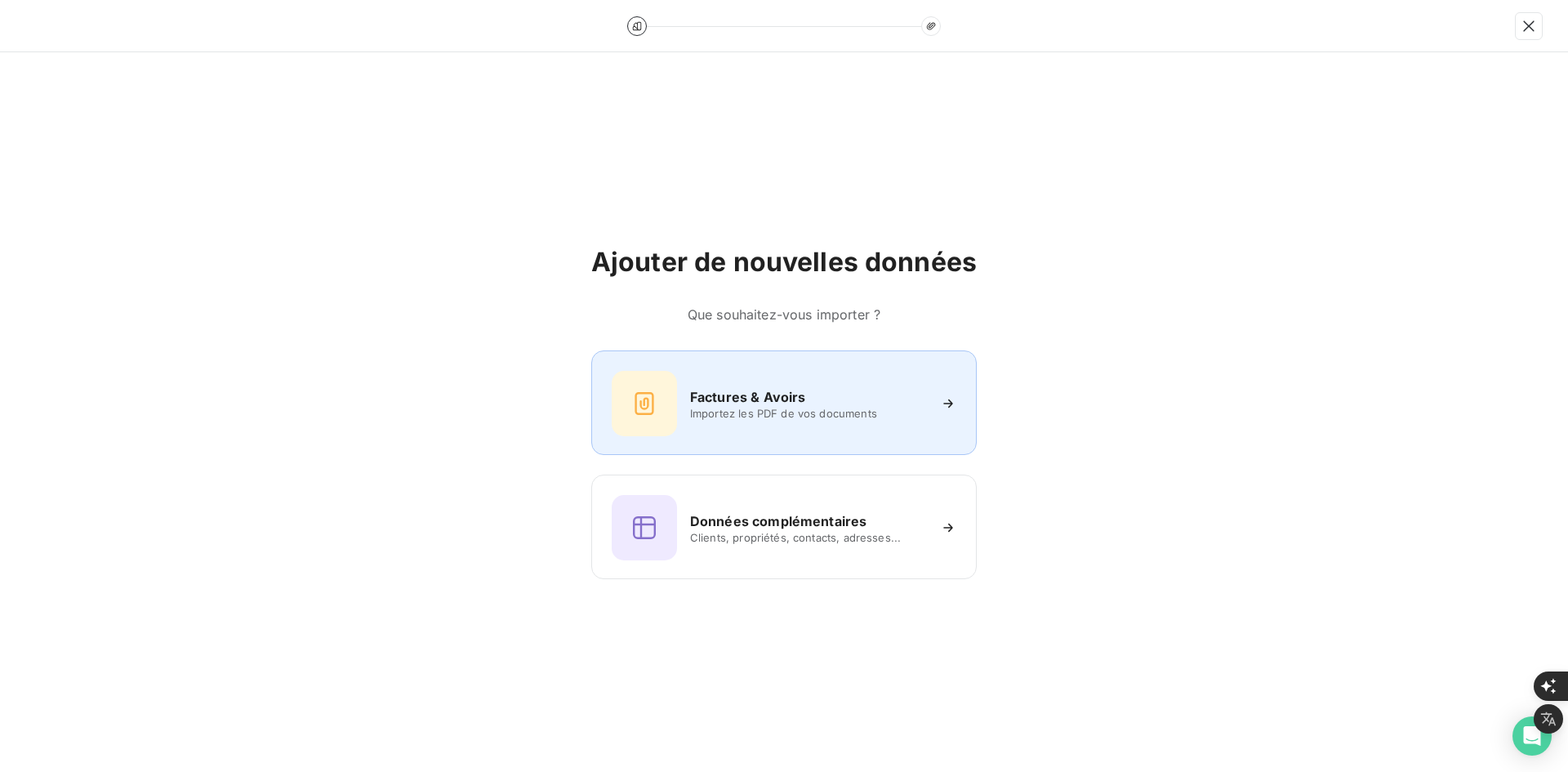
click at [751, 399] on h6 "Factures & Avoirs" at bounding box center [748, 396] width 116 height 19
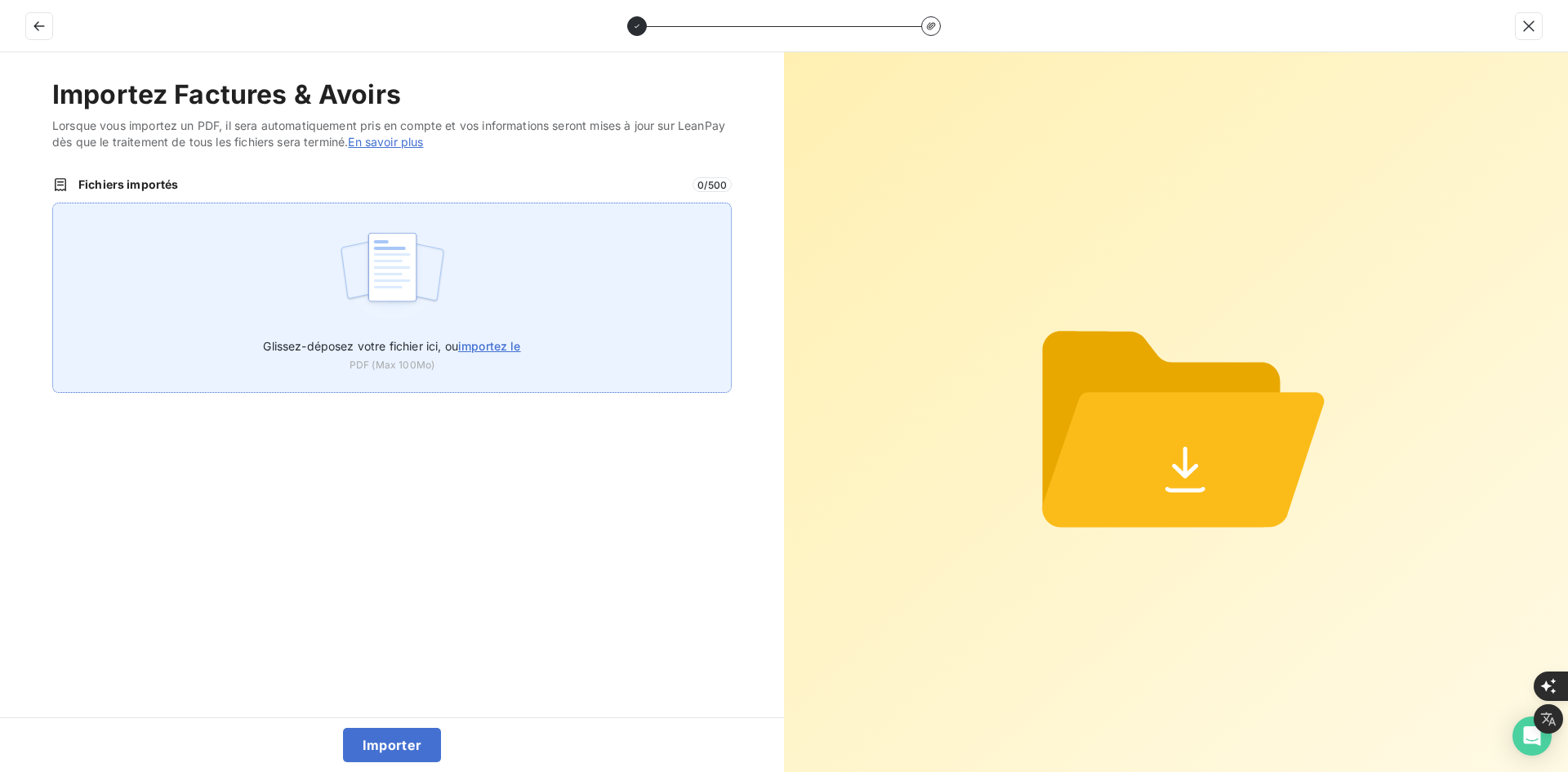
click at [647, 303] on div "Glissez-déposez votre fichier ici, ou importez le PDF (Max 100Mo)" at bounding box center [392, 298] width 679 height 190
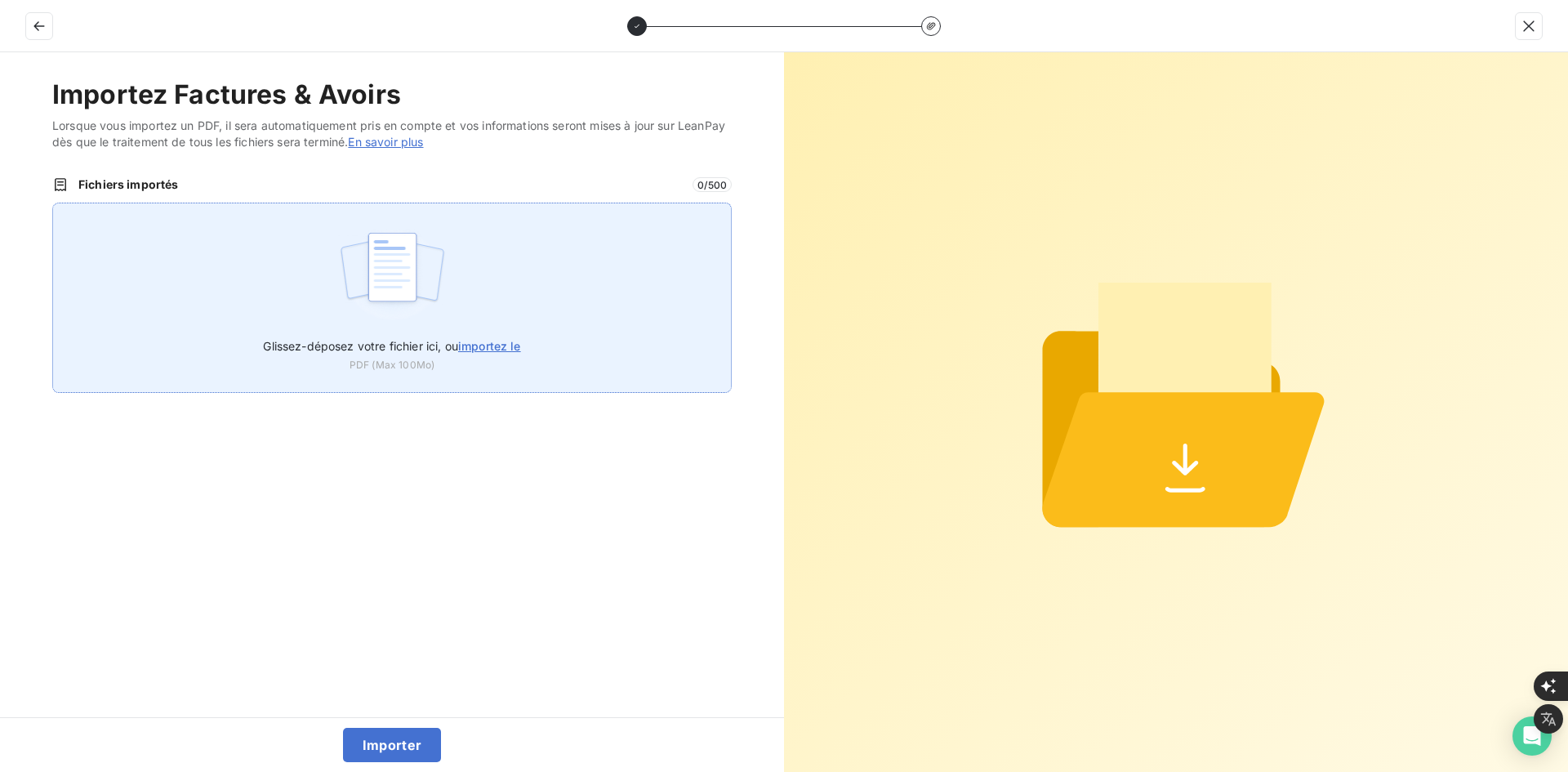
type input "C:\fakepath\FEC-2025-0068.pdf"
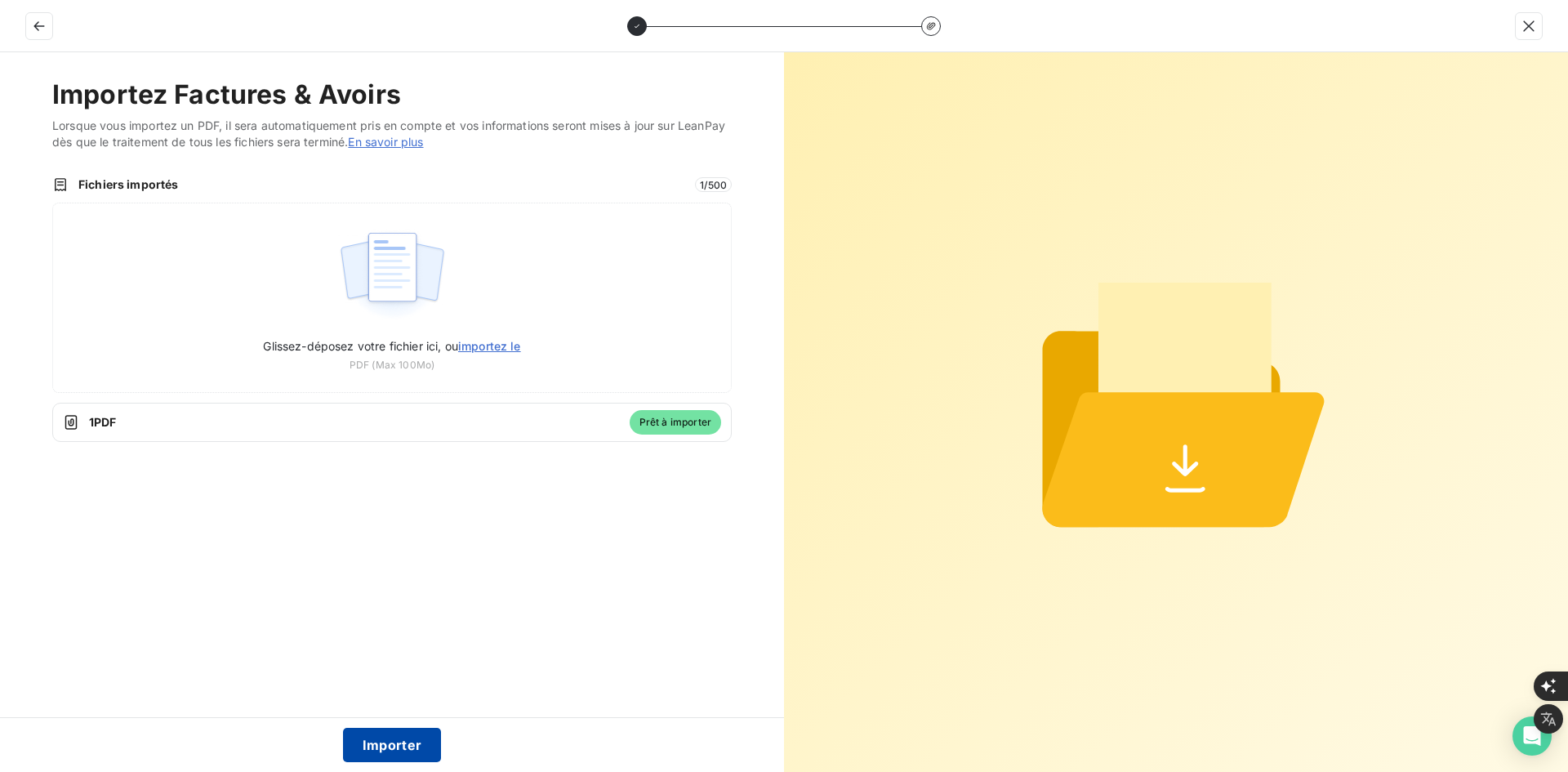
click at [403, 751] on button "Importer" at bounding box center [392, 745] width 99 height 34
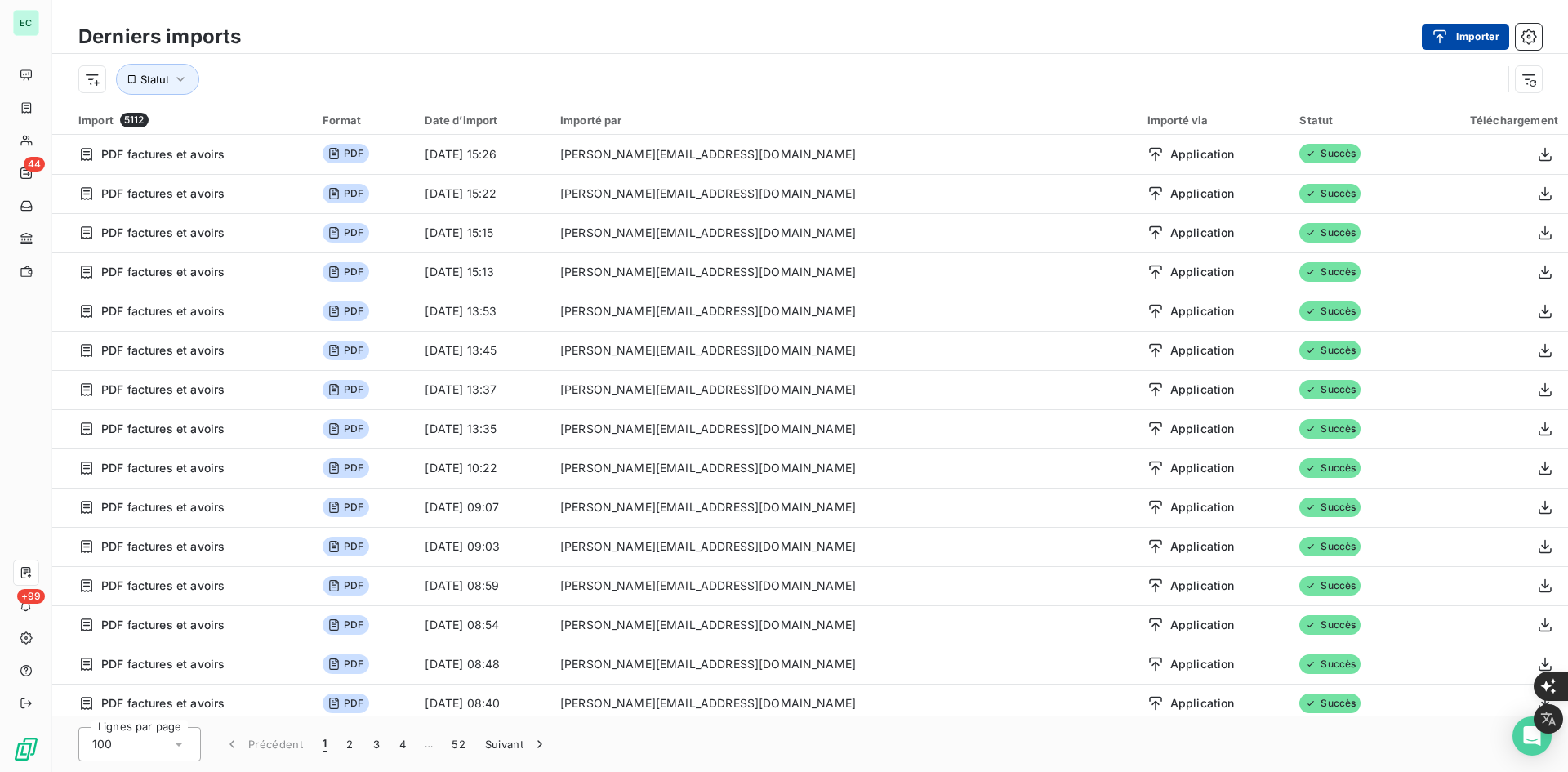
click at [1440, 36] on icon "button" at bounding box center [1441, 37] width 13 height 14
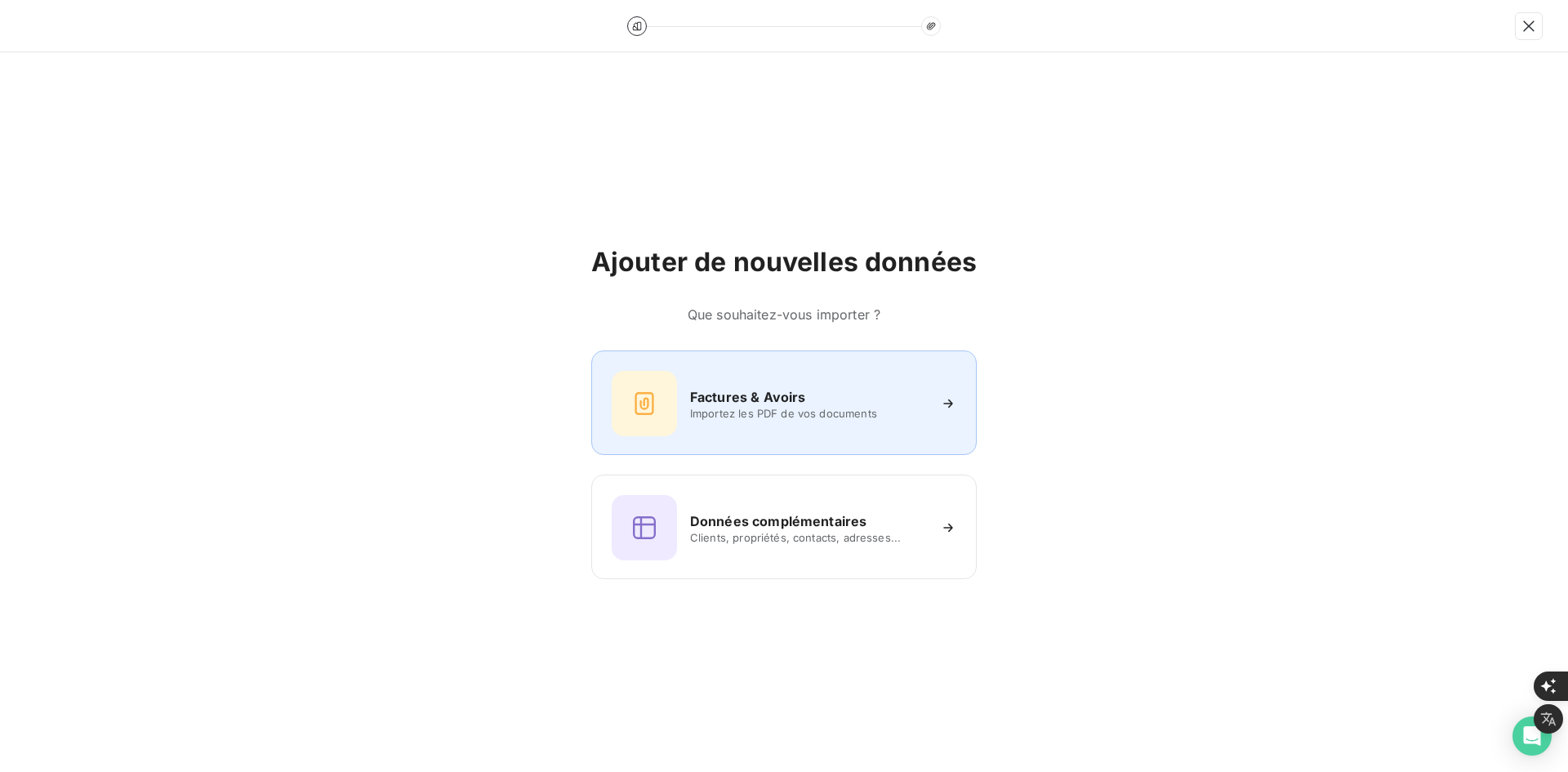
click at [691, 448] on div "Factures & Avoirs Importez les PDF de vos documents" at bounding box center [784, 403] width 386 height 105
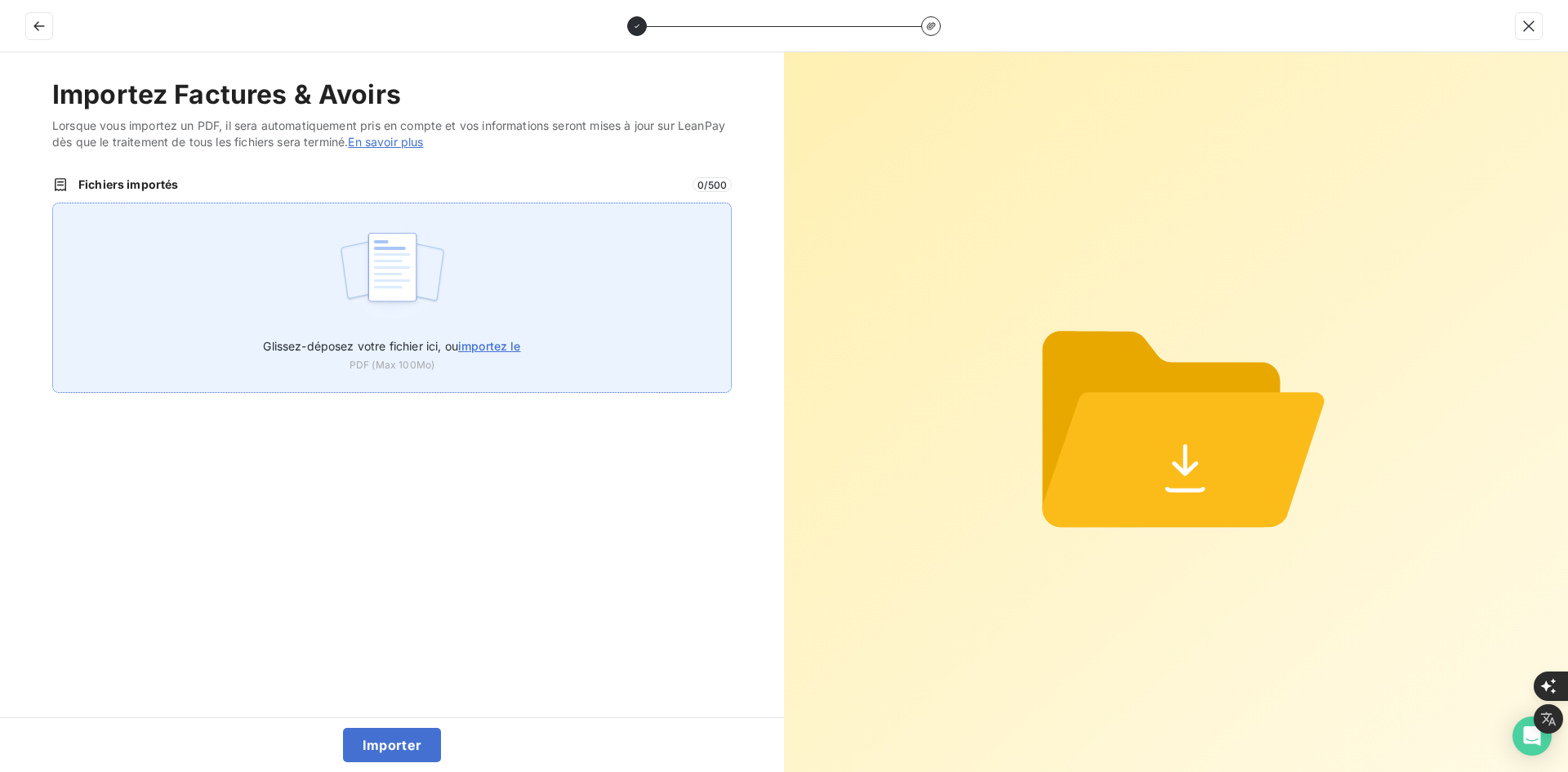
click at [476, 312] on div "Glissez-déposez votre fichier ici, ou importez le PDF (Max 100Mo)" at bounding box center [392, 298] width 679 height 190
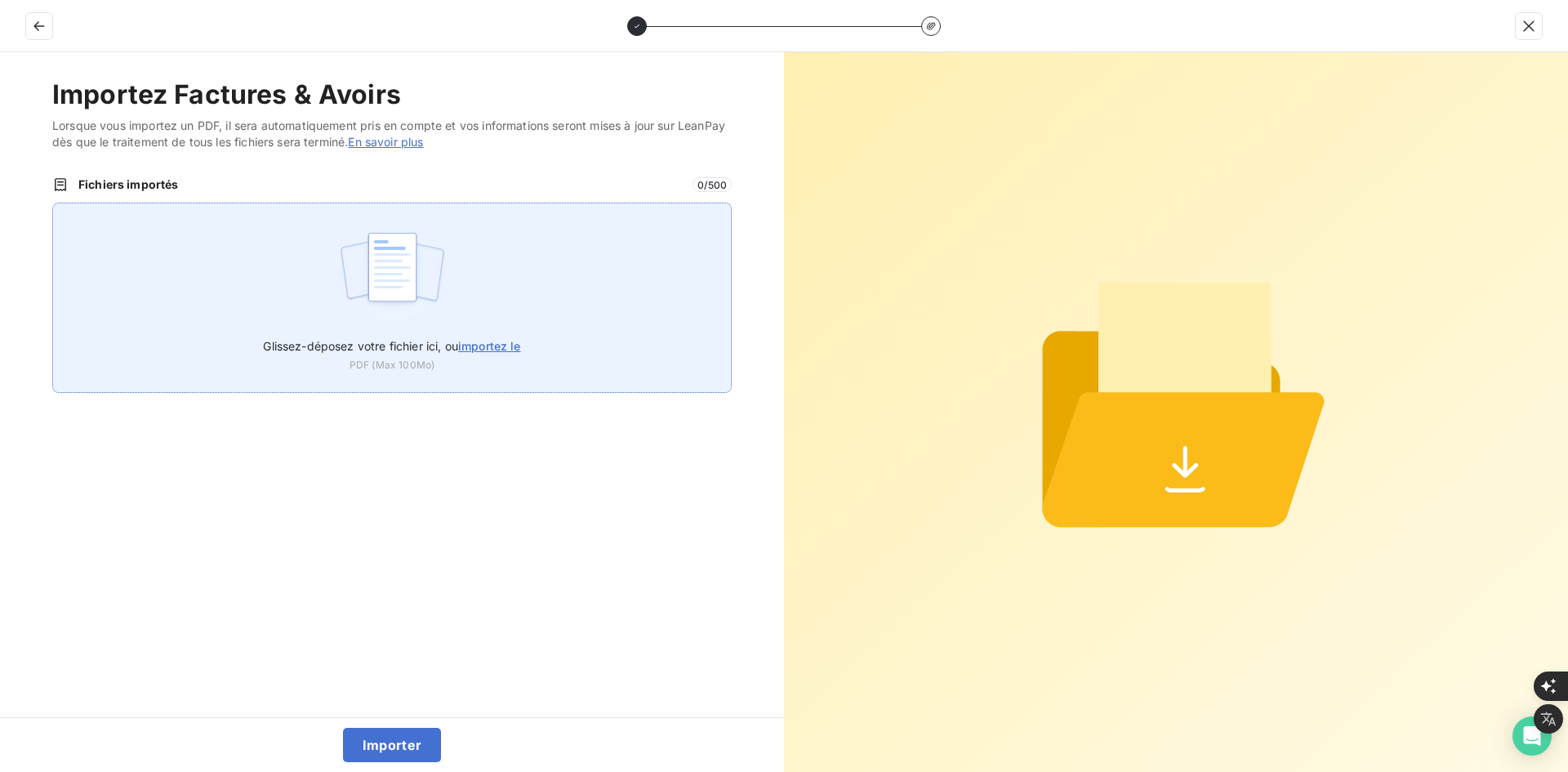
type input "C:\fakepath\FEF-2025-3008.pdf"
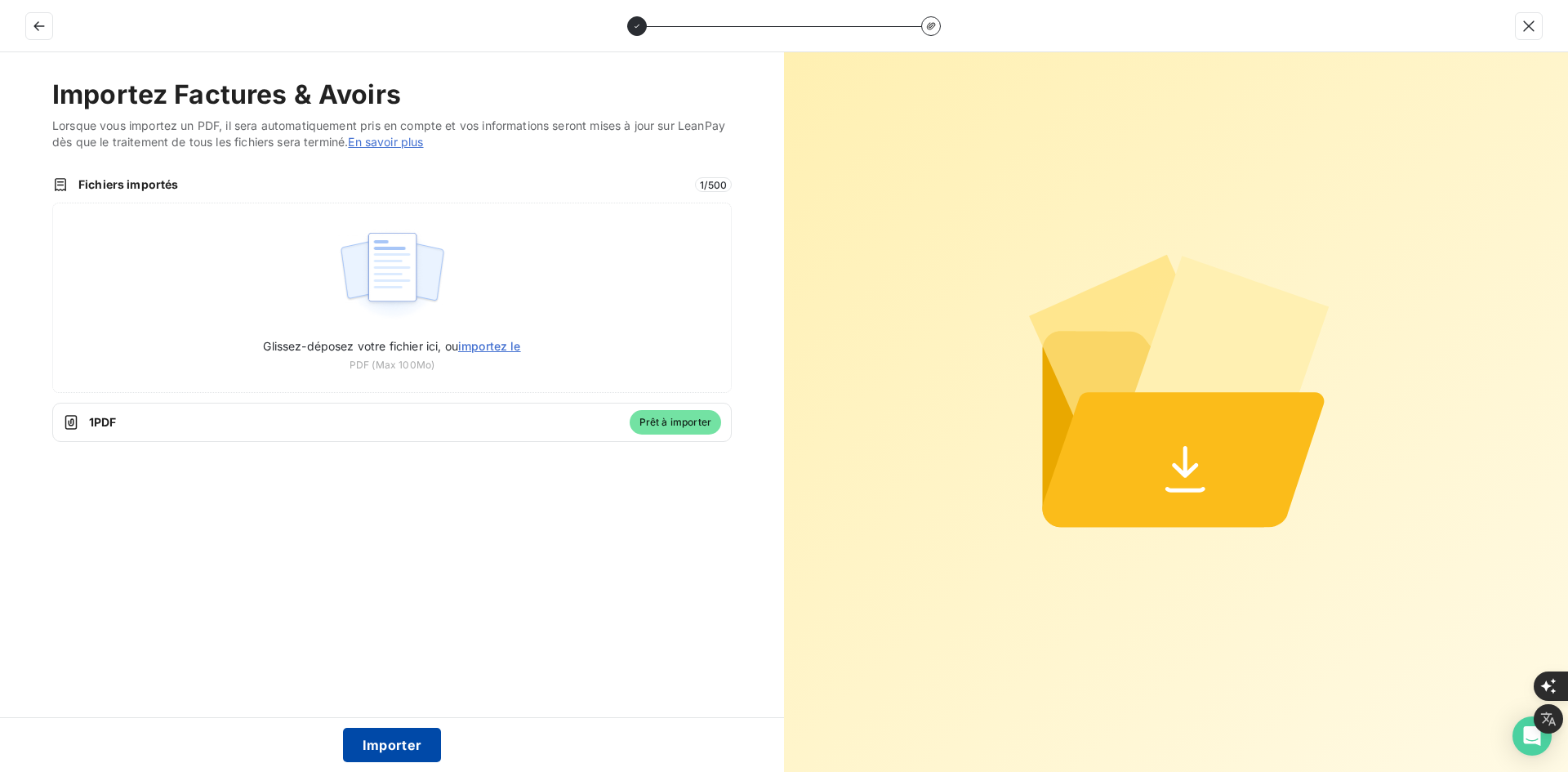
click at [381, 746] on button "Importer" at bounding box center [392, 745] width 99 height 34
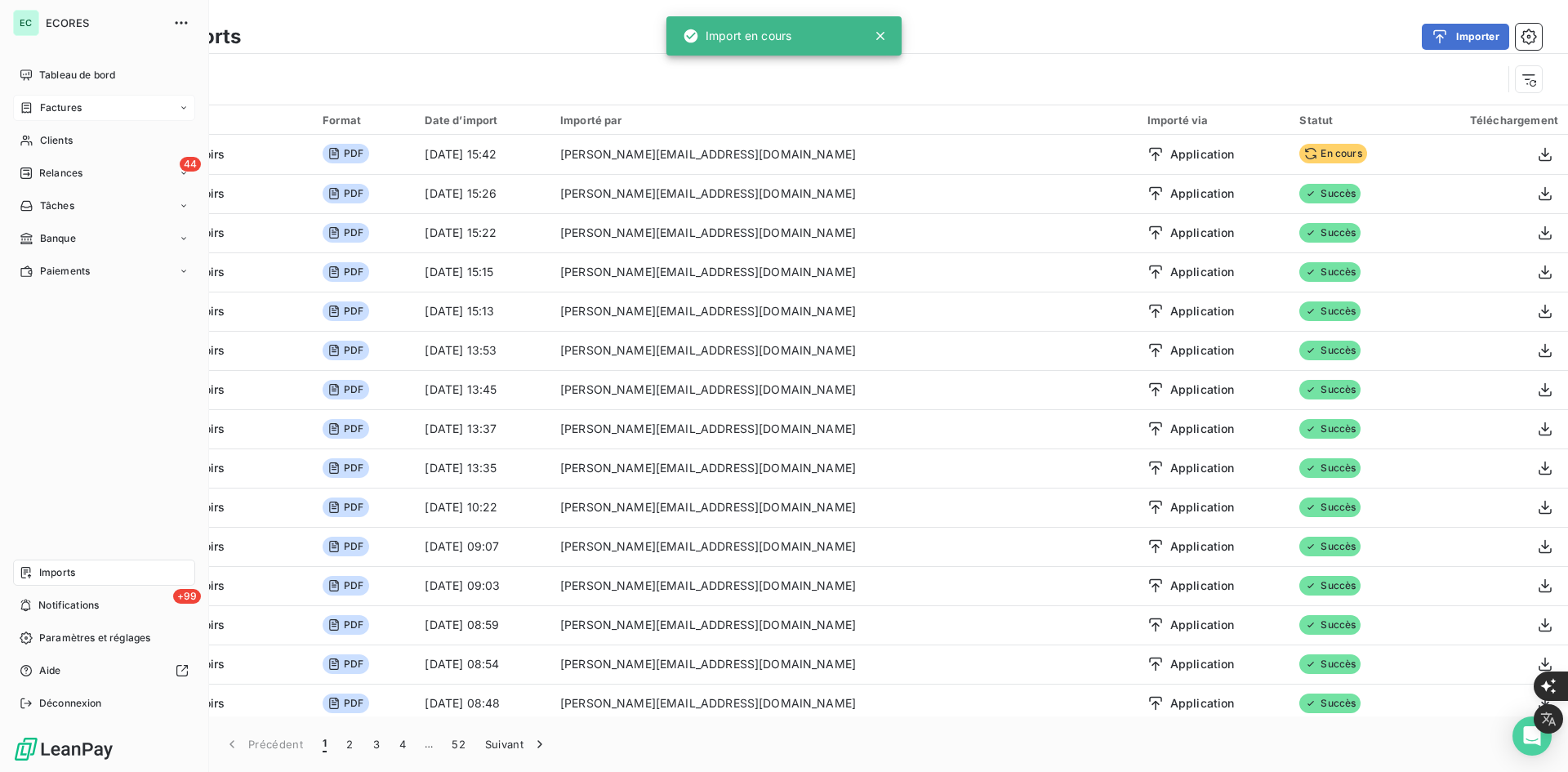
click at [38, 116] on div "Factures" at bounding box center [104, 108] width 182 height 26
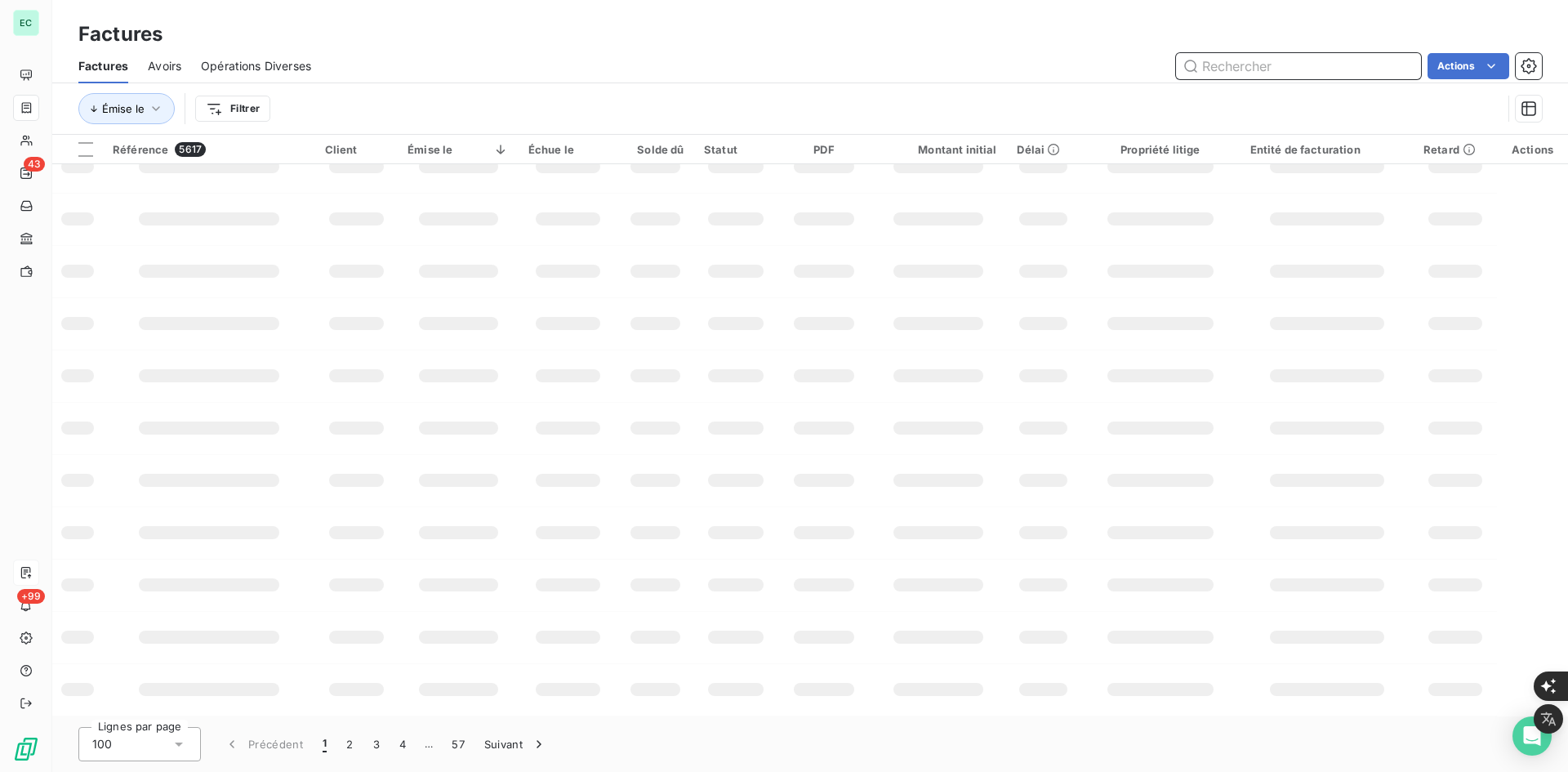
scroll to position [233, 0]
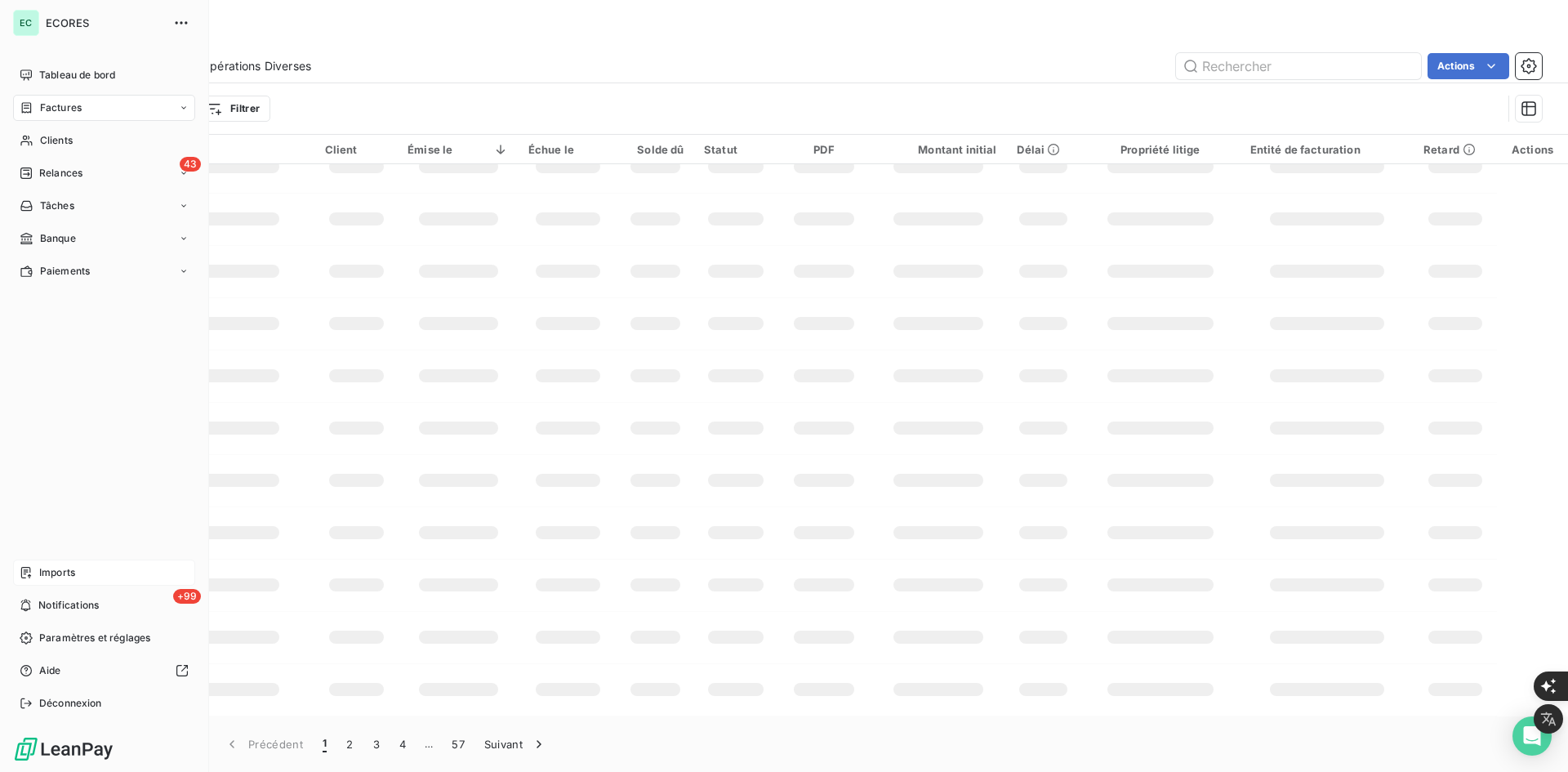
click at [46, 105] on span "Factures" at bounding box center [61, 107] width 42 height 15
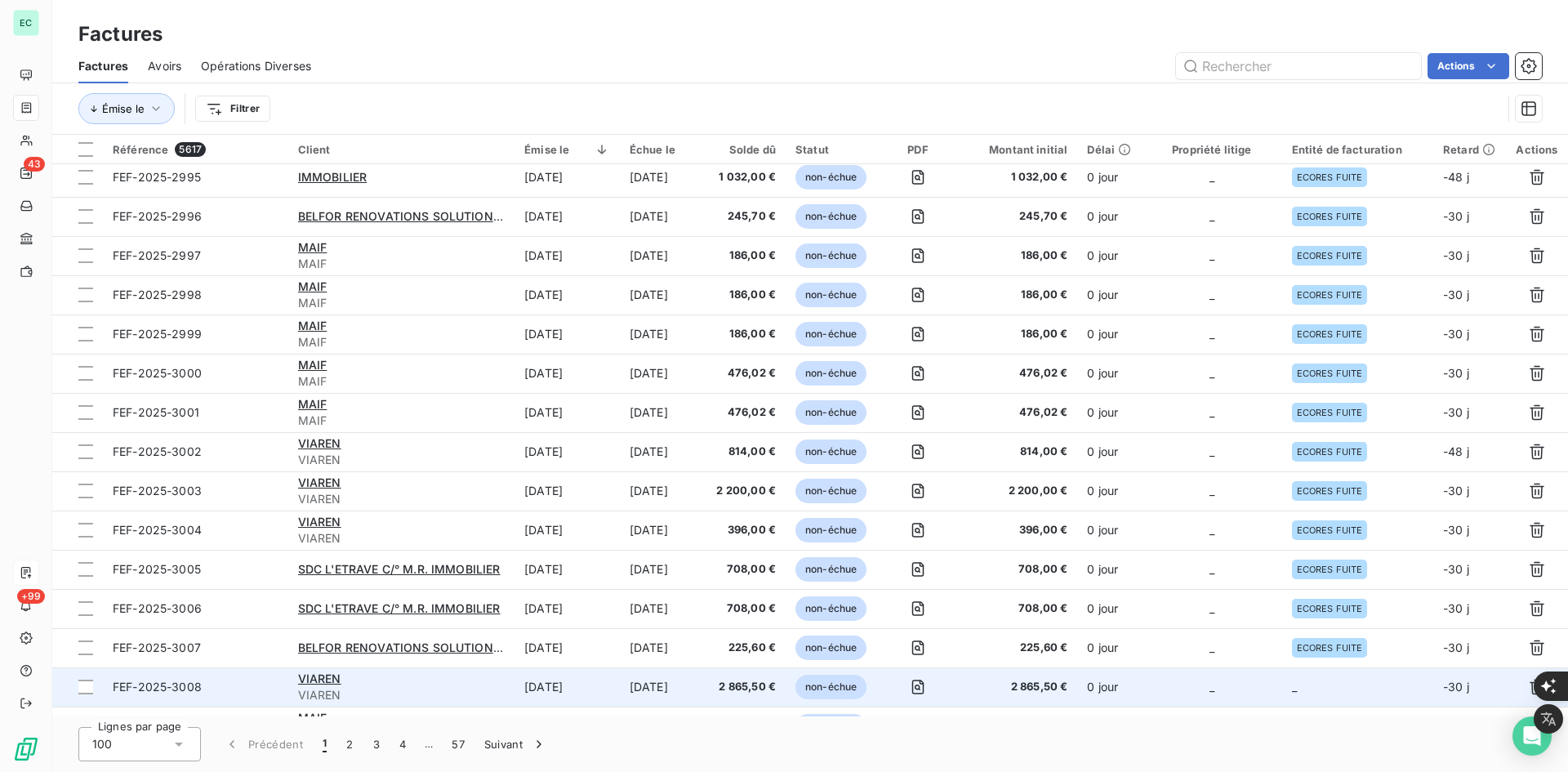
scroll to position [0, 0]
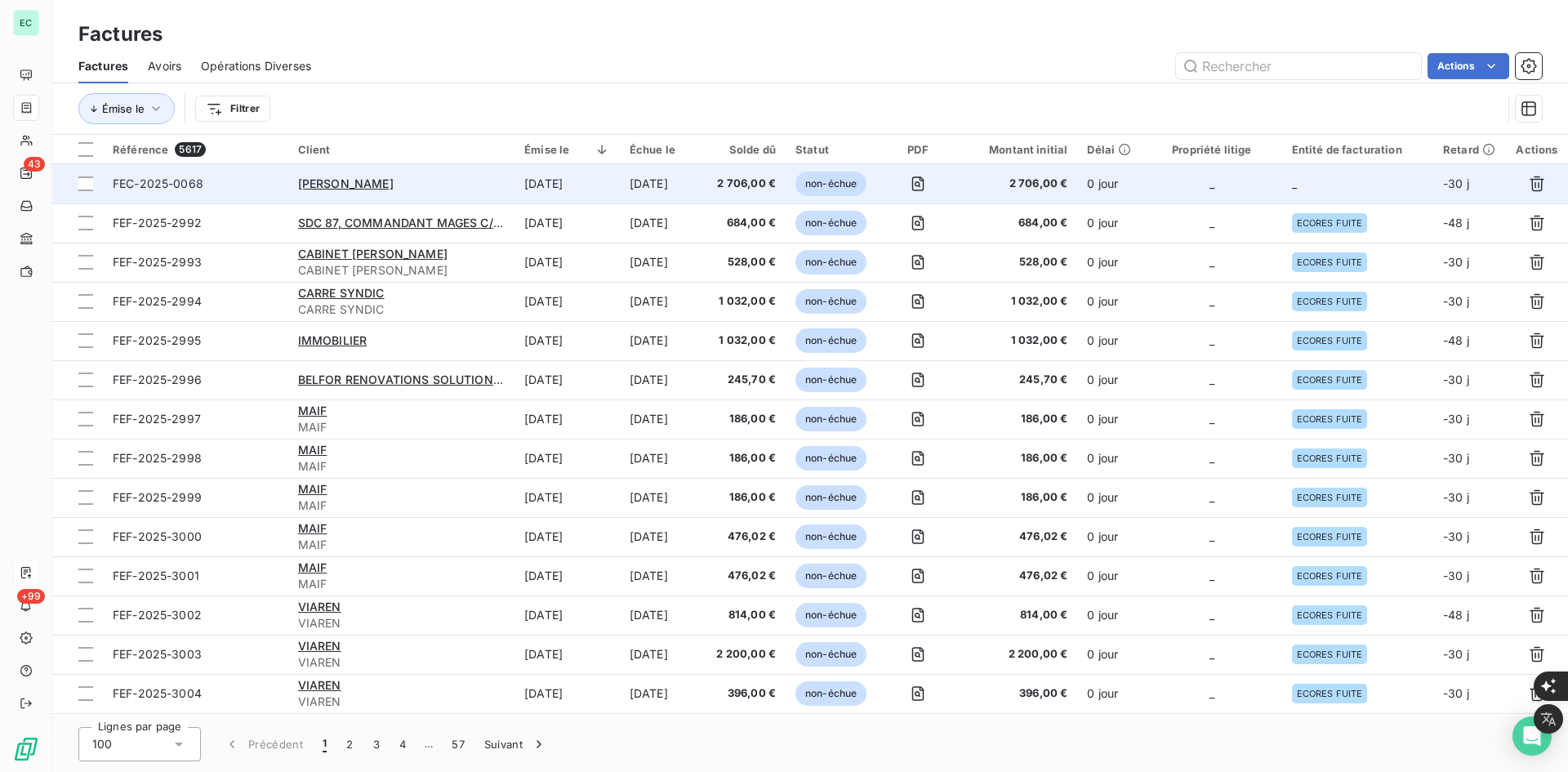
click at [1037, 190] on span "2 706,00 €" at bounding box center [1018, 183] width 100 height 17
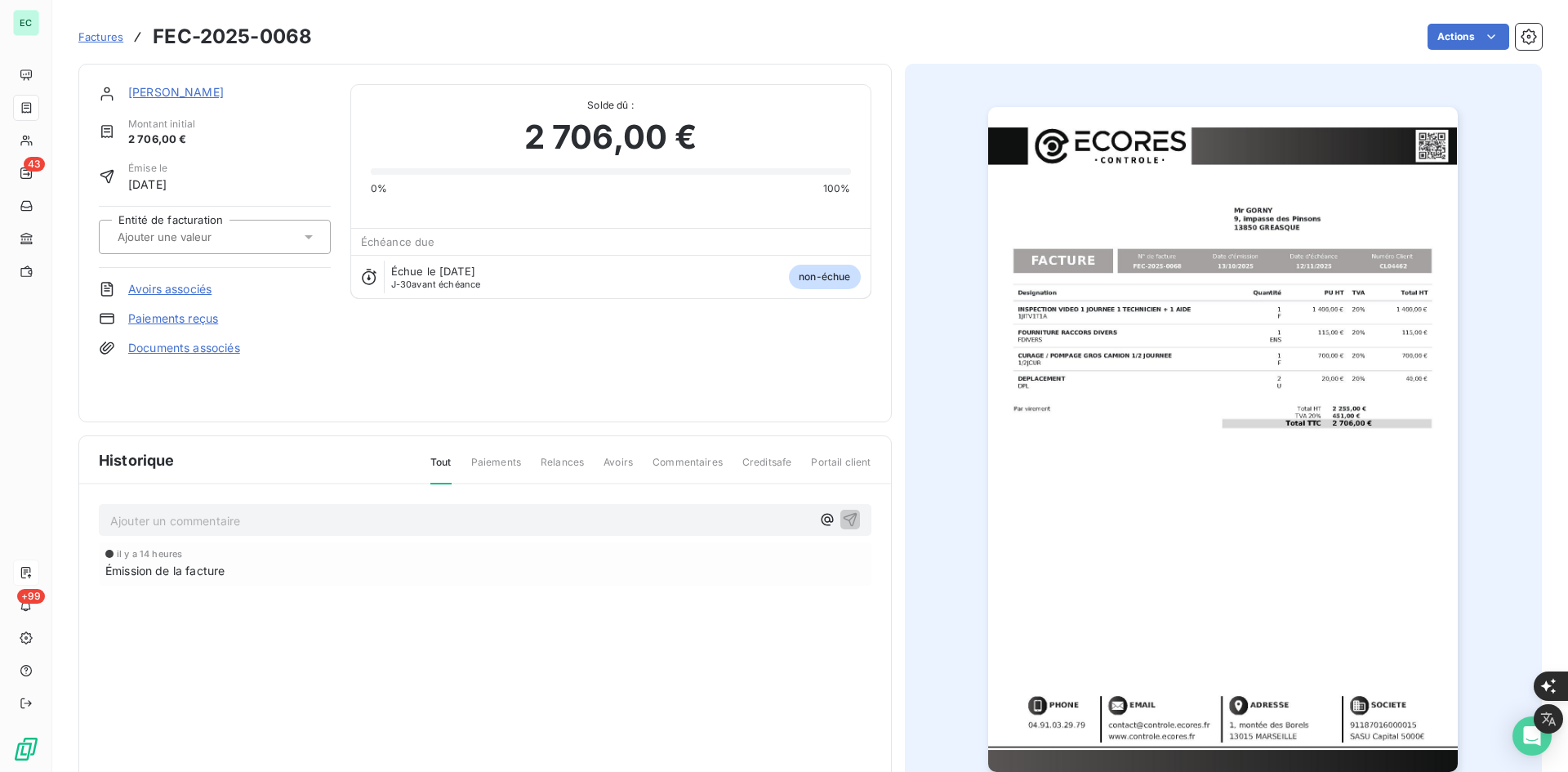
click at [270, 234] on div at bounding box center [206, 237] width 188 height 21
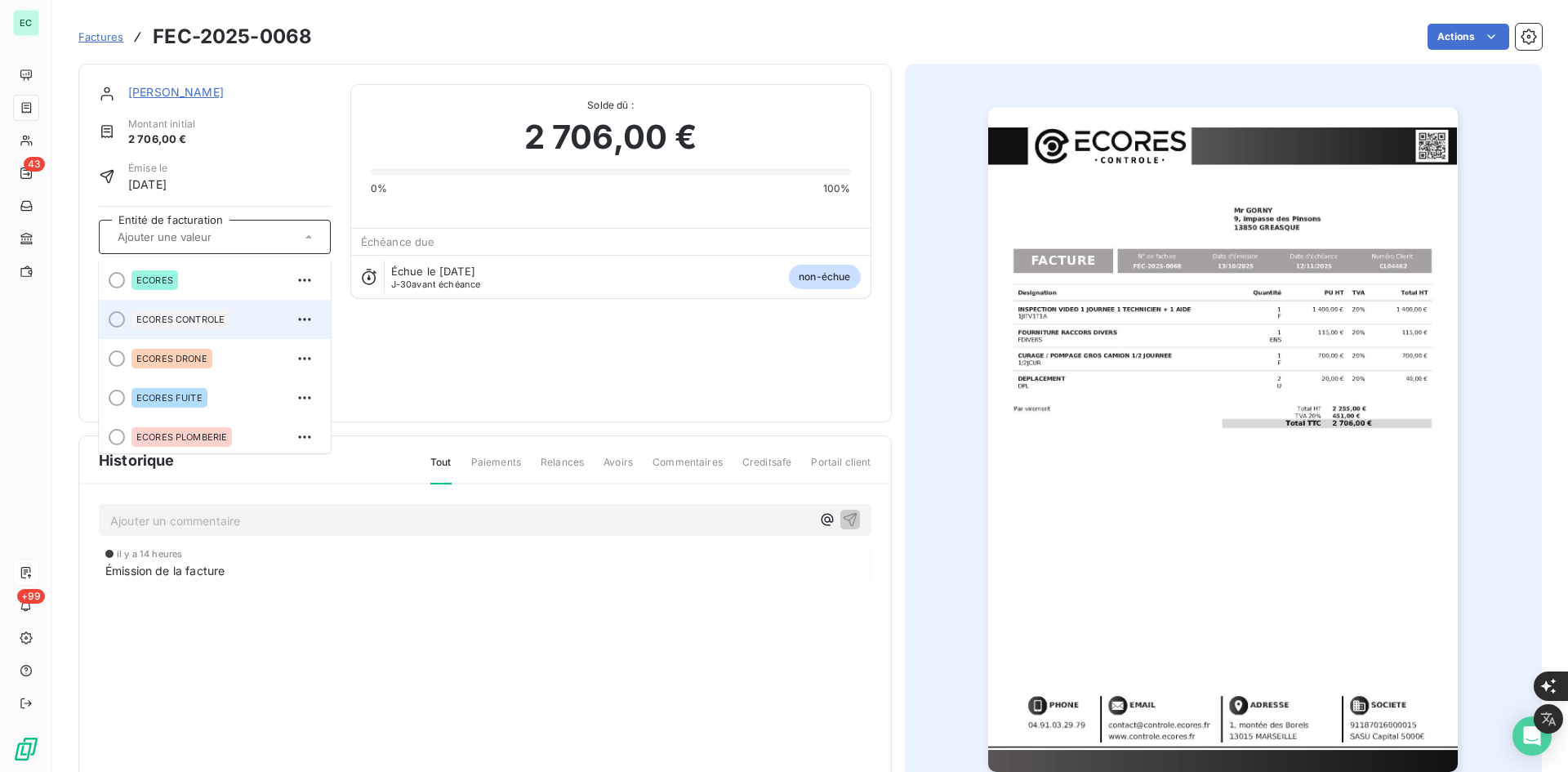
click at [212, 318] on span "ECORES CONTROLE" at bounding box center [180, 319] width 88 height 10
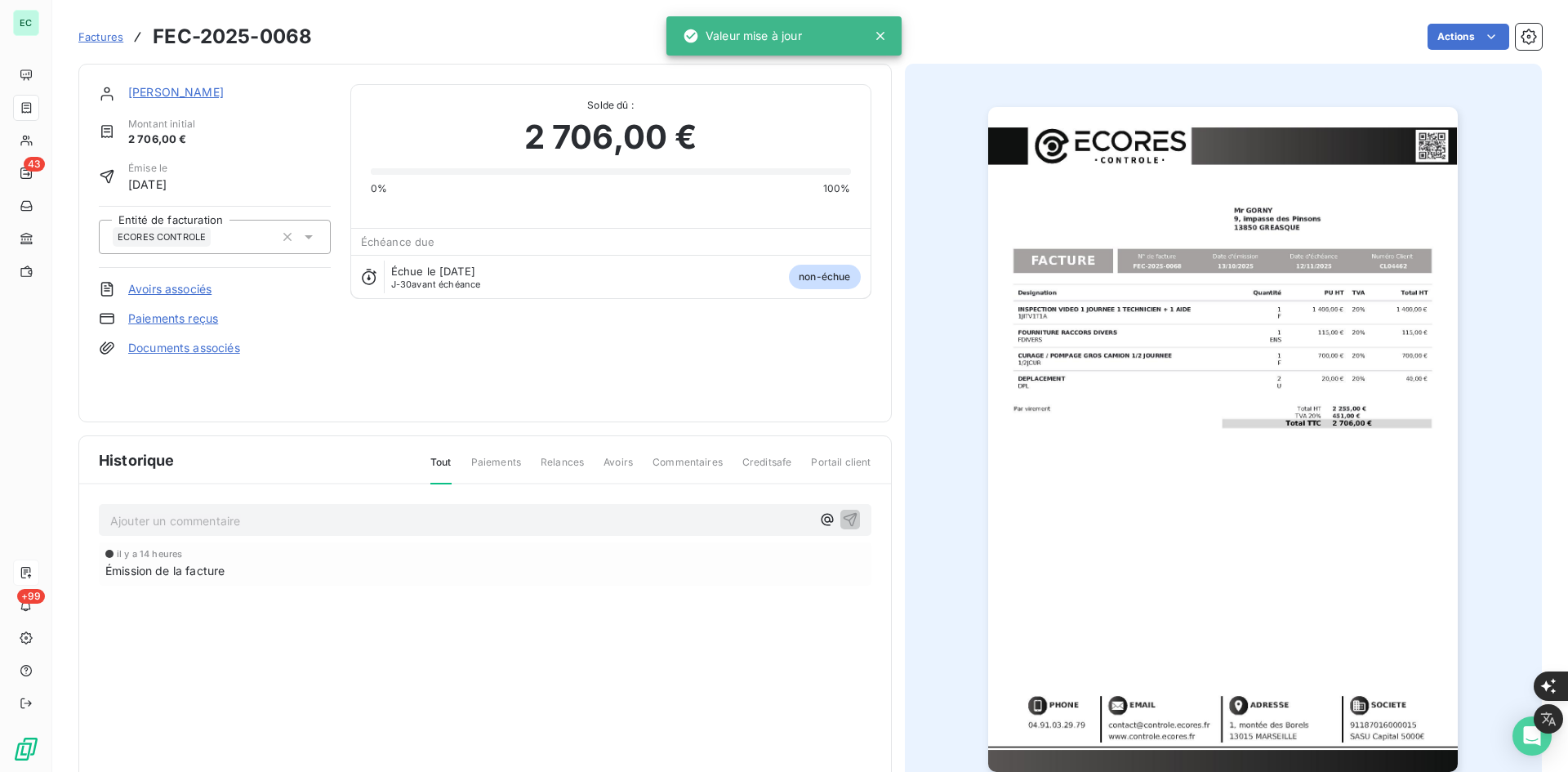
click at [108, 32] on span "Factures" at bounding box center [100, 37] width 45 height 13
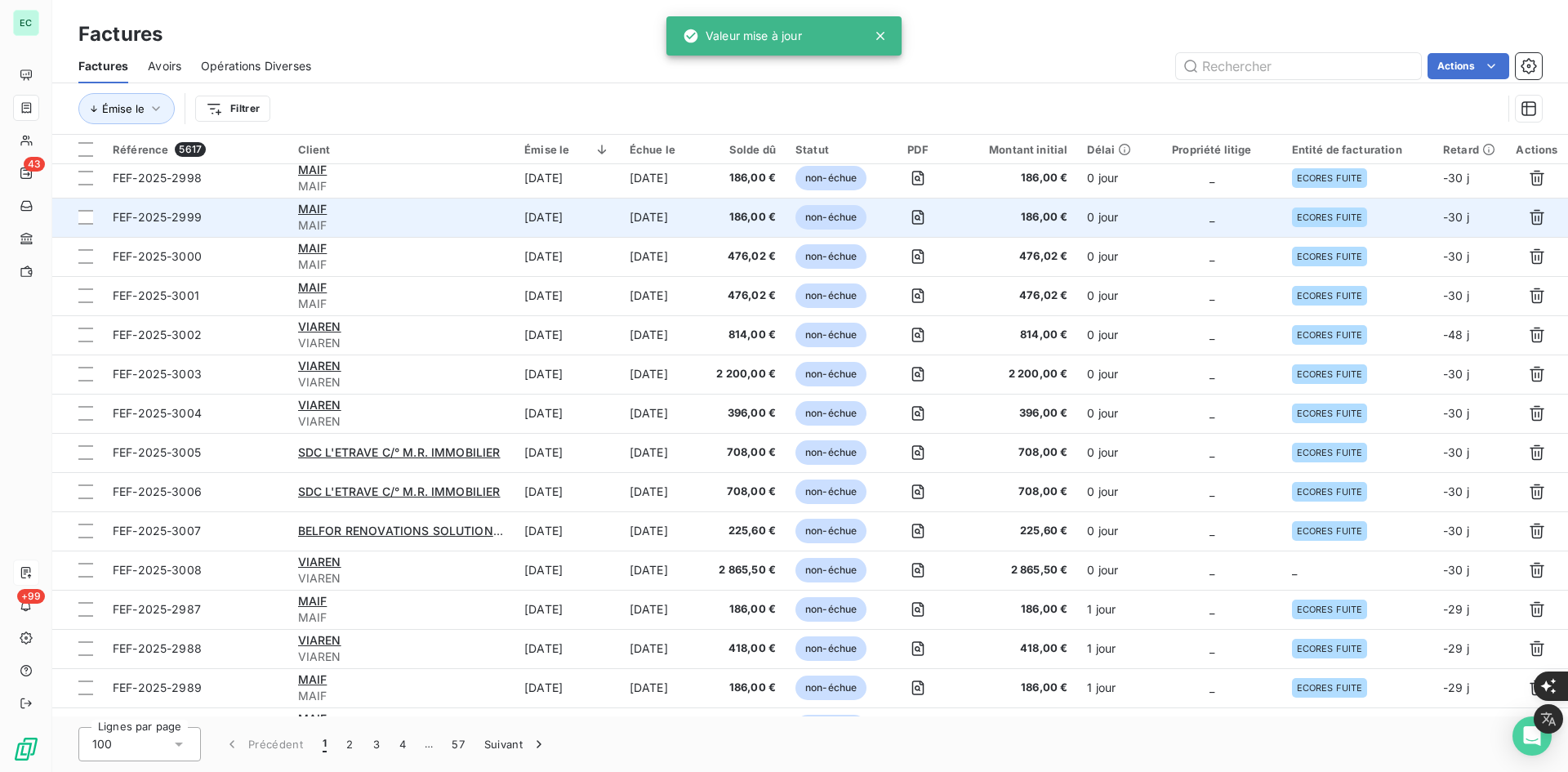
scroll to position [327, 0]
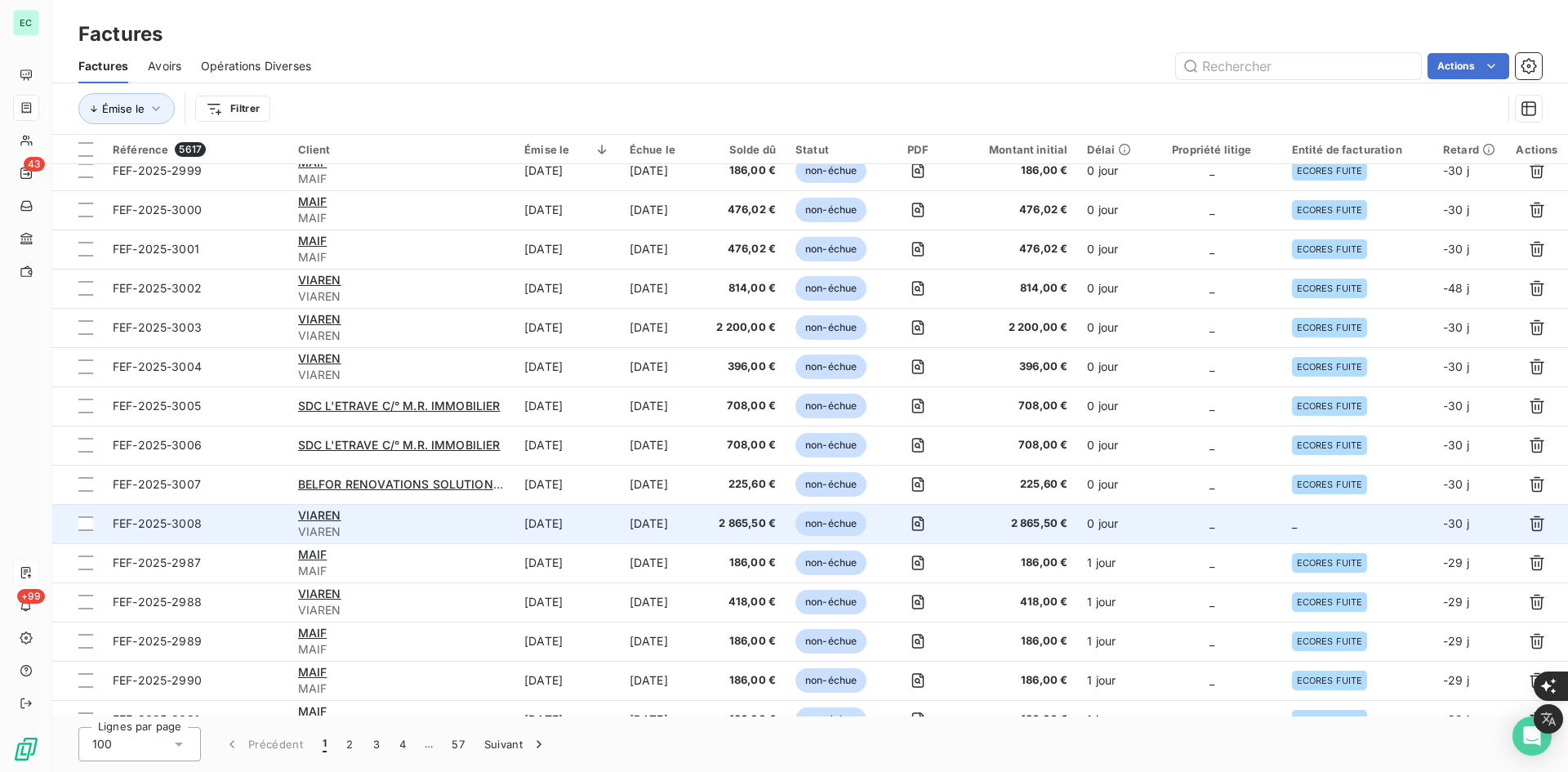
click at [1068, 527] on span "2 865,50 €" at bounding box center [1018, 523] width 100 height 17
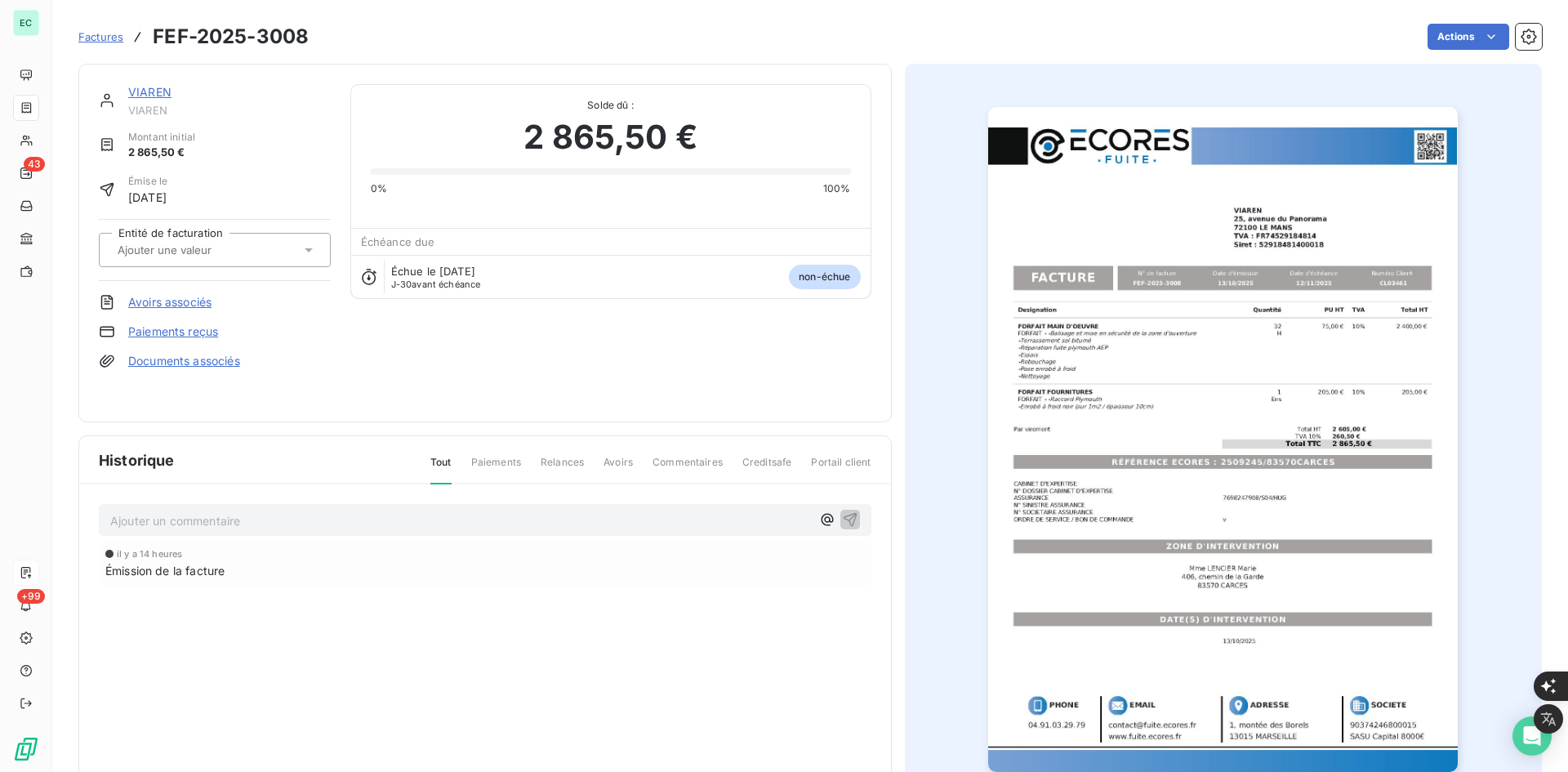
click at [208, 258] on div at bounding box center [206, 250] width 188 height 21
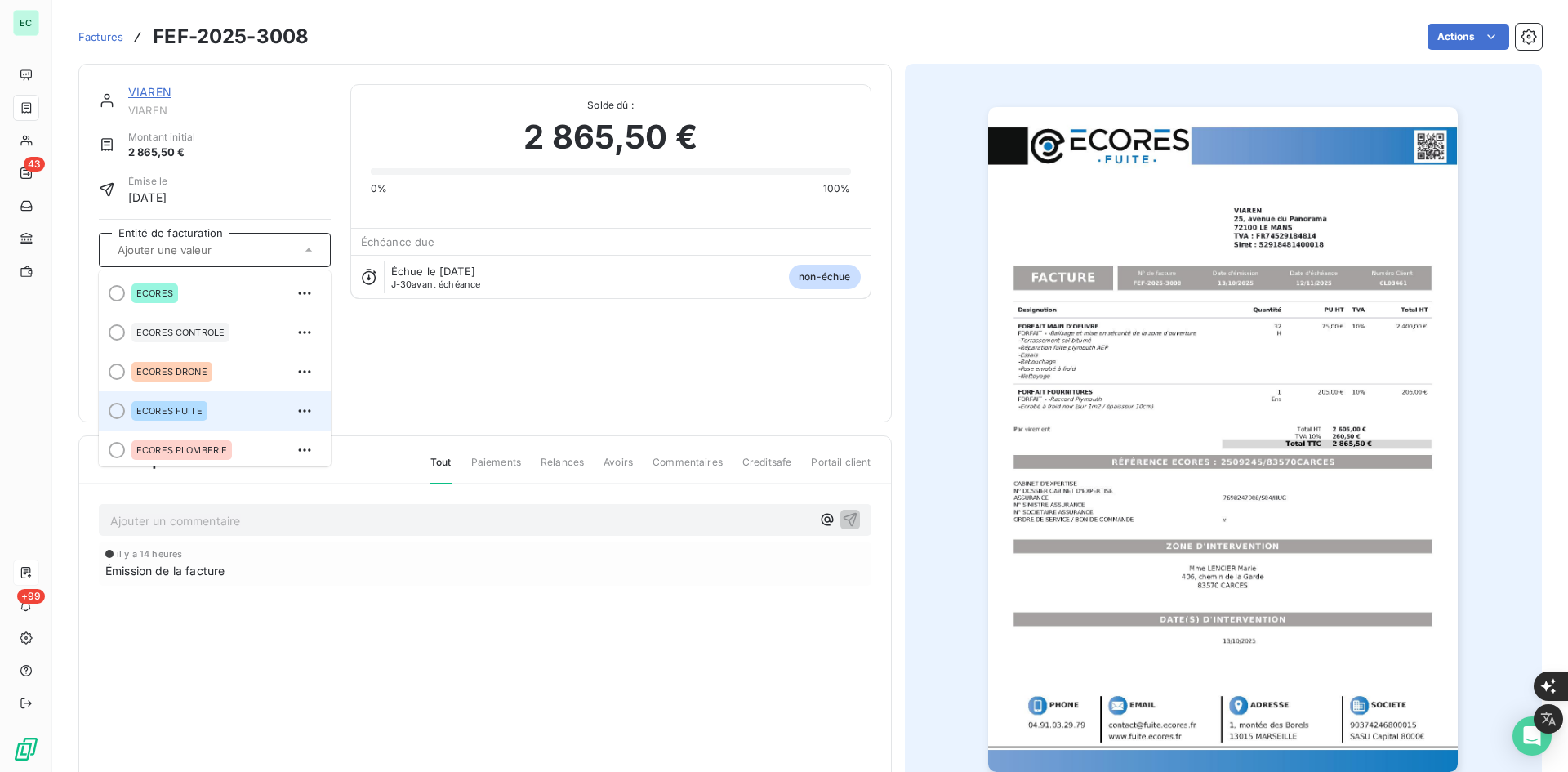
click at [199, 398] on div "ECORES FUITE" at bounding box center [224, 411] width 186 height 26
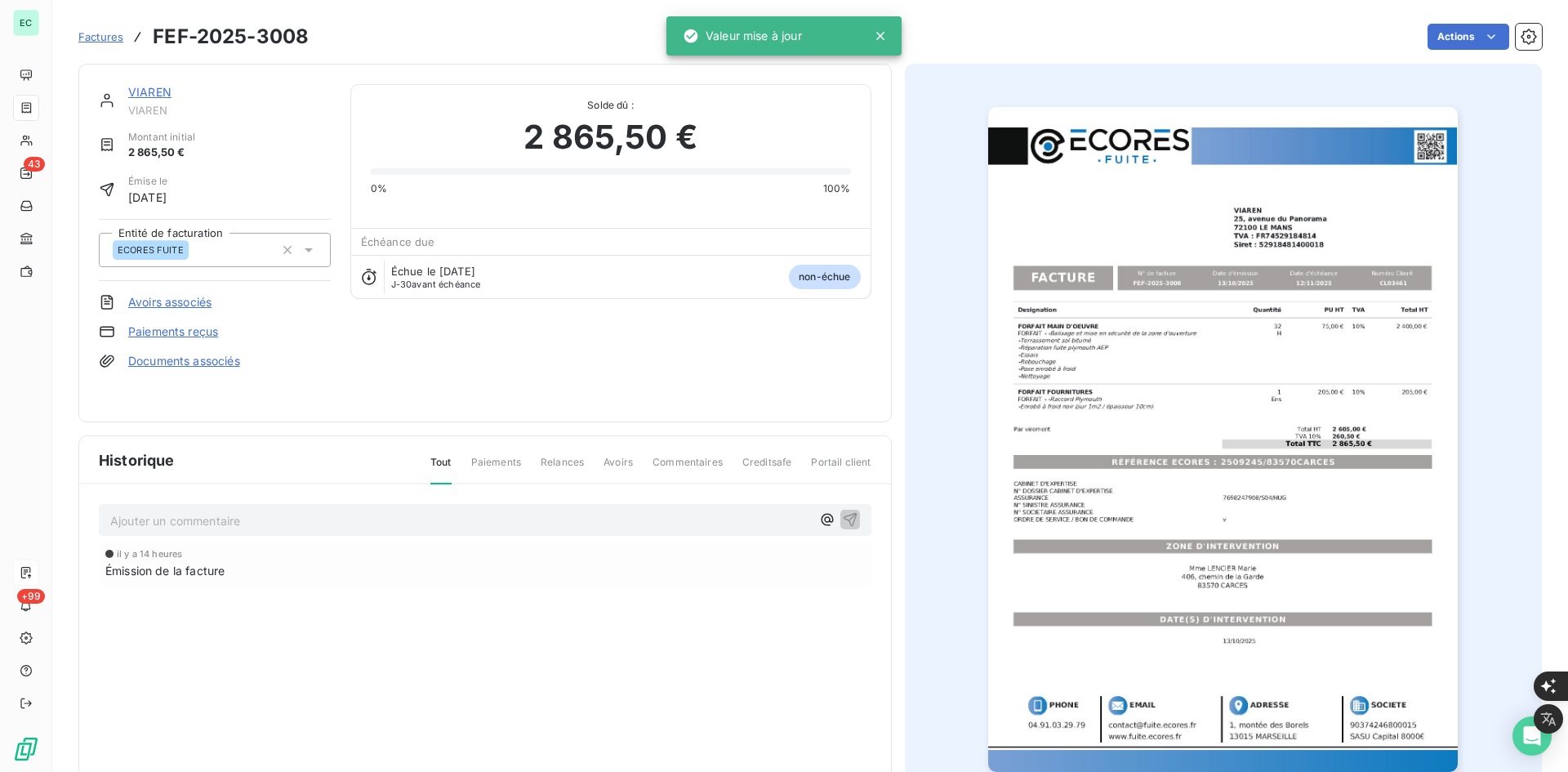
click at [221, 368] on link "Documents associés" at bounding box center [184, 361] width 112 height 17
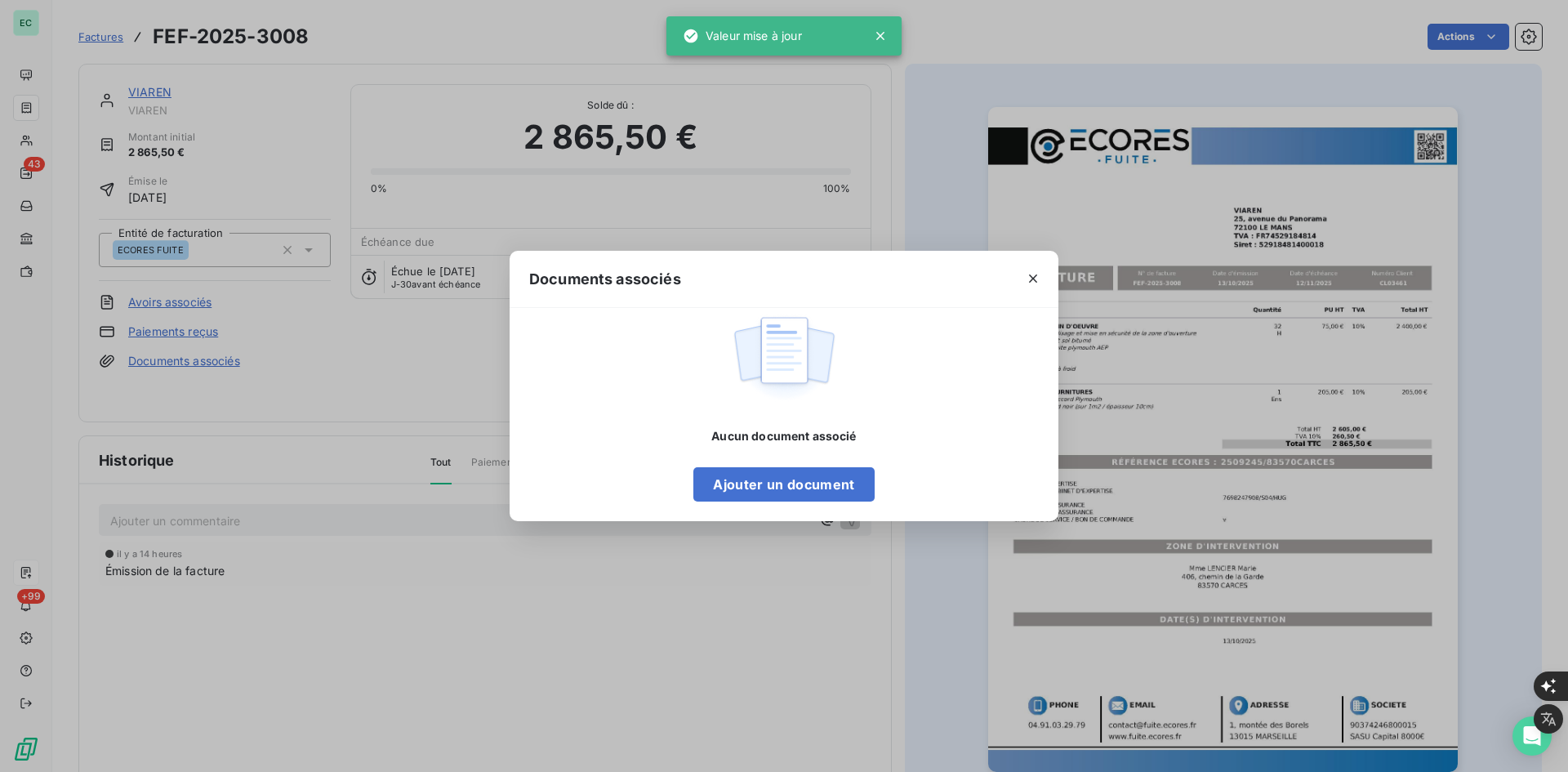
click at [787, 466] on div "Aucun document associé Ajouter un document" at bounding box center [783, 465] width 181 height 73
click at [789, 473] on button "Ajouter un document" at bounding box center [783, 484] width 181 height 34
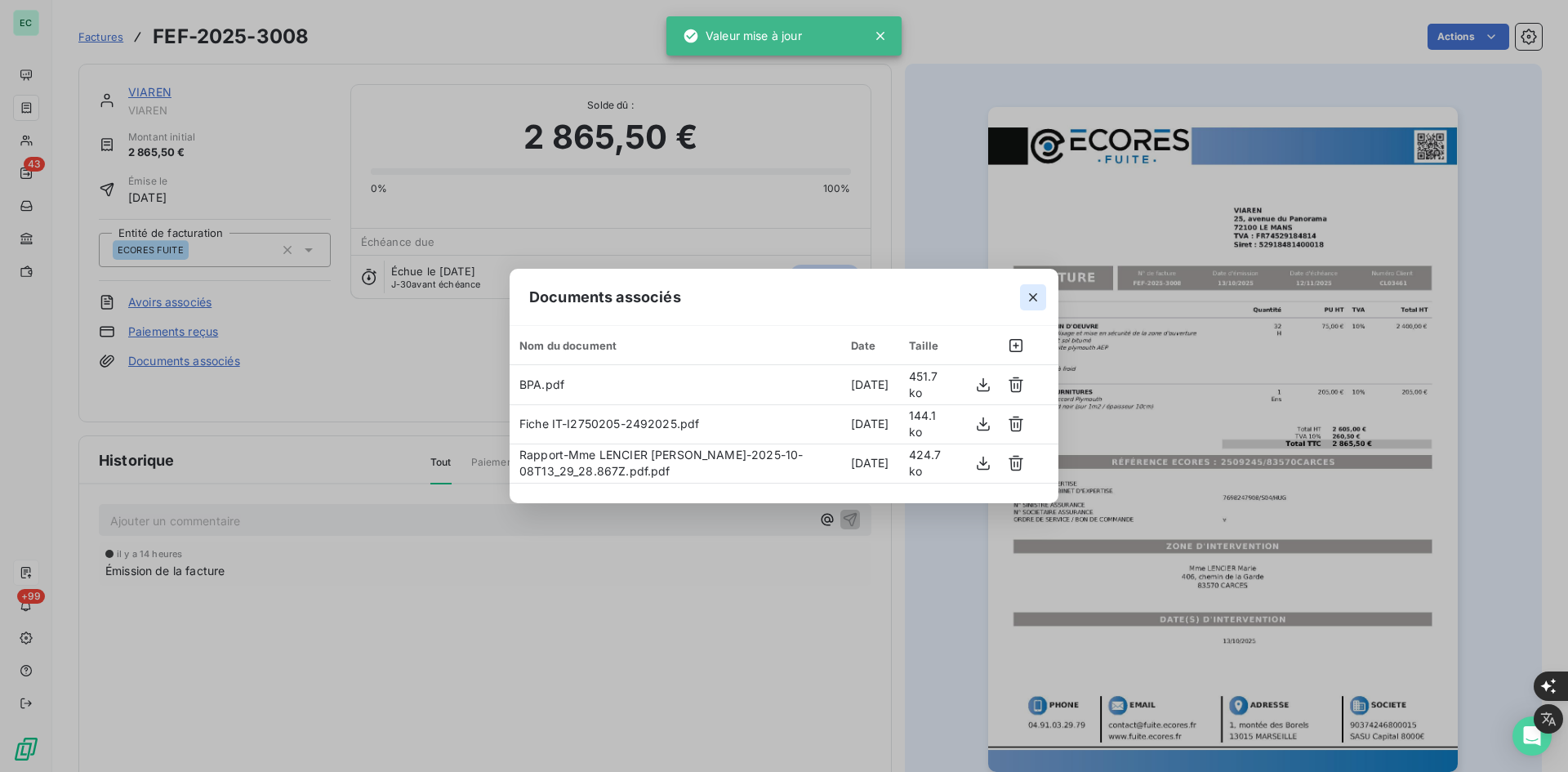
click at [1032, 304] on icon "button" at bounding box center [1033, 297] width 17 height 17
